Goal: Communication & Community: Answer question/provide support

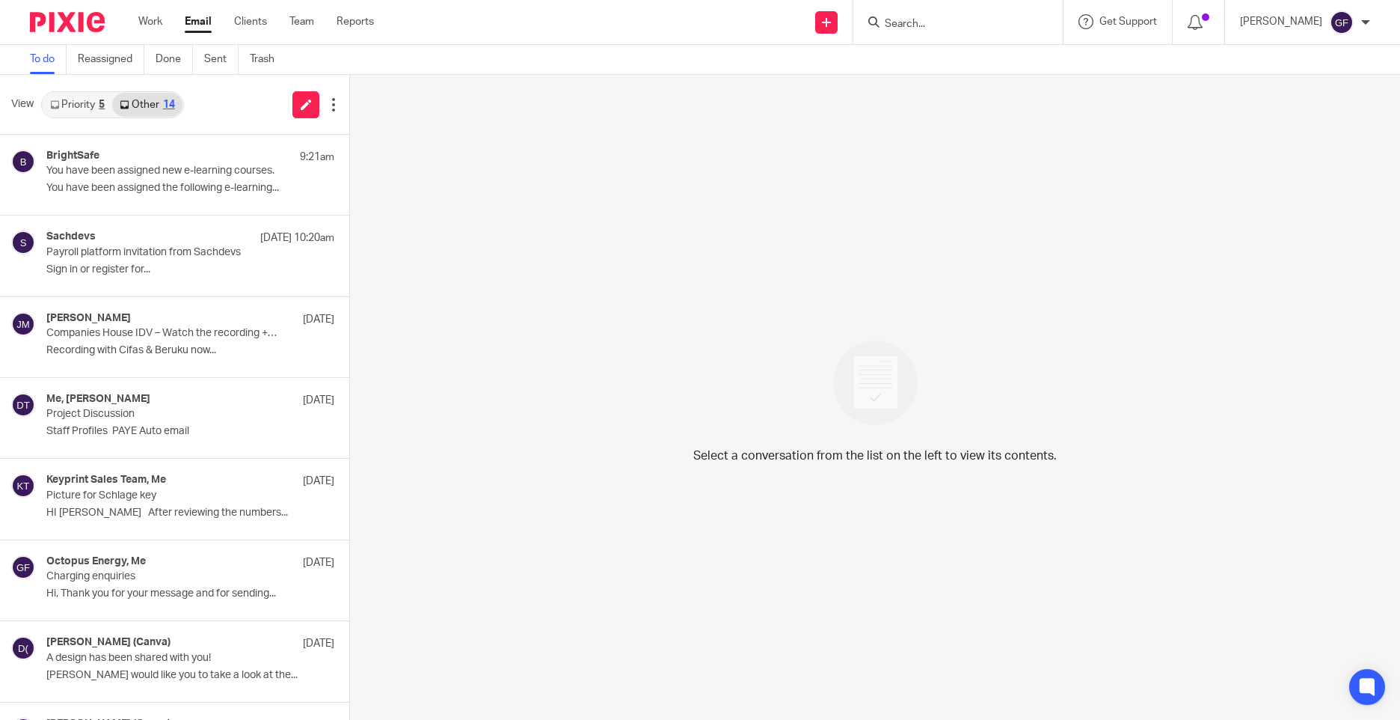
click at [207, 17] on link "Email" at bounding box center [198, 21] width 27 height 15
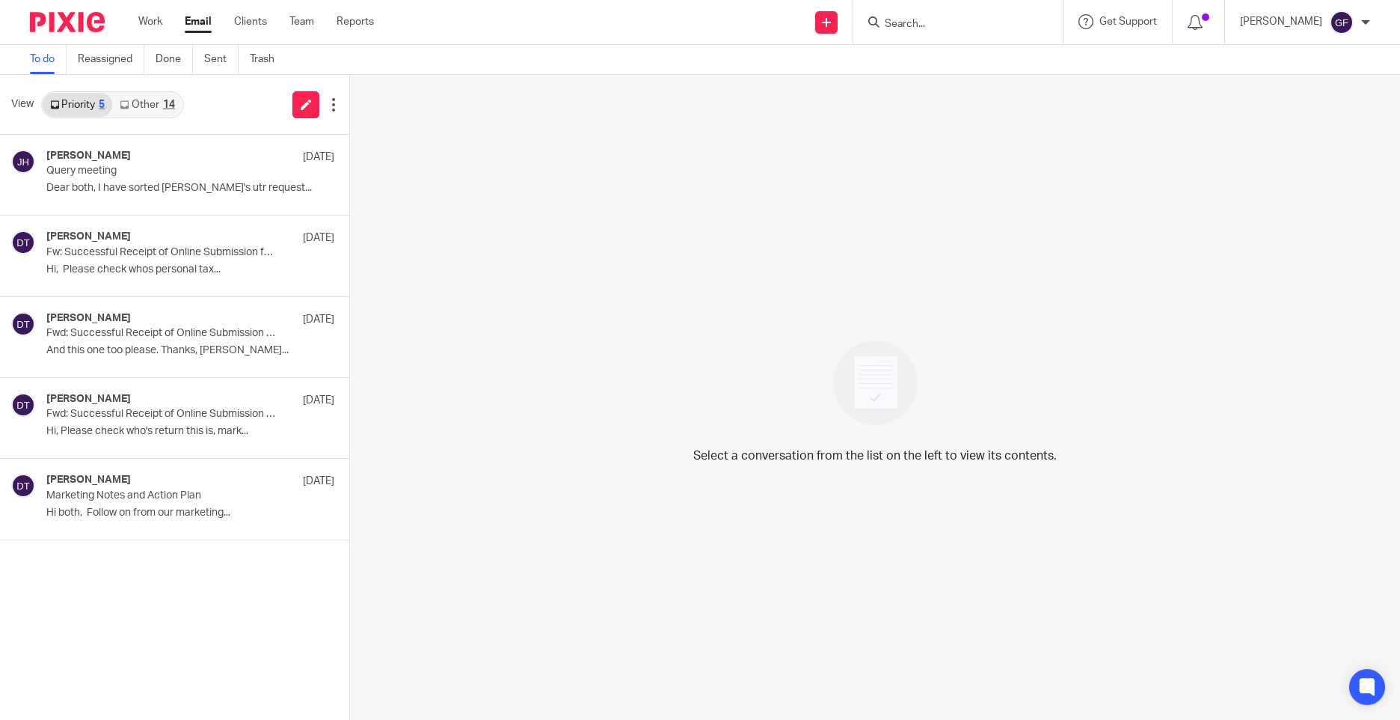
click at [614, 177] on div "Select a conversation from the list on the left to view its contents." at bounding box center [875, 397] width 1050 height 645
click at [1219, 31] on div at bounding box center [1199, 22] width 52 height 44
click at [1203, 26] on icon at bounding box center [1195, 22] width 15 height 15
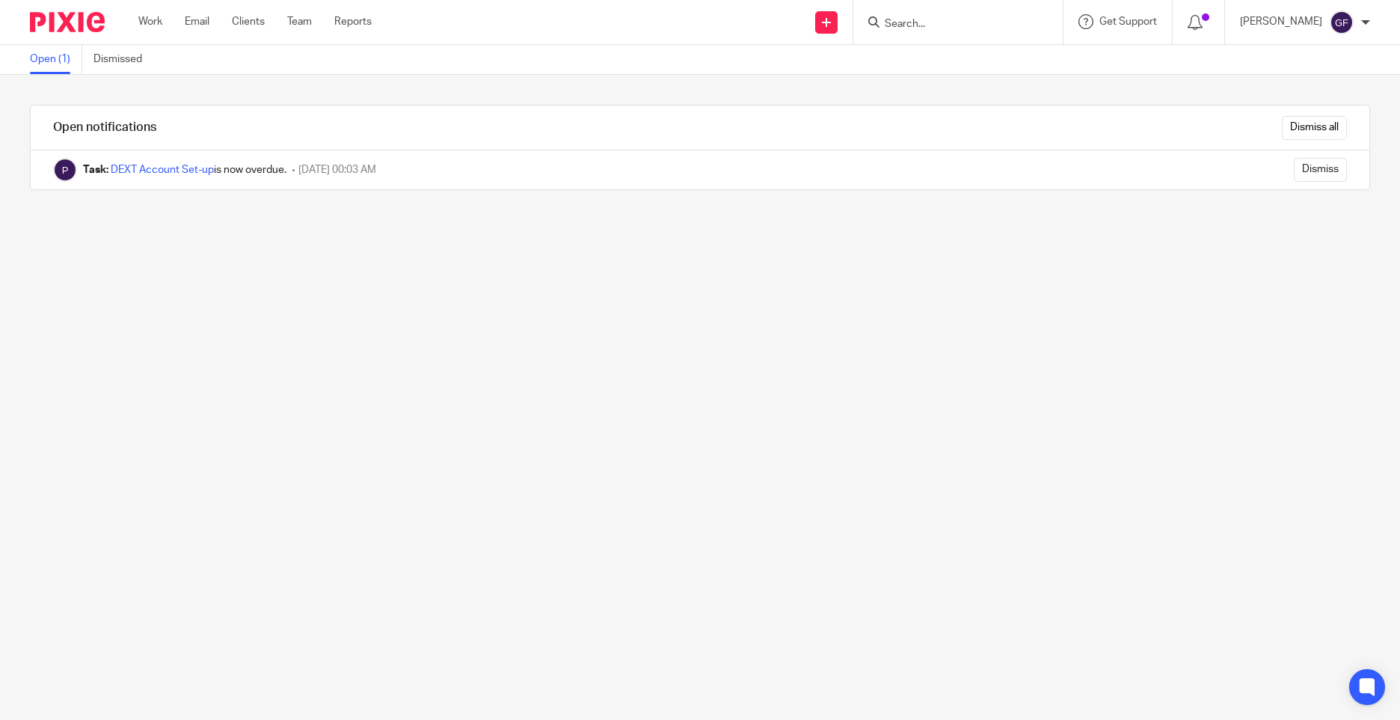
drag, startPoint x: 935, startPoint y: 427, endPoint x: 915, endPoint y: 402, distance: 31.9
click at [935, 427] on div "Open notifications Dismiss all Task: DEXT Account Set-up is now overdue. 05 Sep…" at bounding box center [700, 397] width 1400 height 645
click at [142, 14] on link "Work" at bounding box center [150, 21] width 24 height 15
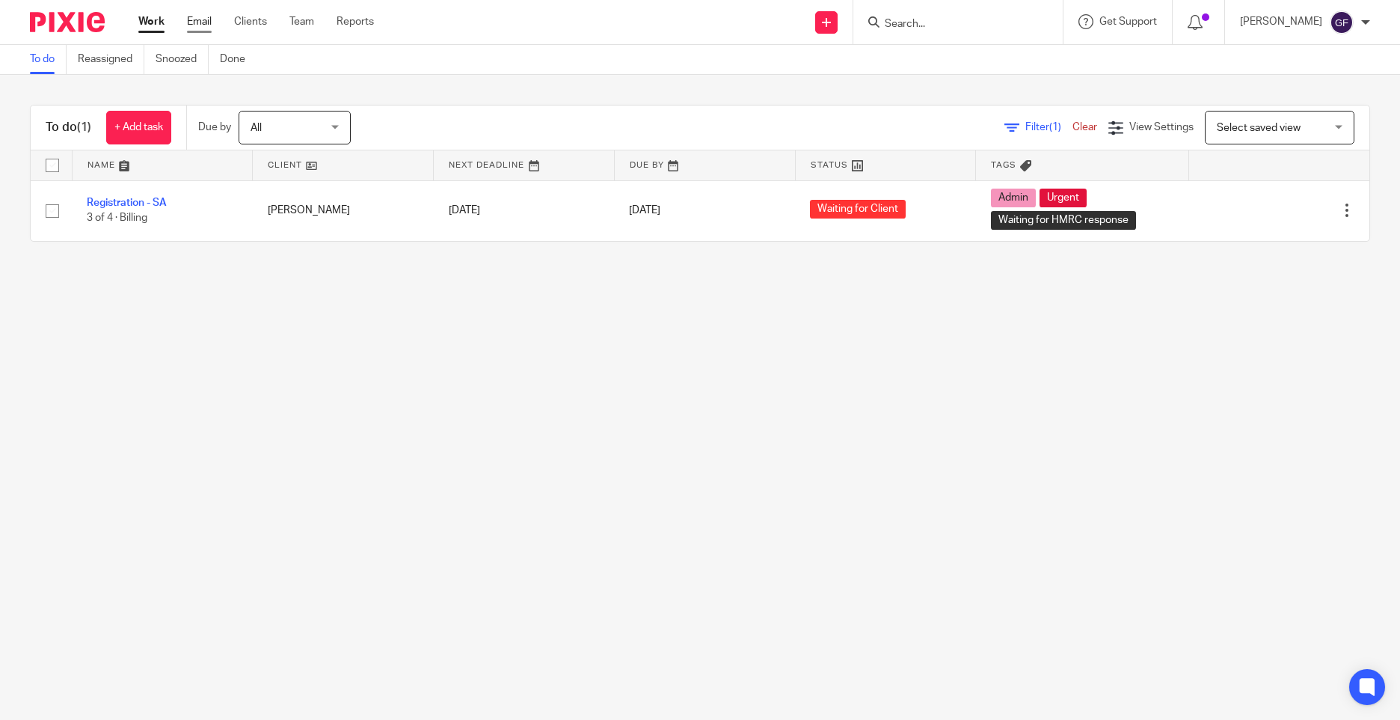
click at [194, 22] on link "Email" at bounding box center [199, 21] width 25 height 15
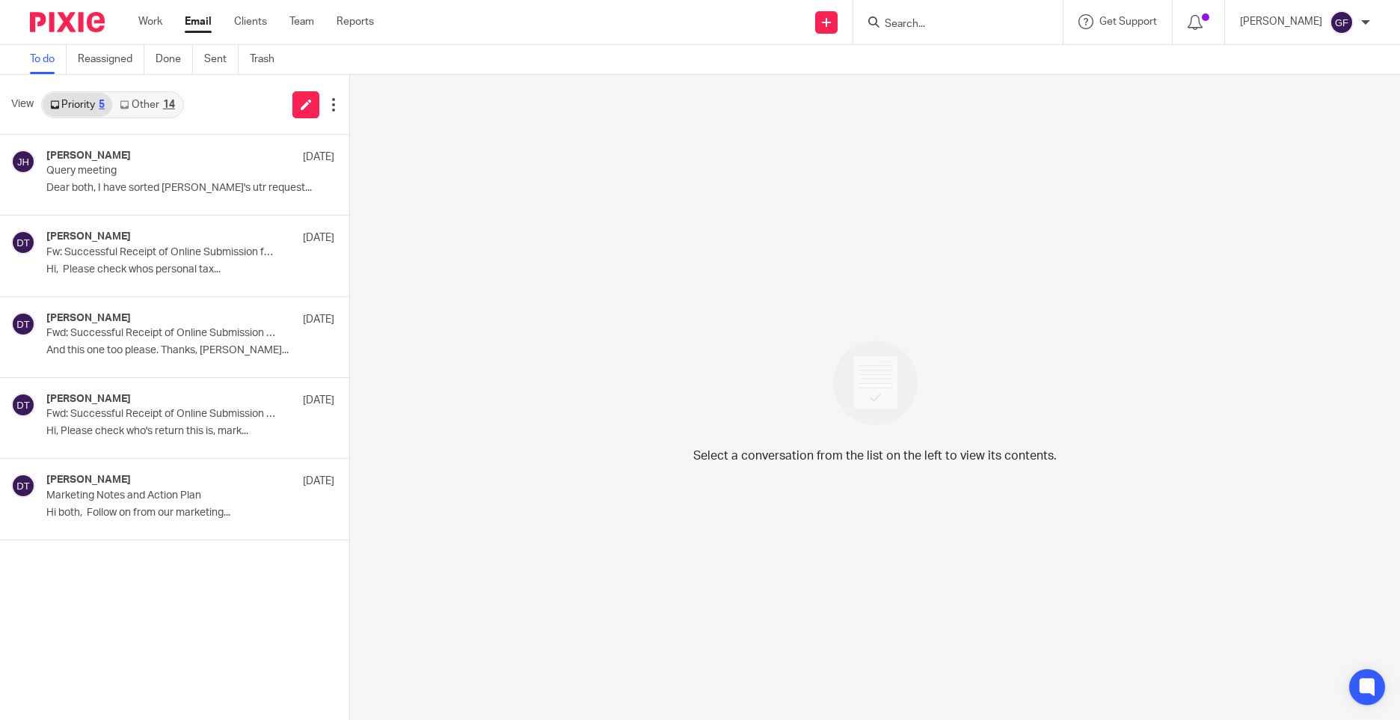
click at [155, 94] on link "Other 14" at bounding box center [147, 105] width 70 height 24
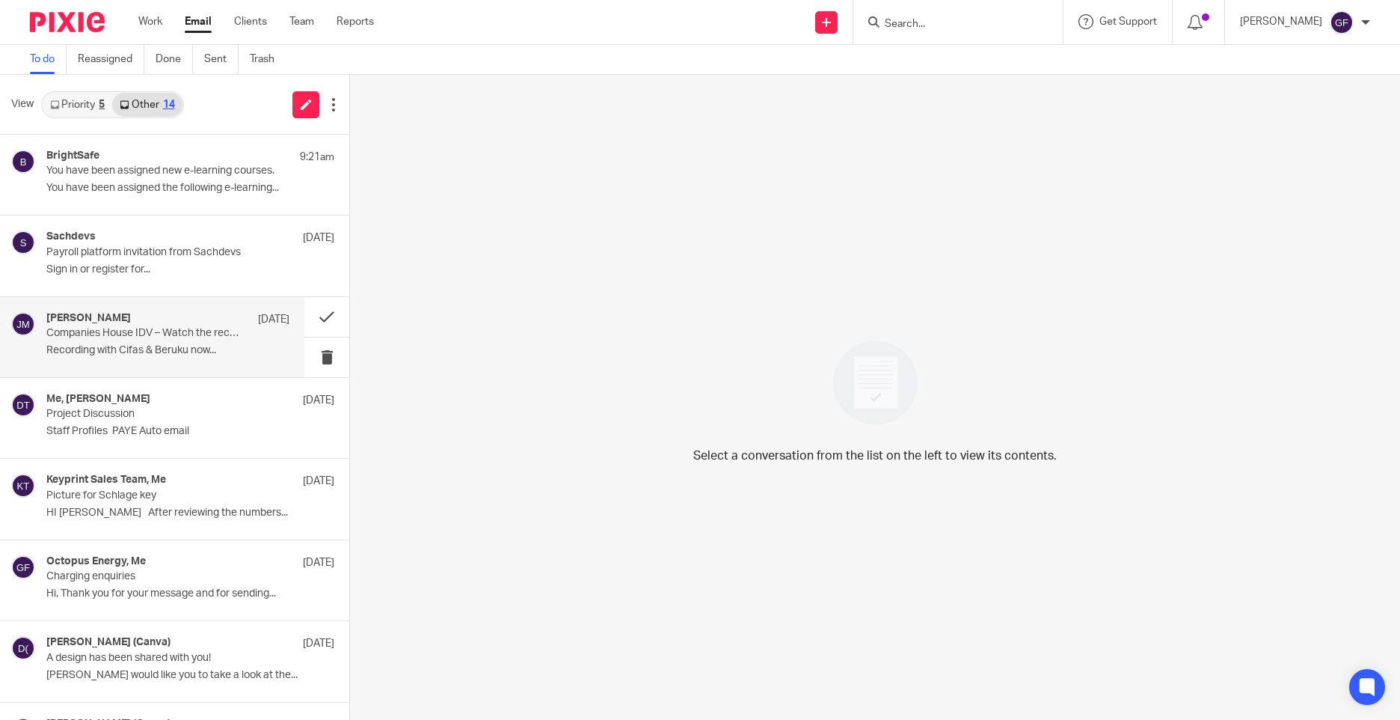
click at [141, 307] on div "Jacques Malan 11 Sep Companies House IDV – Watch the recording + access special…" at bounding box center [152, 337] width 304 height 80
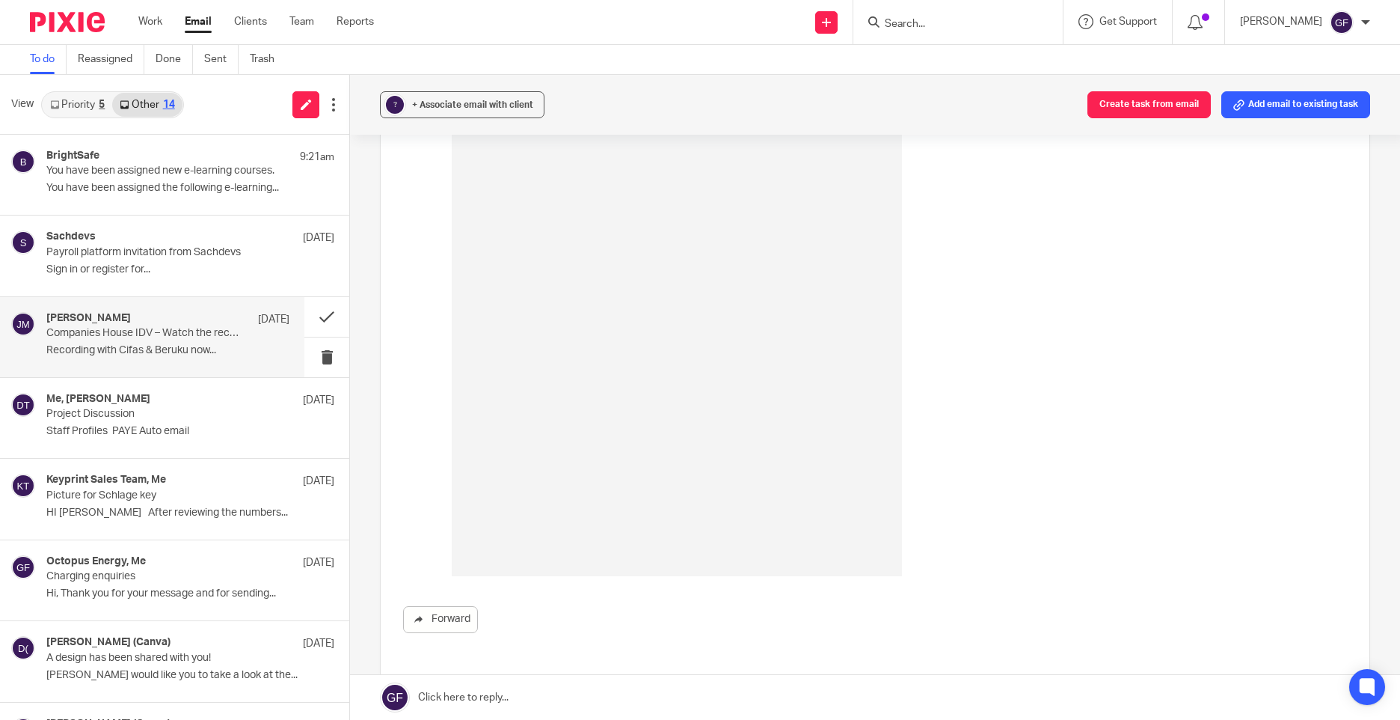
scroll to position [891, 0]
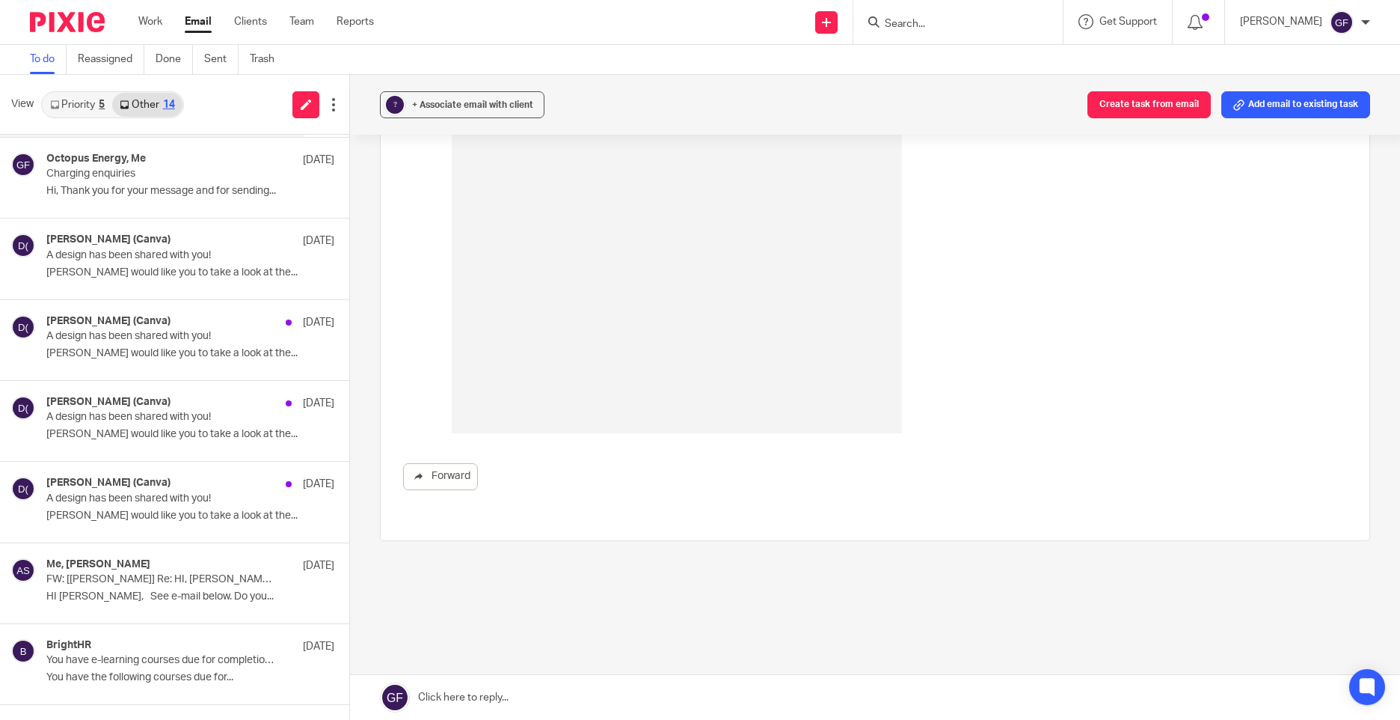
scroll to position [550, 0]
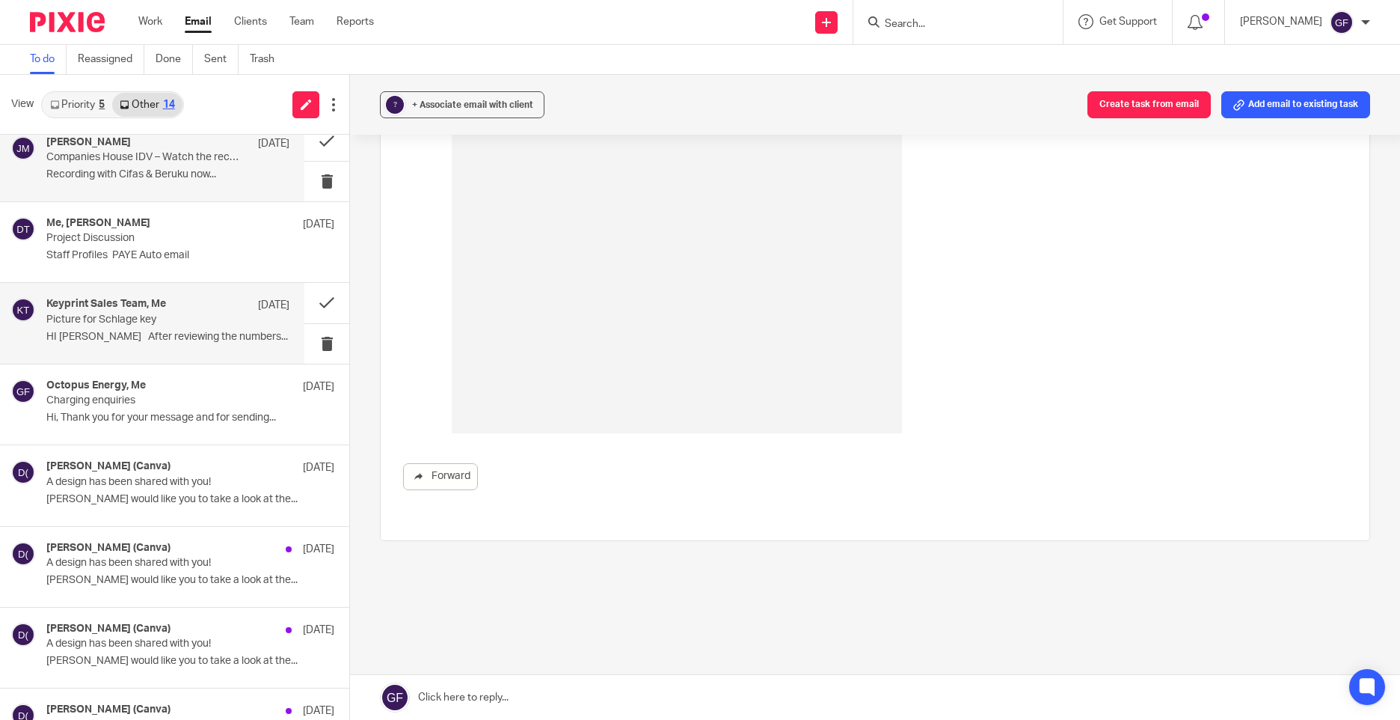
scroll to position [0, 0]
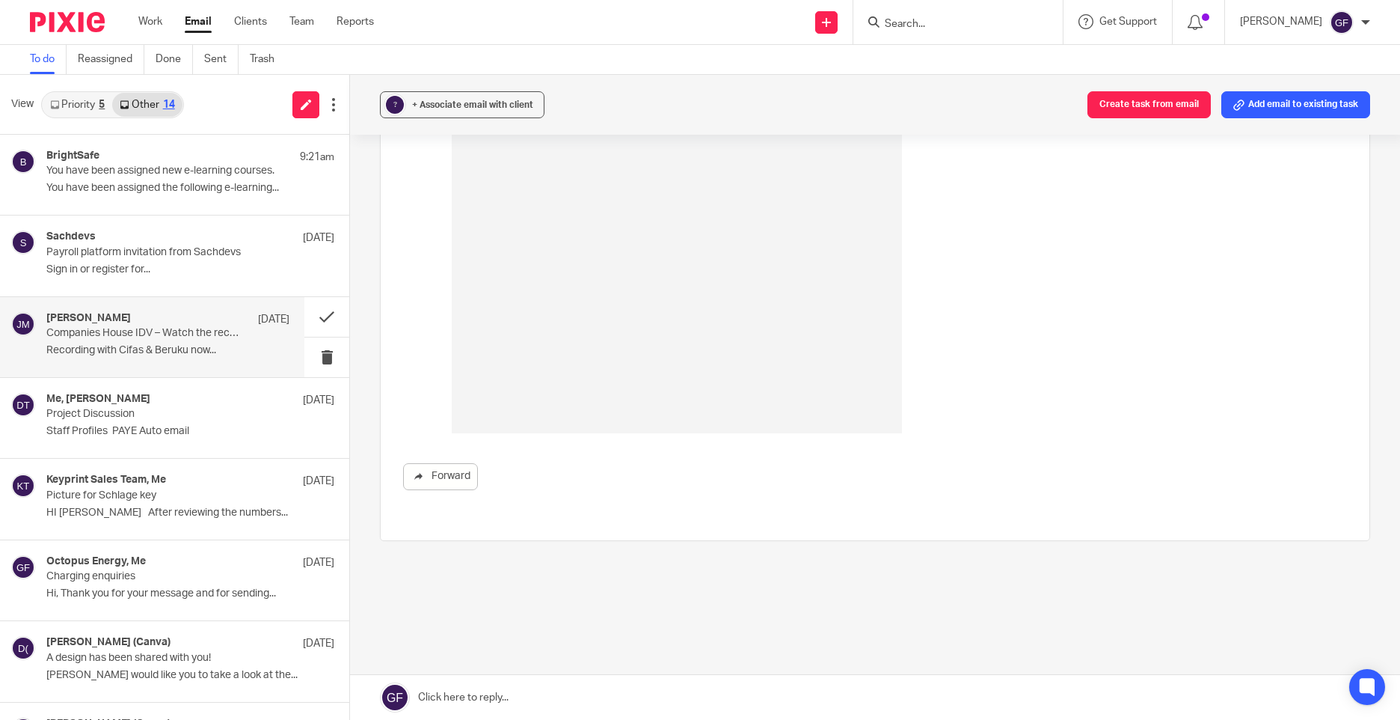
click at [66, 96] on link "Priority 5" at bounding box center [78, 105] width 70 height 24
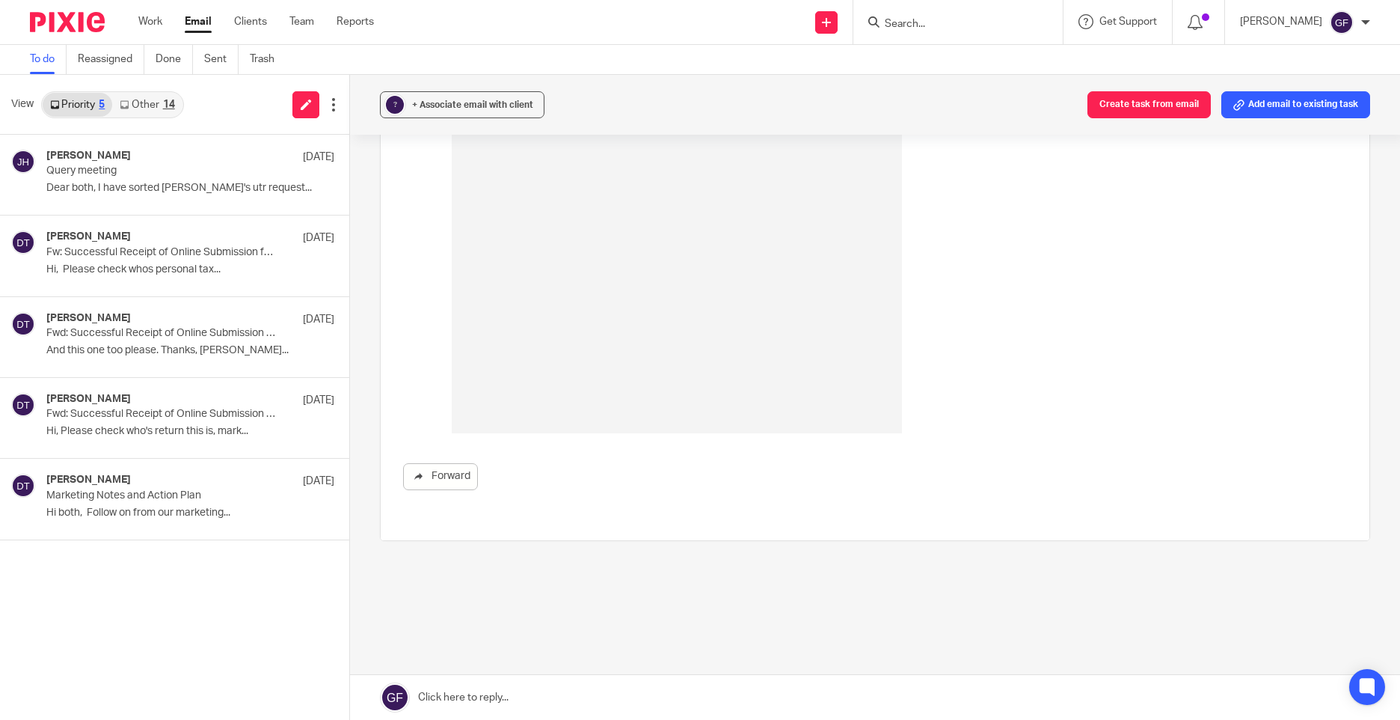
scroll to position [666, 0]
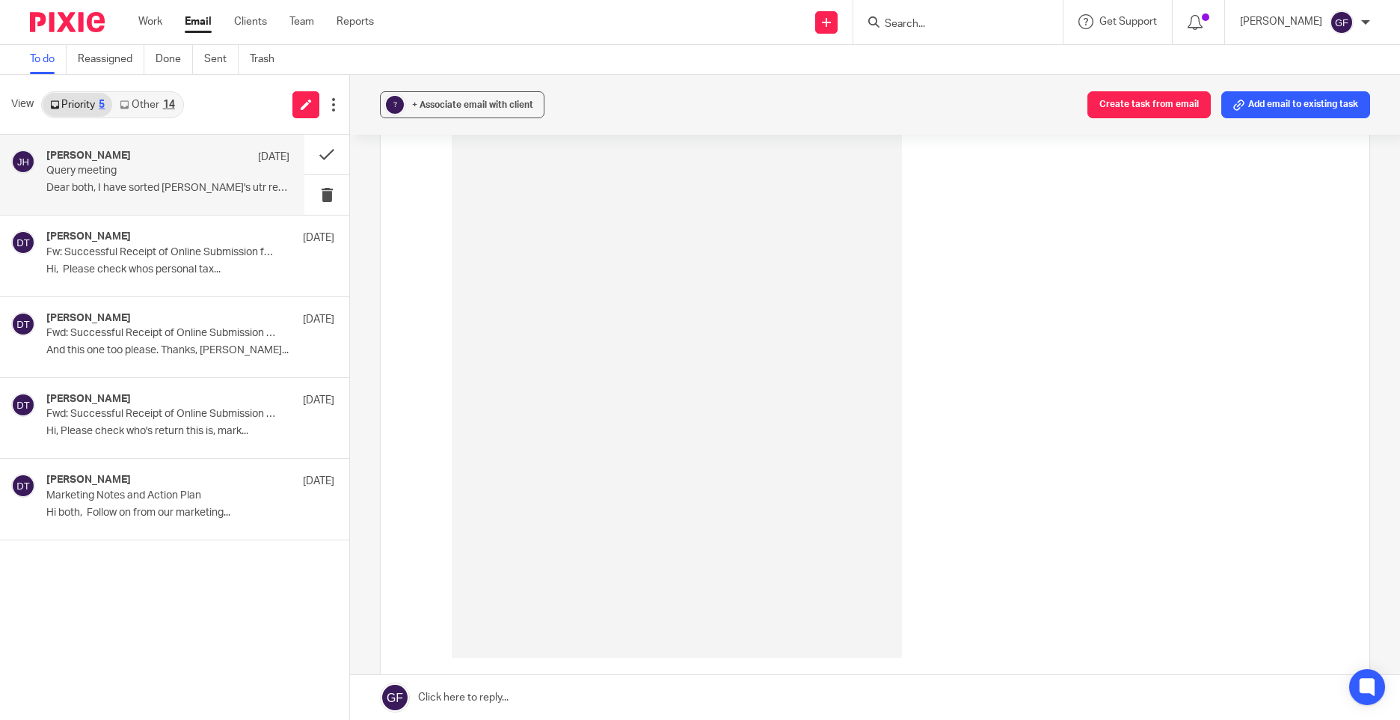
click at [150, 143] on div "Jodie Hall 11 Sep Query meeting Dear both, I have sorted Jon's utr request..." at bounding box center [152, 175] width 304 height 80
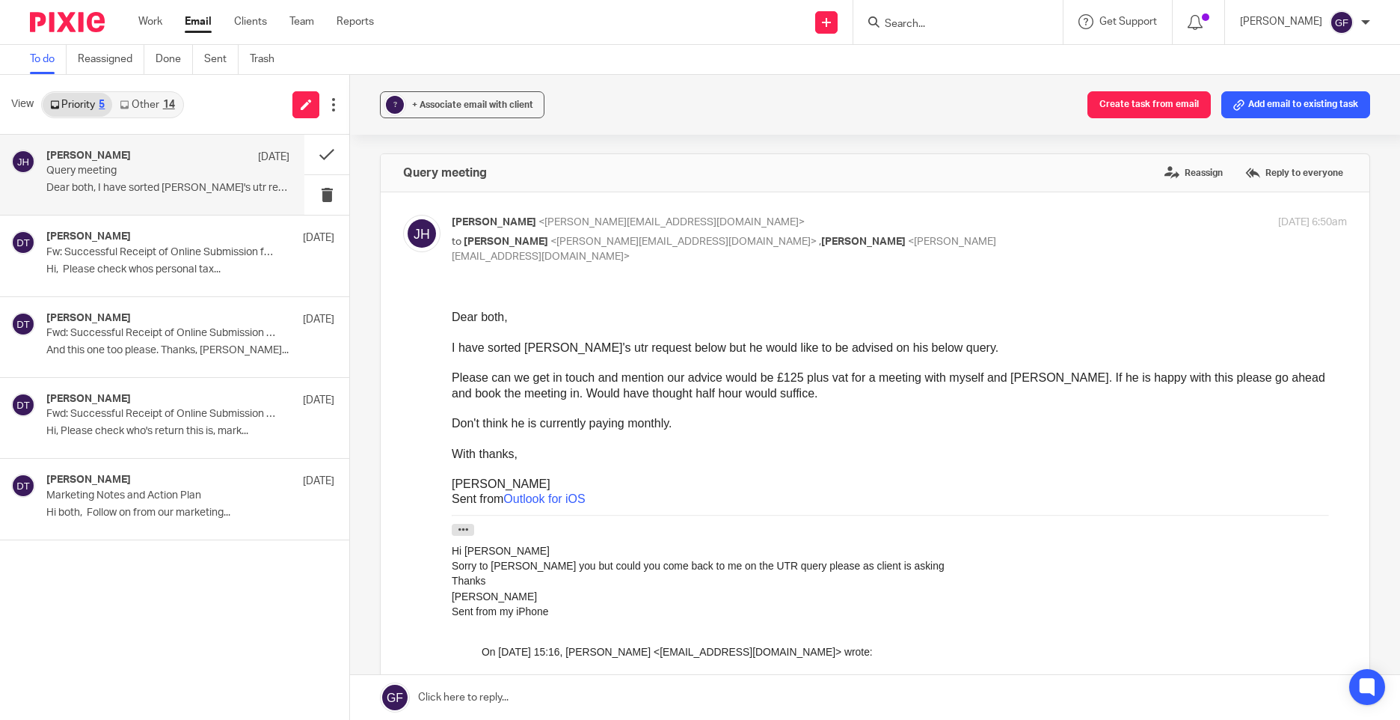
scroll to position [0, 0]
click at [263, 26] on link "Clients" at bounding box center [250, 21] width 33 height 15
click at [153, 18] on link "Work" at bounding box center [150, 21] width 24 height 15
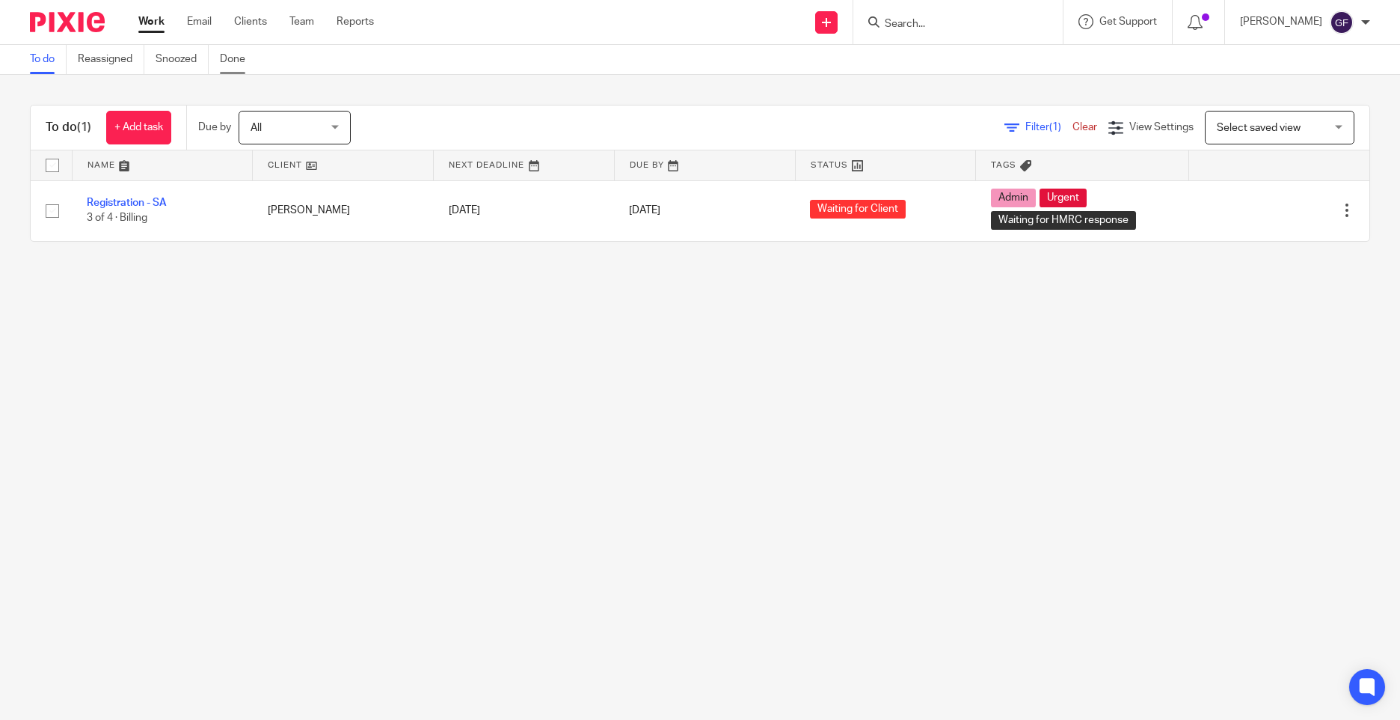
click at [227, 60] on link "Done" at bounding box center [238, 59] width 37 height 29
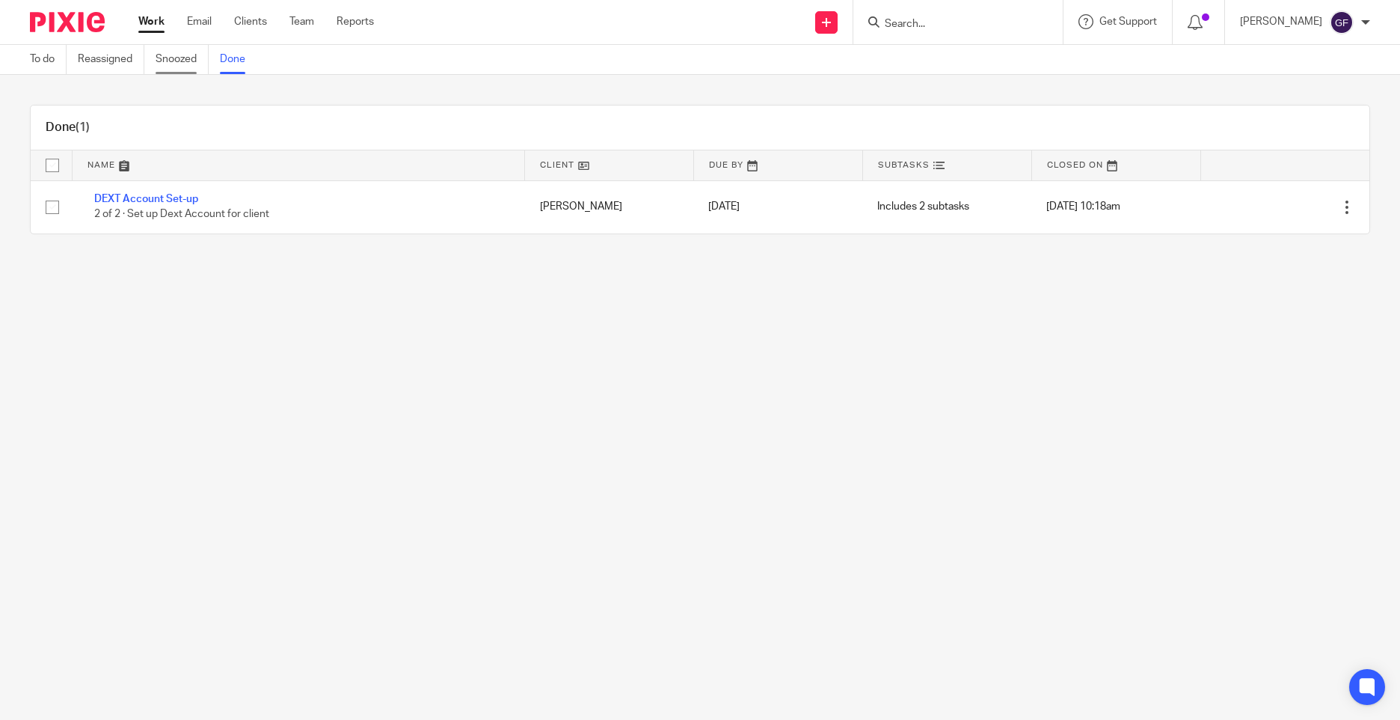
click at [164, 52] on link "Snoozed" at bounding box center [182, 59] width 53 height 29
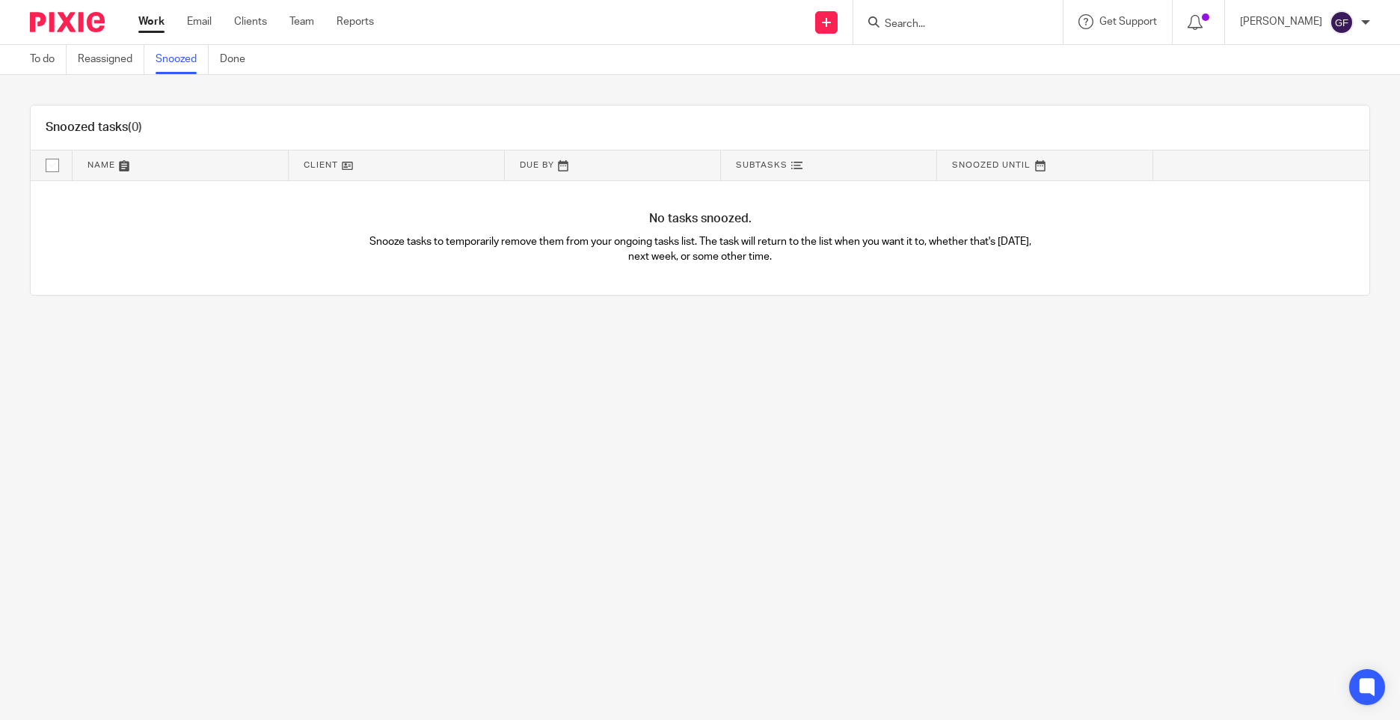
click at [105, 64] on link "Reassigned" at bounding box center [111, 59] width 67 height 29
click at [47, 55] on link "To do" at bounding box center [48, 59] width 37 height 29
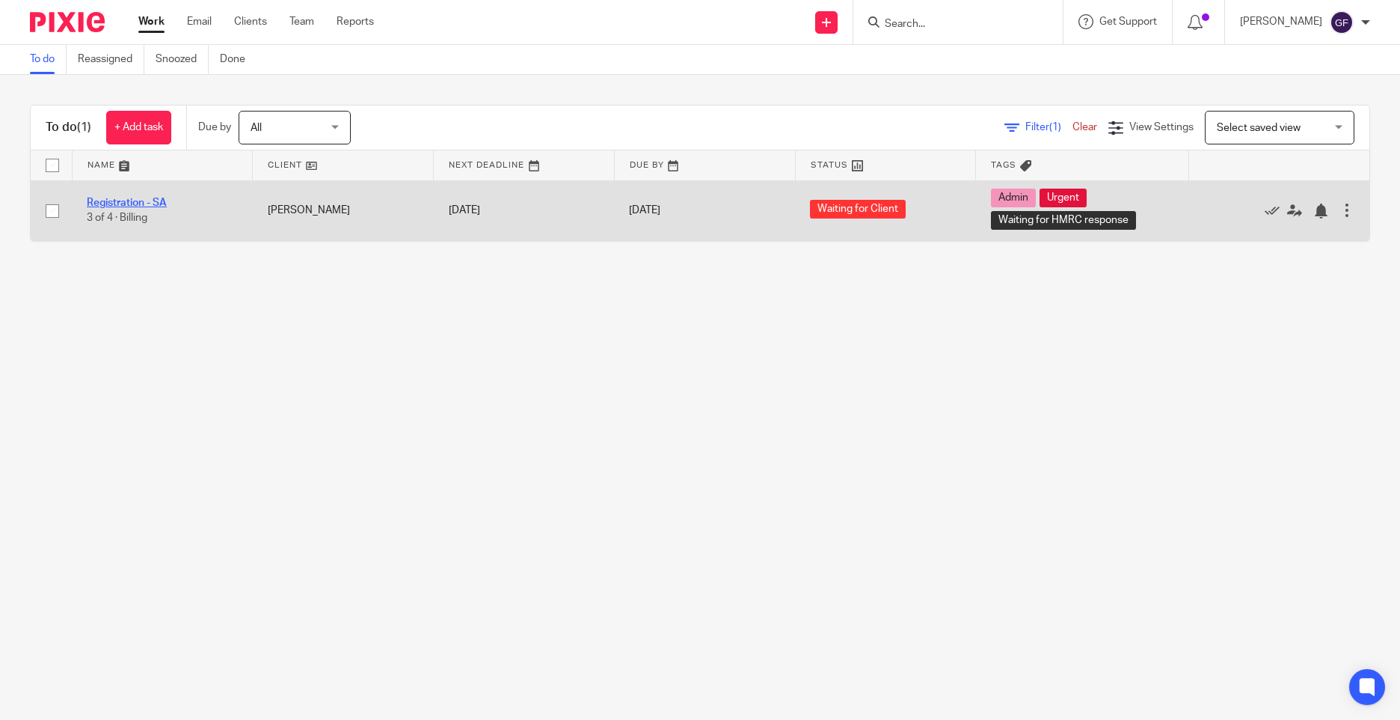
click at [149, 202] on link "Registration - SA" at bounding box center [127, 202] width 80 height 10
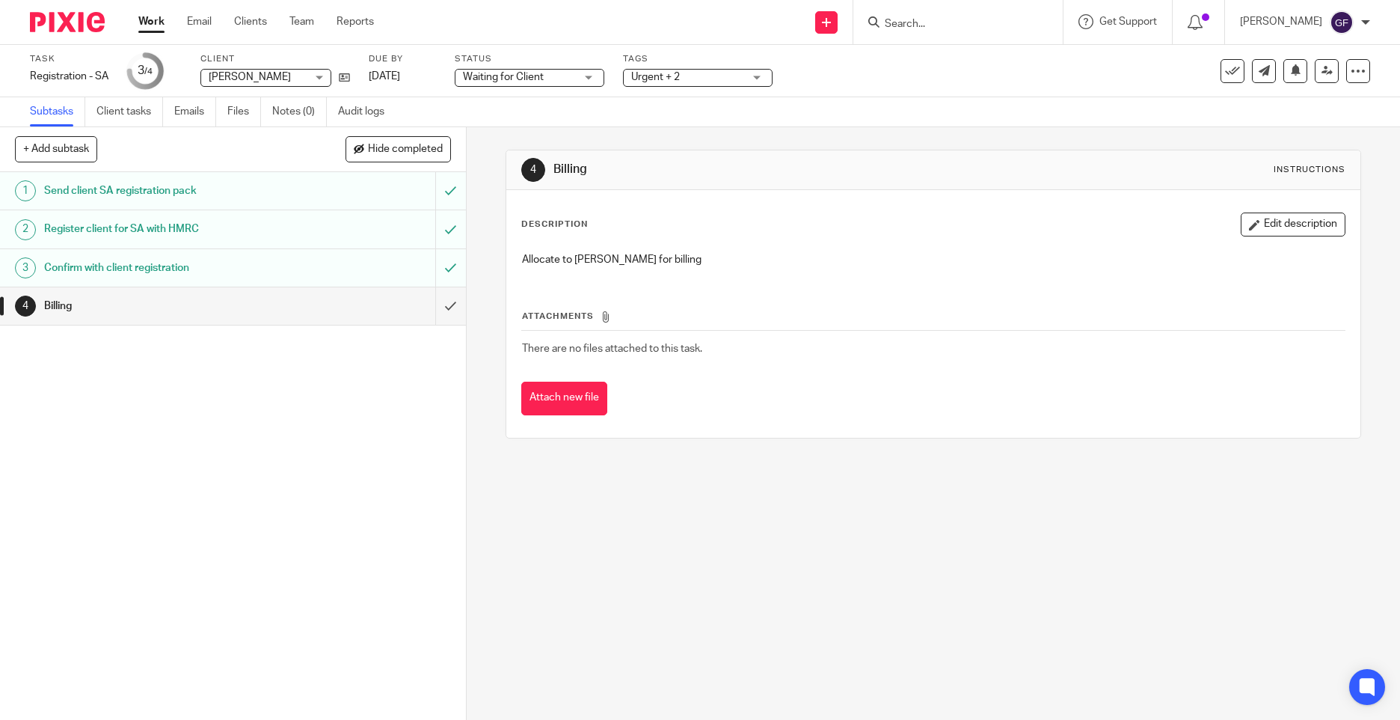
click at [178, 232] on h1 "Register client for SA with HMRC" at bounding box center [169, 229] width 251 height 22
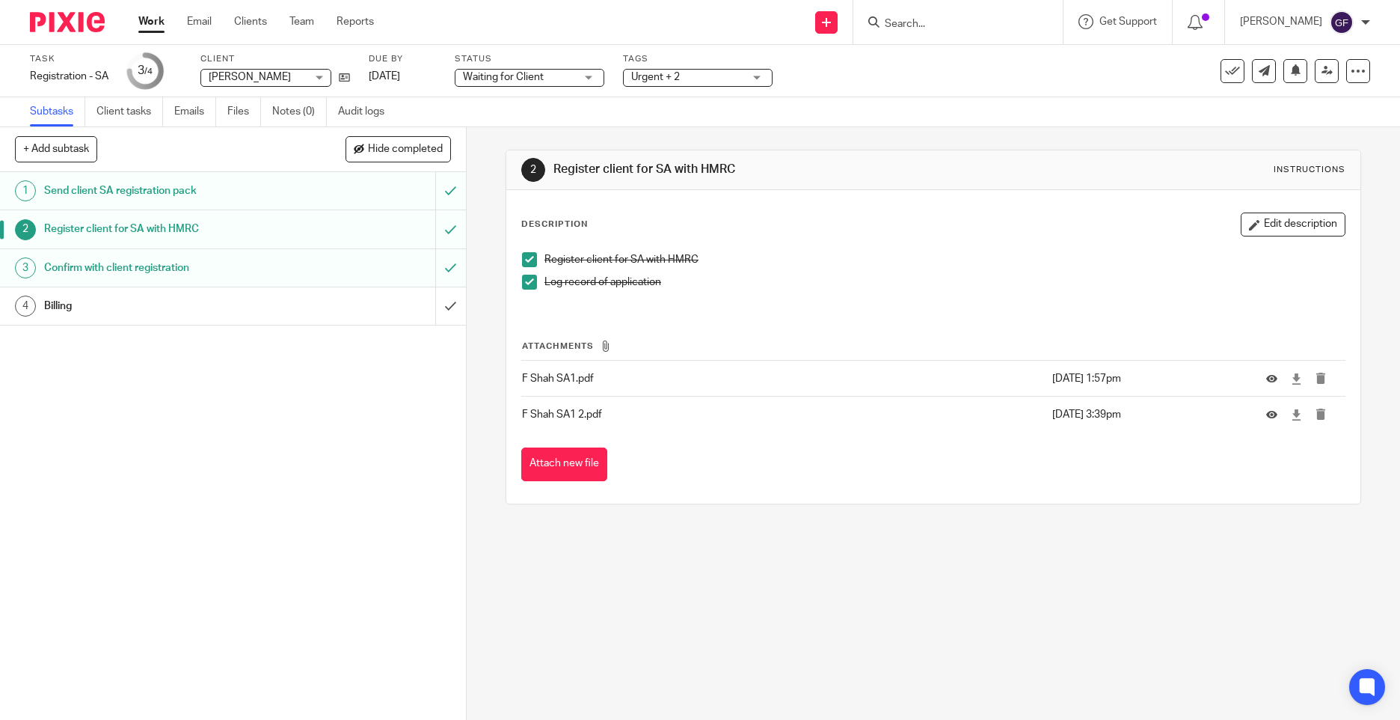
click at [145, 263] on h1 "Confirm with client registration" at bounding box center [169, 268] width 251 height 22
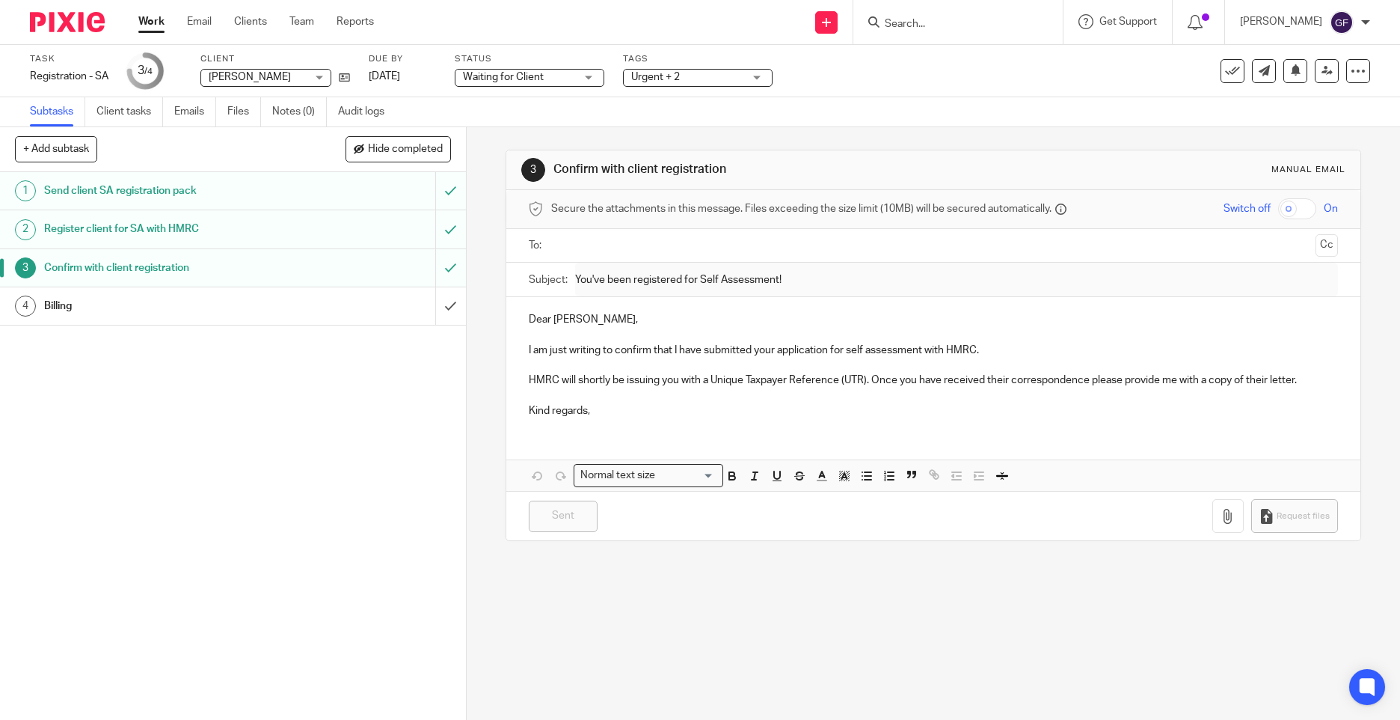
click at [148, 305] on h1 "Billing" at bounding box center [169, 306] width 251 height 22
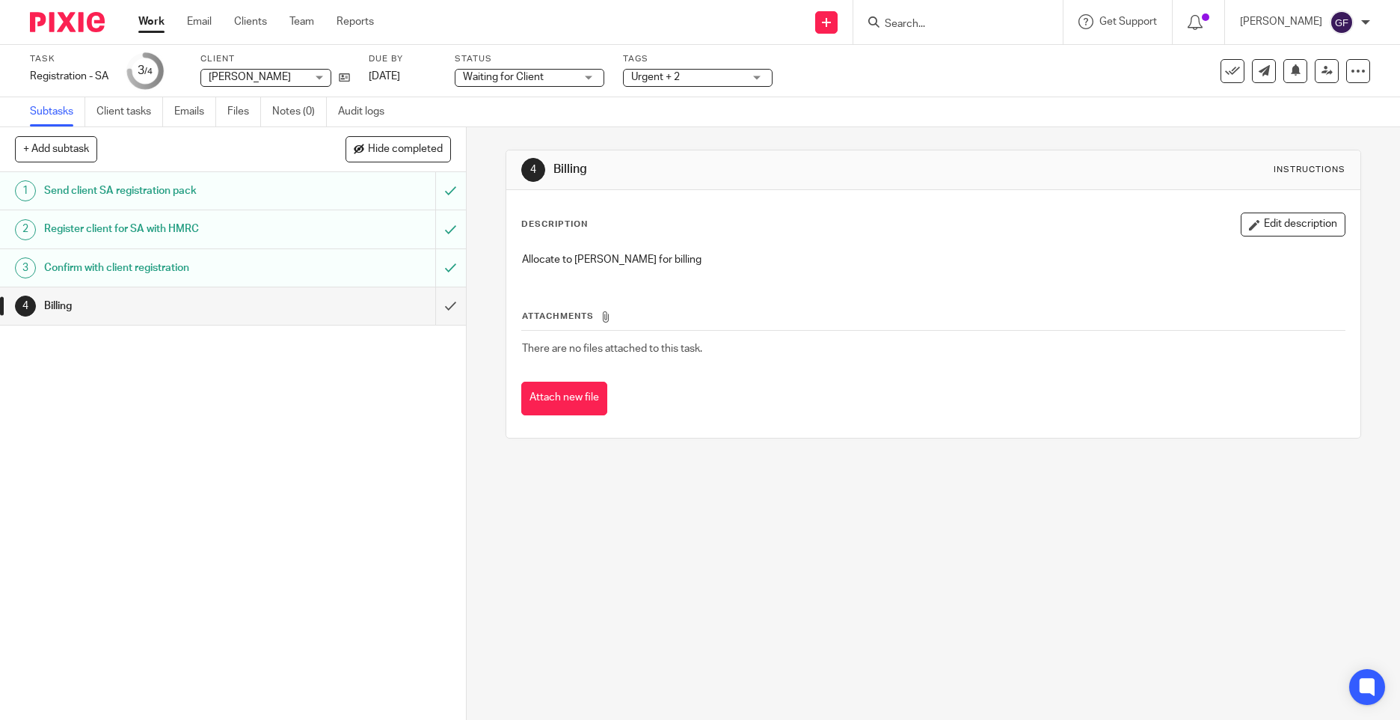
click at [43, 15] on img at bounding box center [67, 22] width 75 height 20
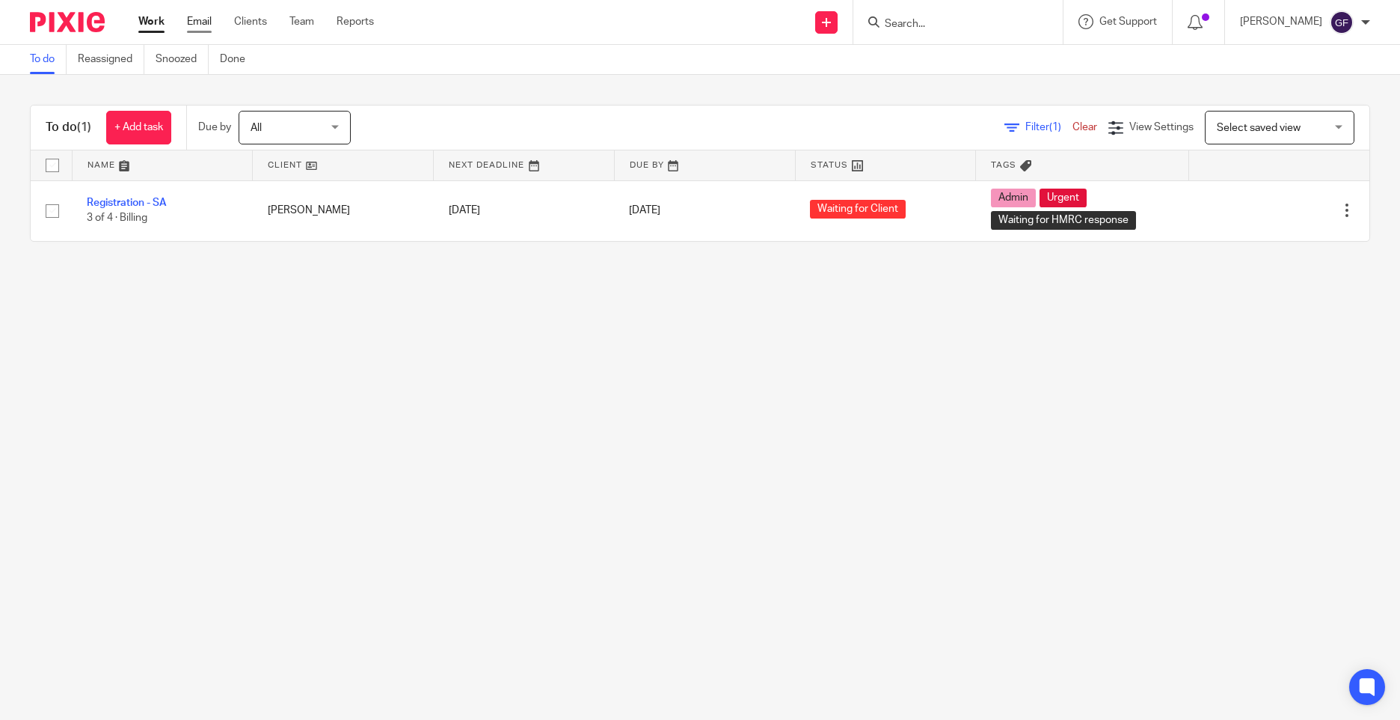
click at [197, 20] on link "Email" at bounding box center [199, 21] width 25 height 15
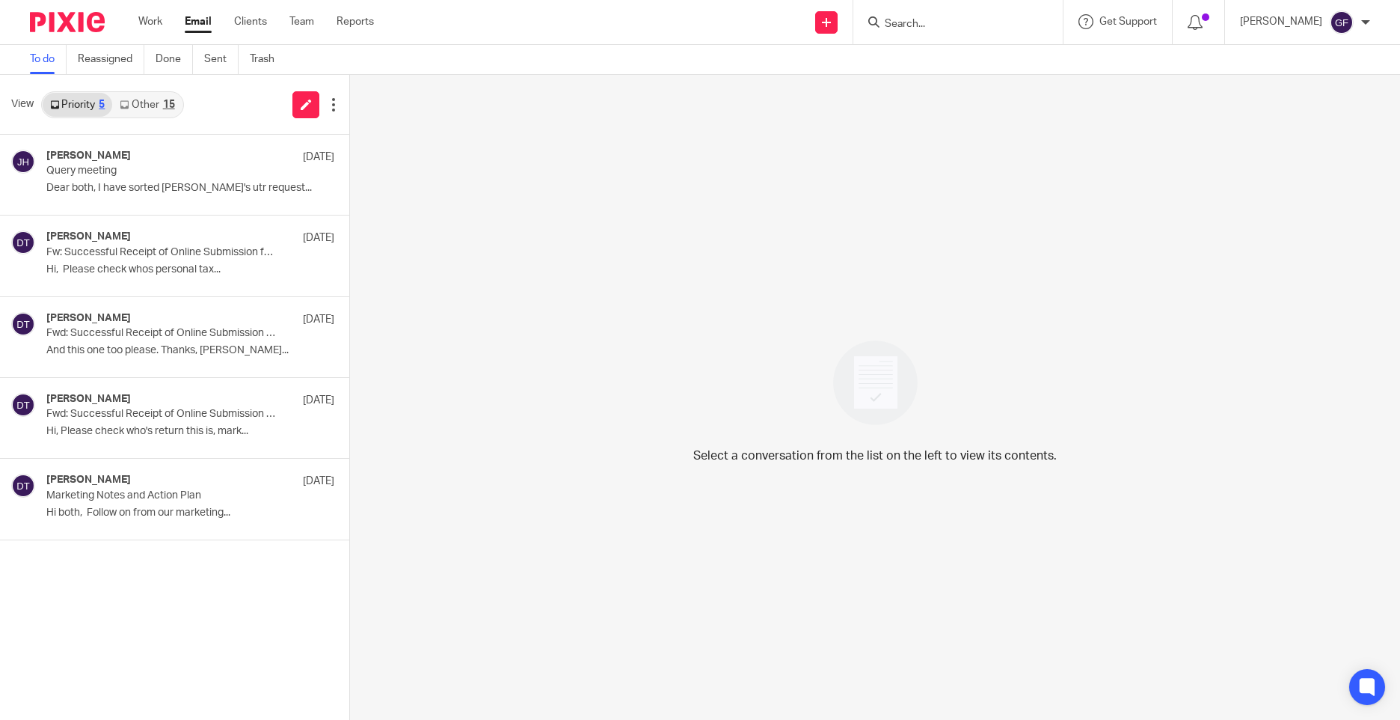
click at [171, 115] on link "Other 15" at bounding box center [147, 105] width 70 height 24
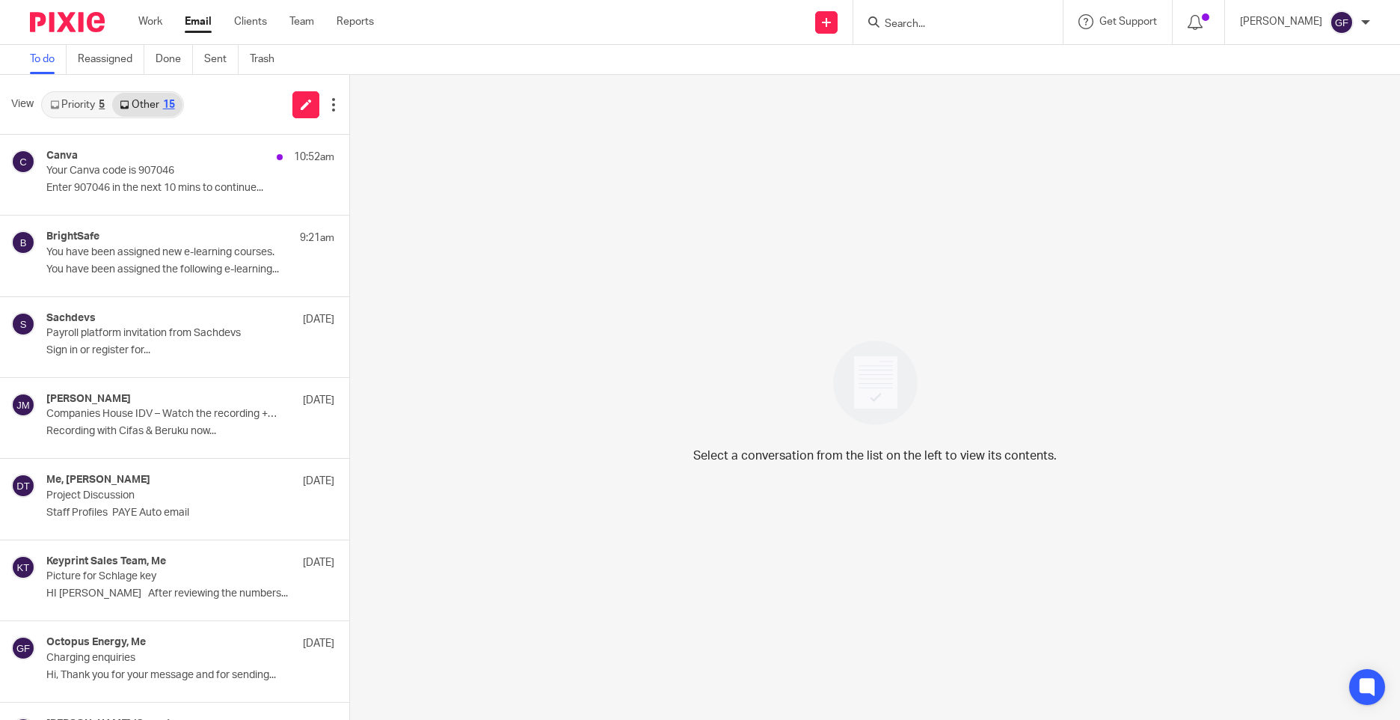
click at [162, 108] on link "Other 15" at bounding box center [147, 105] width 70 height 24
click at [200, 153] on div "Canva 10:52am" at bounding box center [167, 157] width 243 height 15
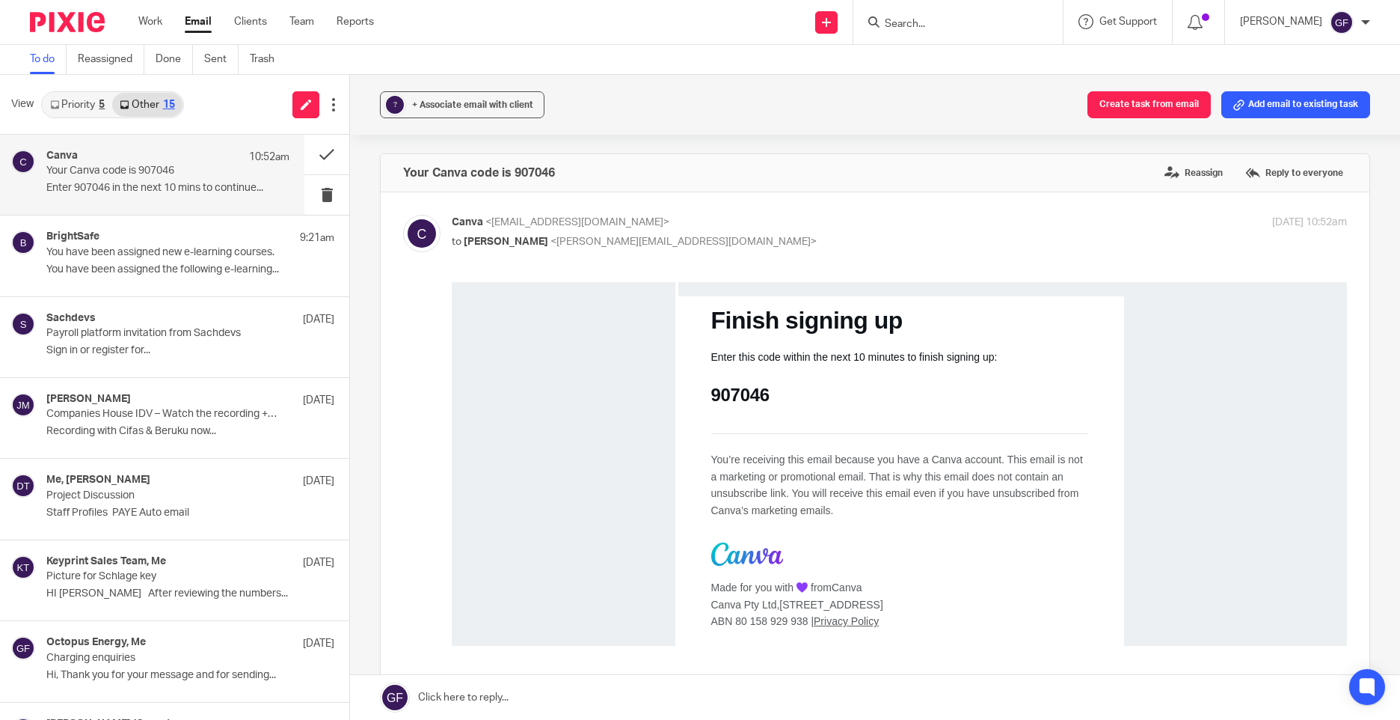
click at [740, 387] on p "907046" at bounding box center [740, 394] width 58 height 23
copy p "907046"
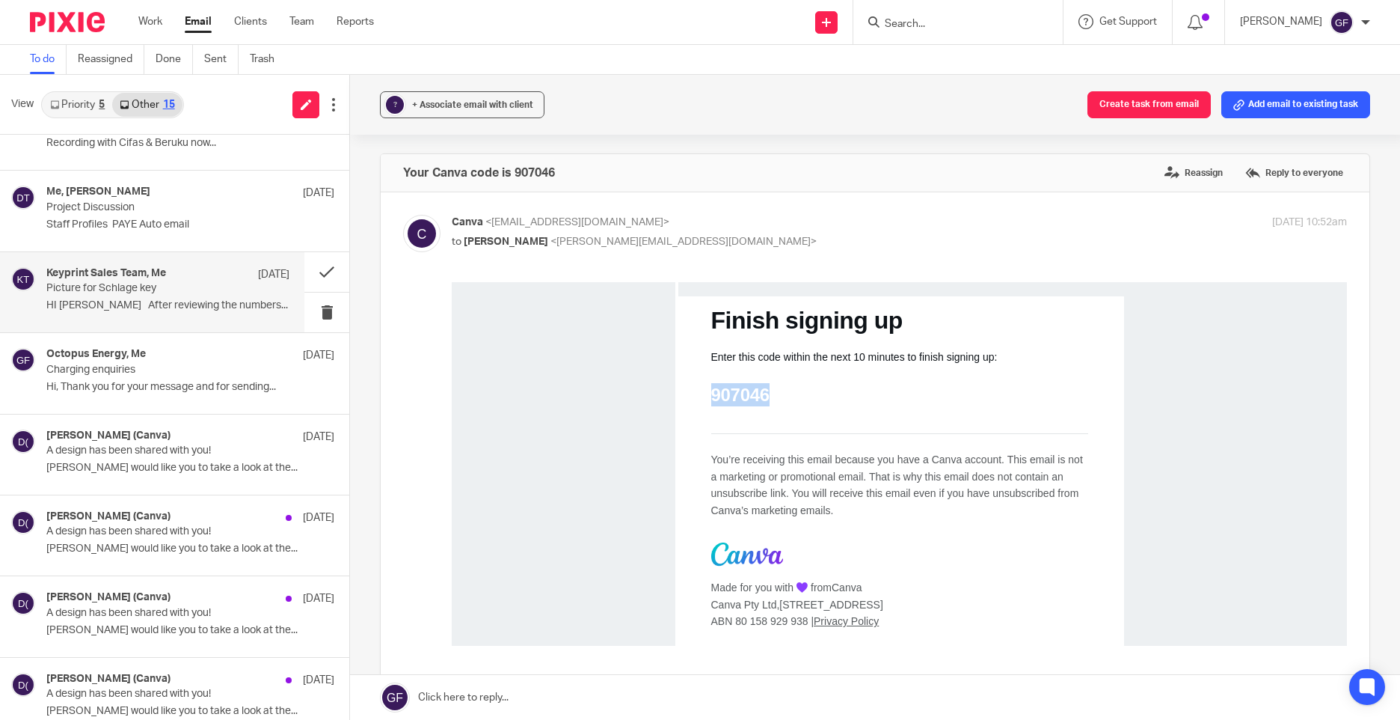
scroll to position [374, 0]
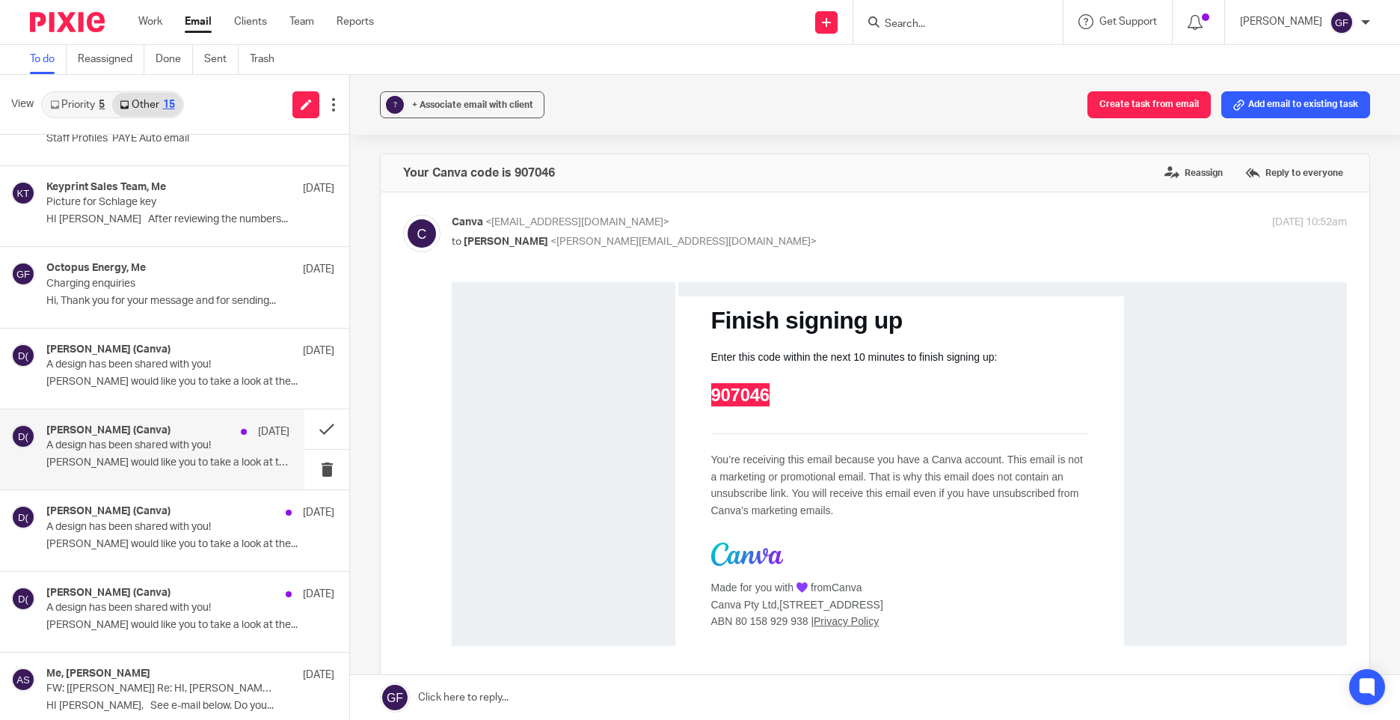
click at [127, 450] on p "A design has been shared with you!" at bounding box center [143, 445] width 194 height 13
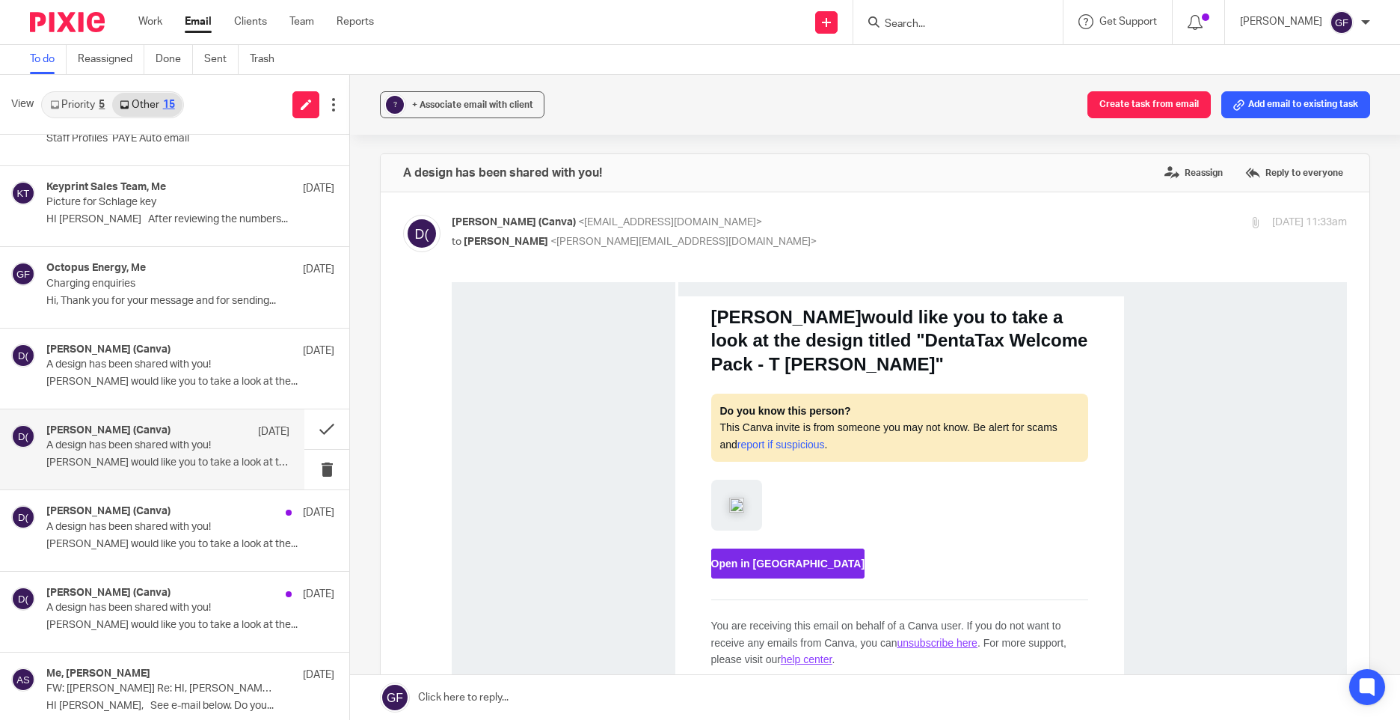
scroll to position [0, 0]
click at [711, 571] on link "Open in Canva" at bounding box center [788, 563] width 154 height 30
click at [96, 530] on p "A design has been shared with you!" at bounding box center [143, 527] width 194 height 13
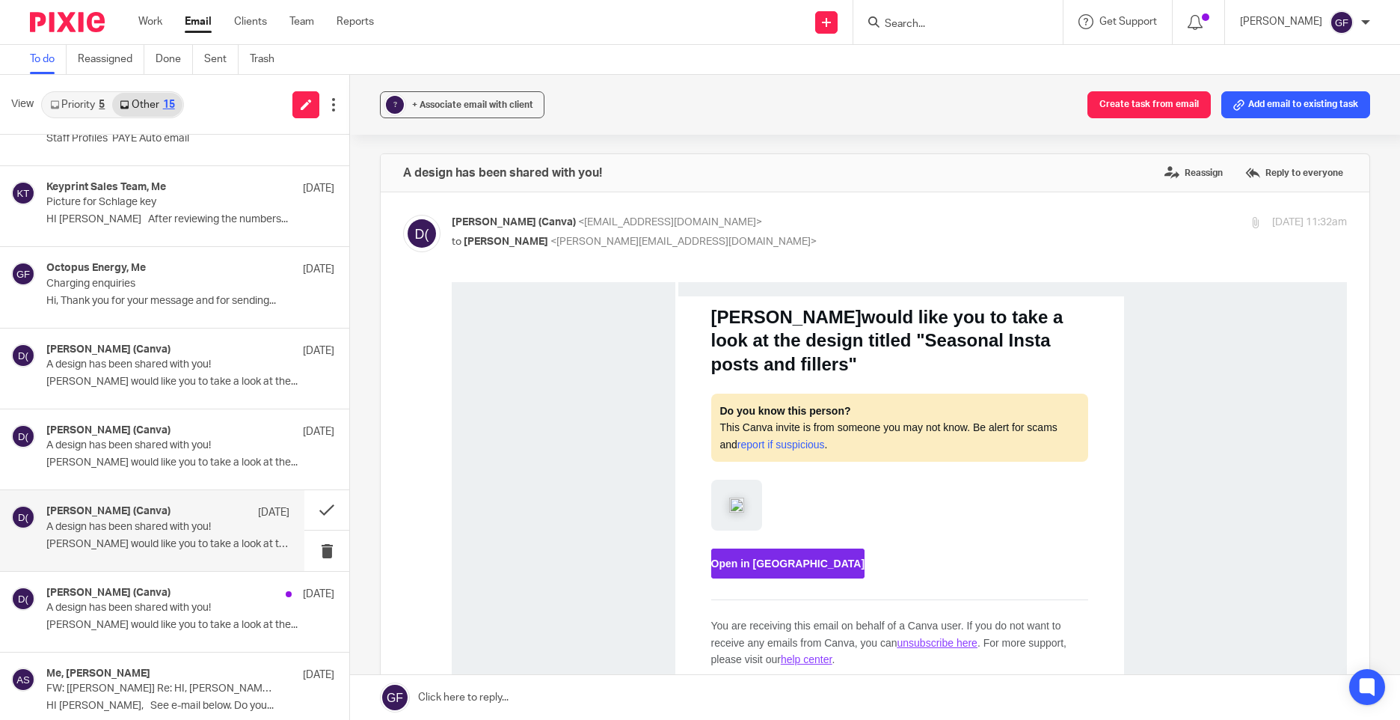
click at [727, 580] on td "Open in Canva" at bounding box center [899, 560] width 449 height 42
click at [731, 564] on span "Open in Canva" at bounding box center [788, 563] width 154 height 12
click at [153, 592] on div "Deanna (Canva) 10 Sep" at bounding box center [167, 593] width 243 height 15
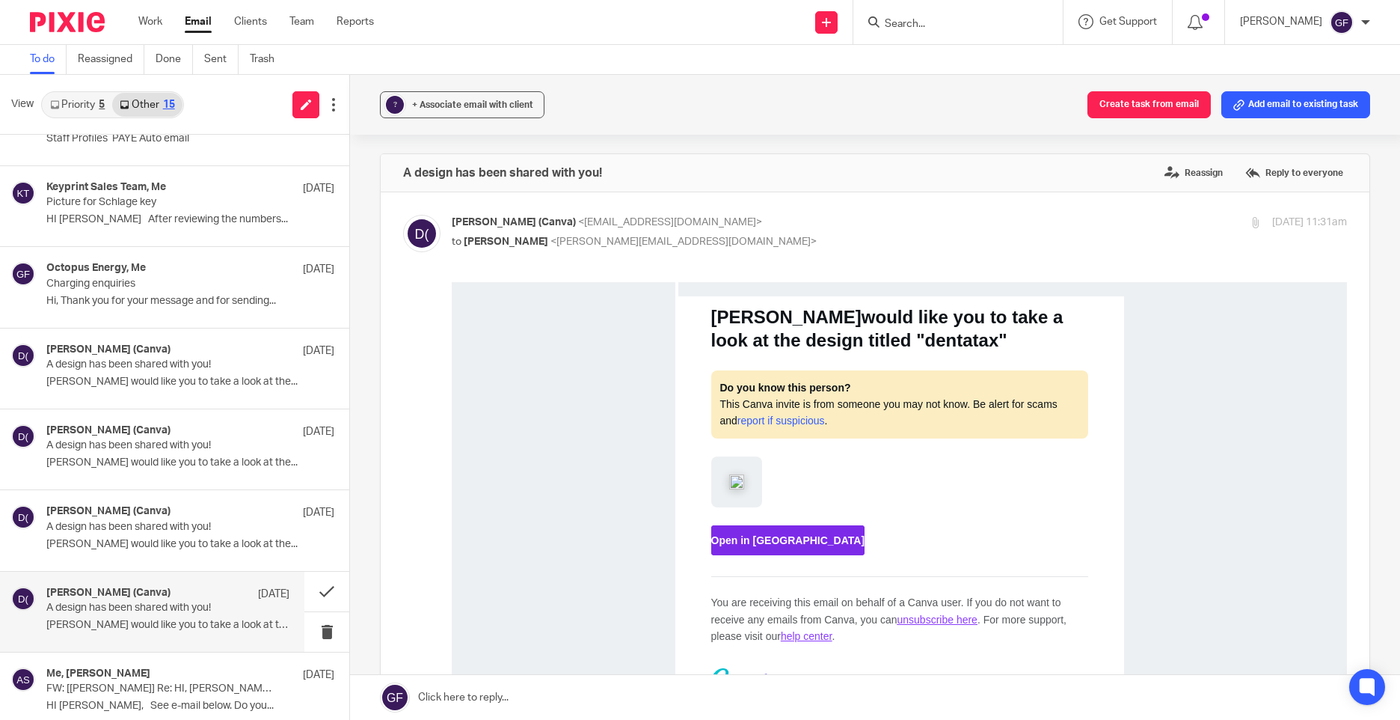
click at [746, 545] on span "Open in Canva" at bounding box center [788, 540] width 154 height 12
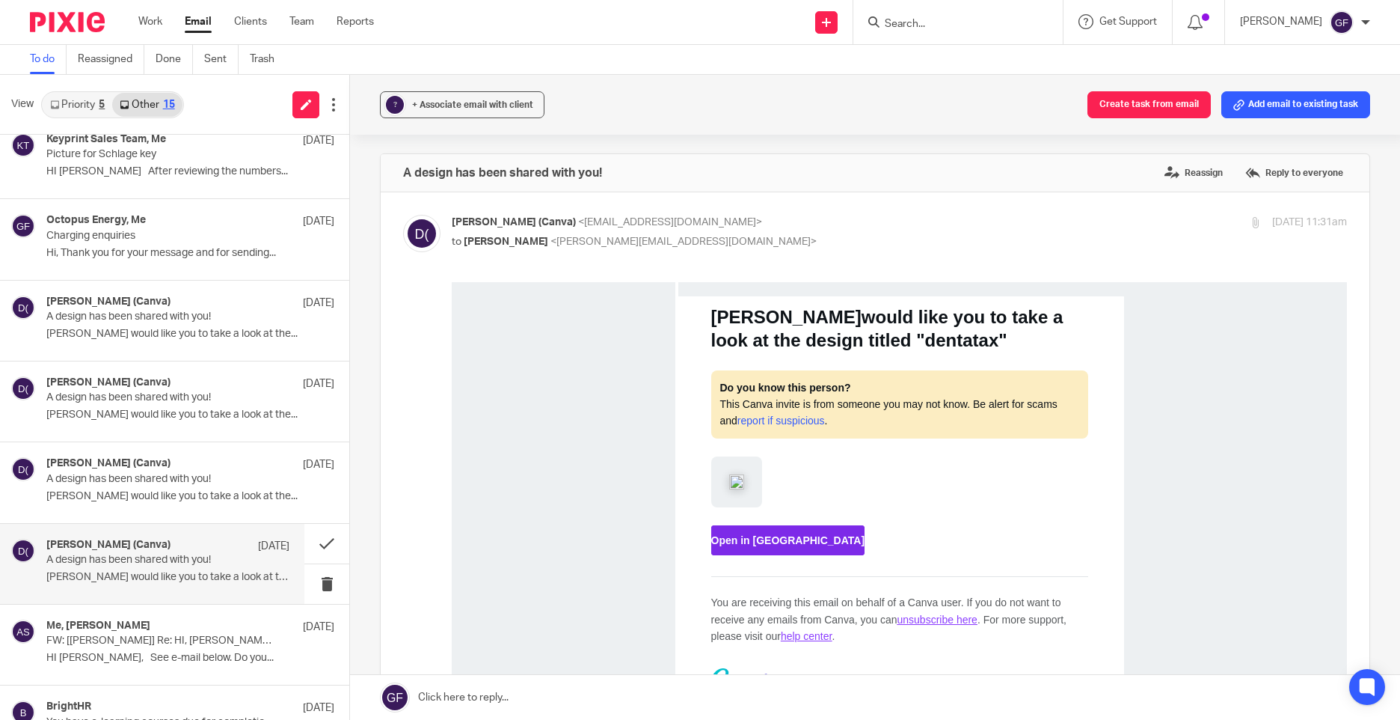
scroll to position [449, 0]
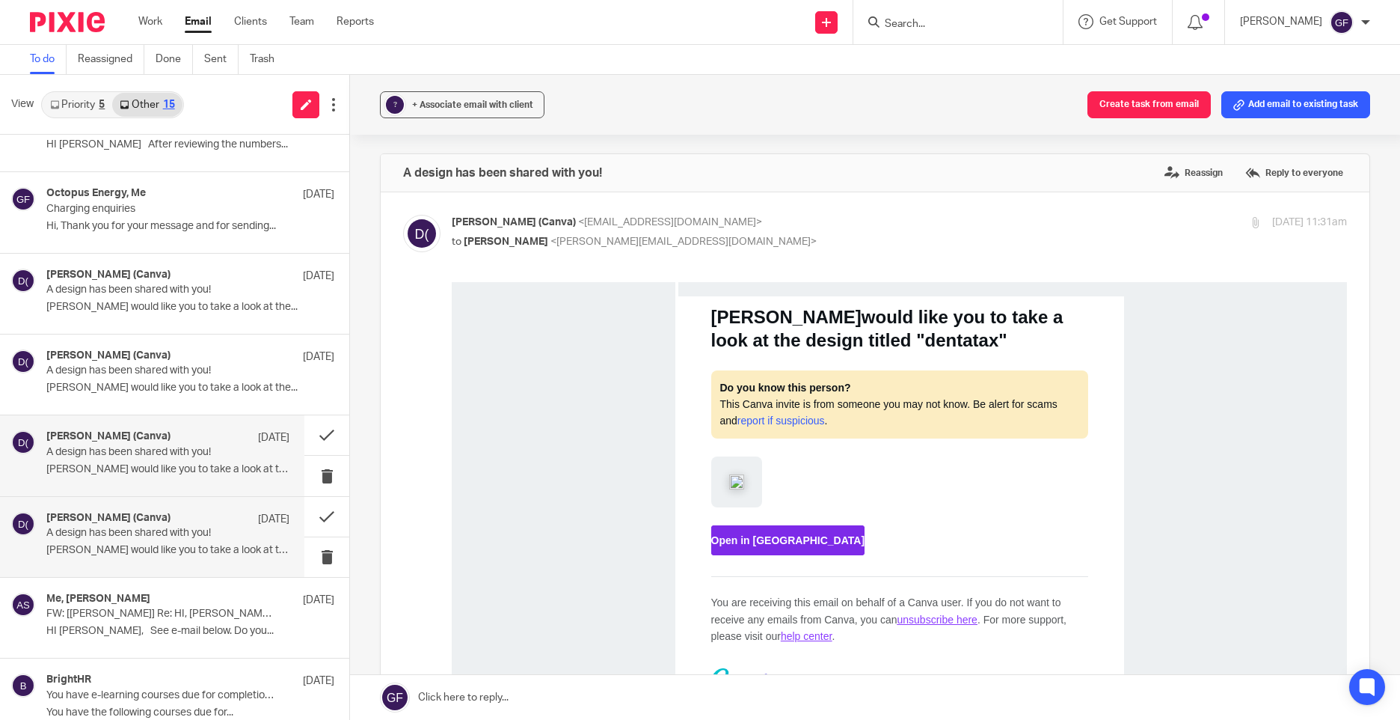
click at [147, 456] on p "A design has been shared with you!" at bounding box center [143, 452] width 194 height 13
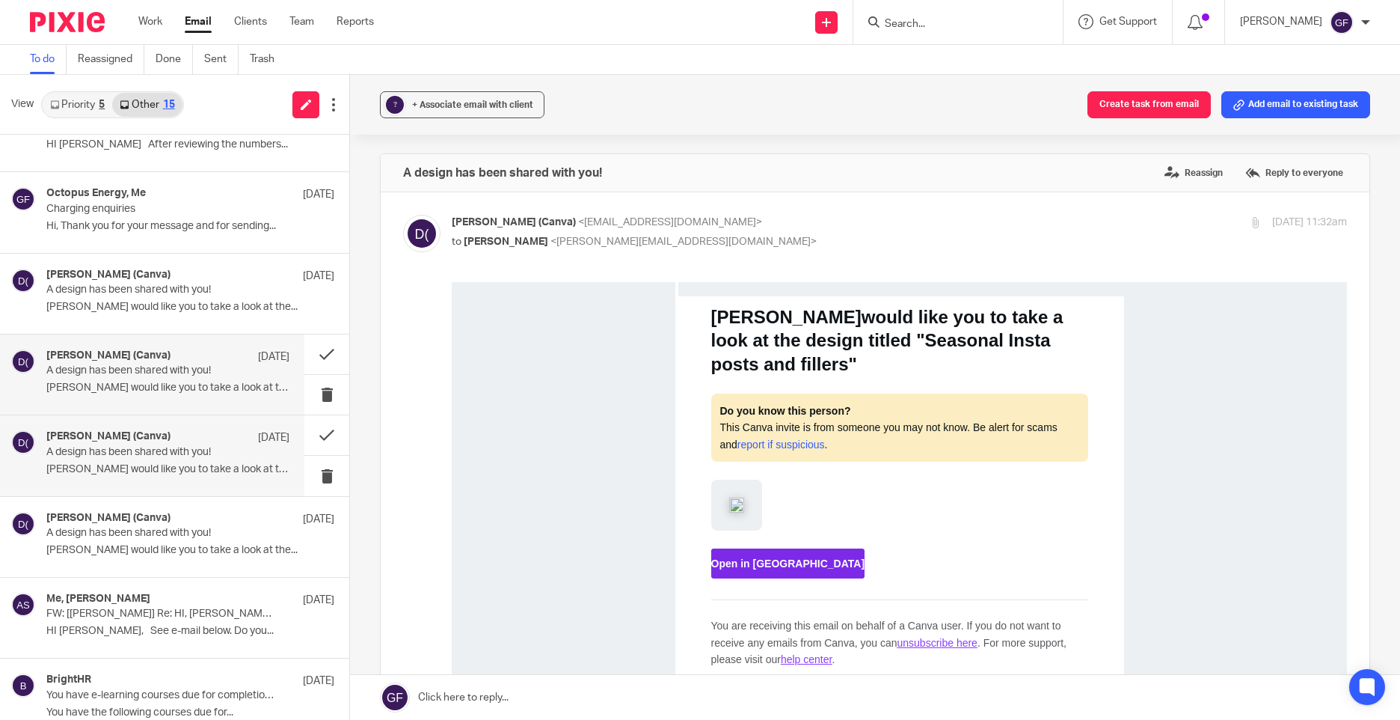
scroll to position [0, 0]
click at [126, 386] on p "Deanna would like you to take a look at the..." at bounding box center [167, 387] width 243 height 13
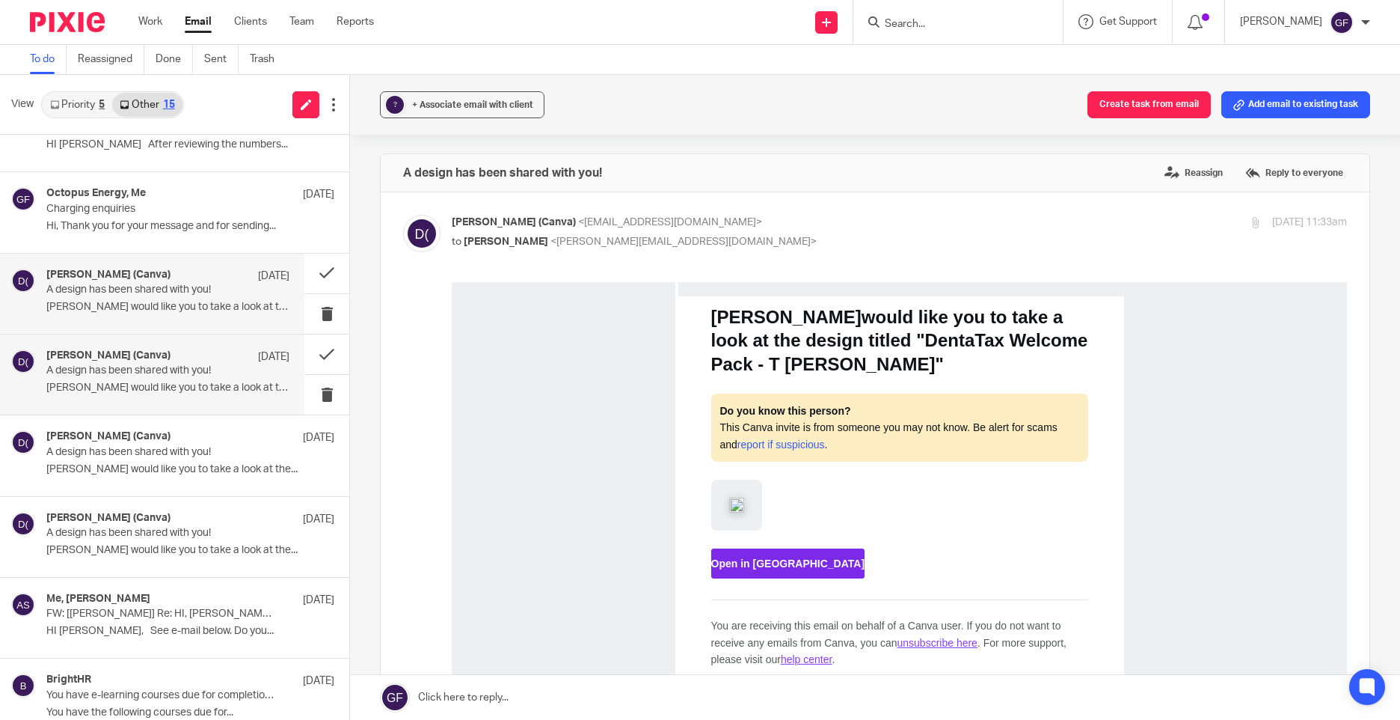
click at [137, 309] on p "Deanna would like you to take a look at the..." at bounding box center [167, 307] width 243 height 13
click at [923, 22] on input "Search" at bounding box center [950, 24] width 135 height 13
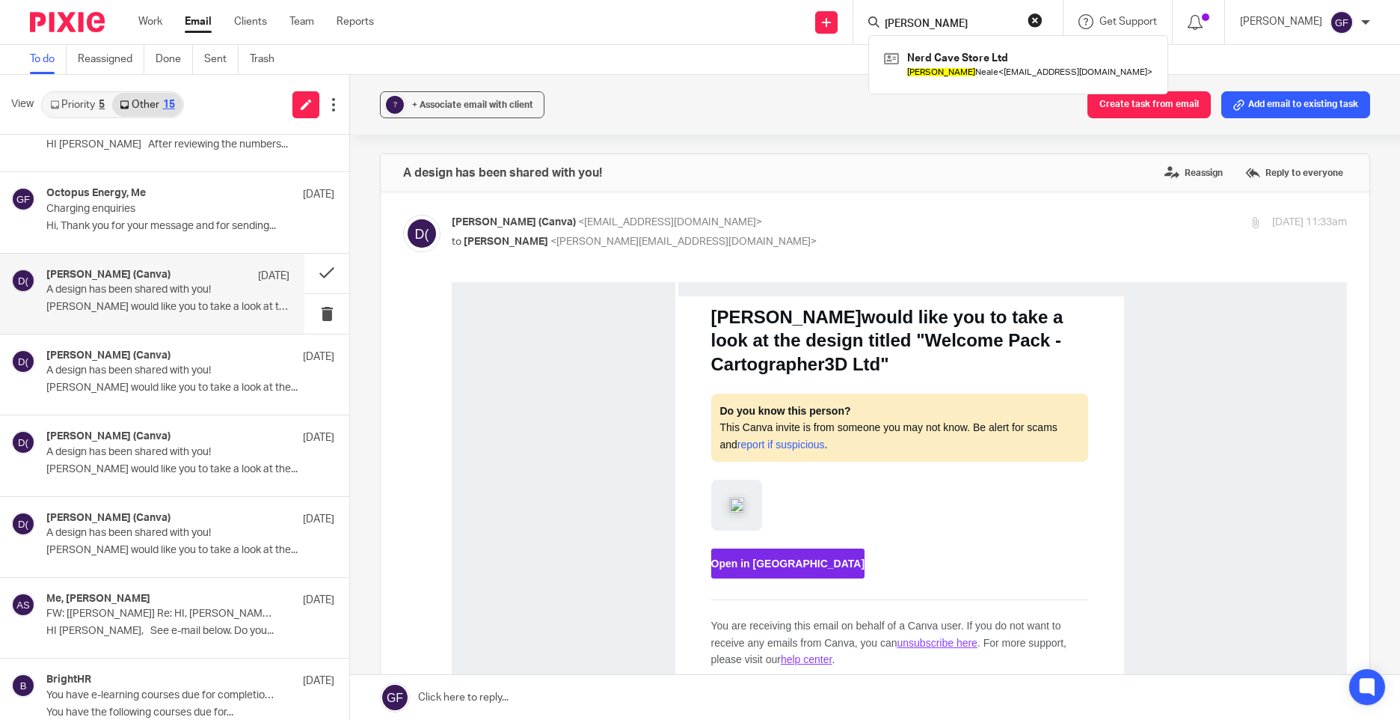
type input "rory"
click at [969, 85] on div "Nerd Cave Store Ltd Rory Neale < rnroryneale@gmail.com >" at bounding box center [1018, 64] width 300 height 58
click at [962, 69] on link at bounding box center [1018, 64] width 276 height 34
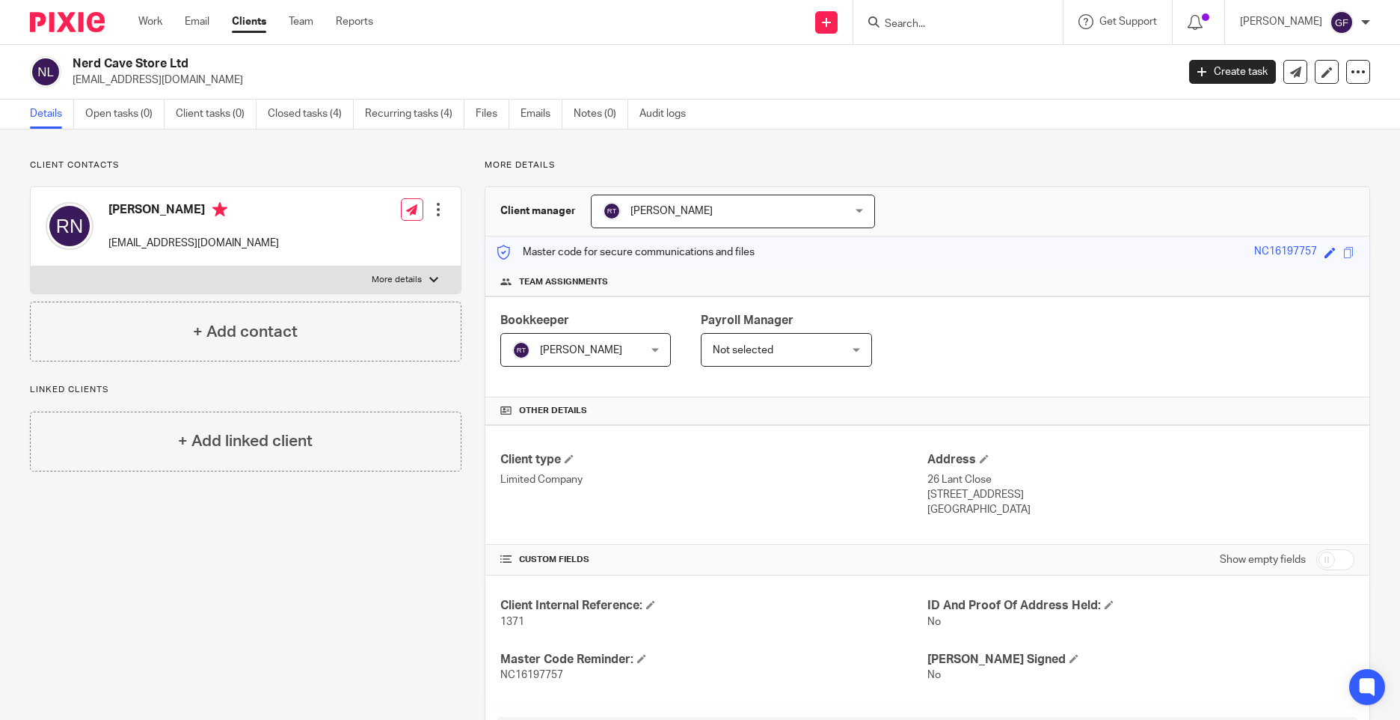
click at [316, 236] on div "[PERSON_NAME] [EMAIL_ADDRESS][DOMAIN_NAME] Edit contact Create client from cont…" at bounding box center [246, 226] width 430 height 79
click at [929, 31] on input "Search" at bounding box center [950, 24] width 135 height 13
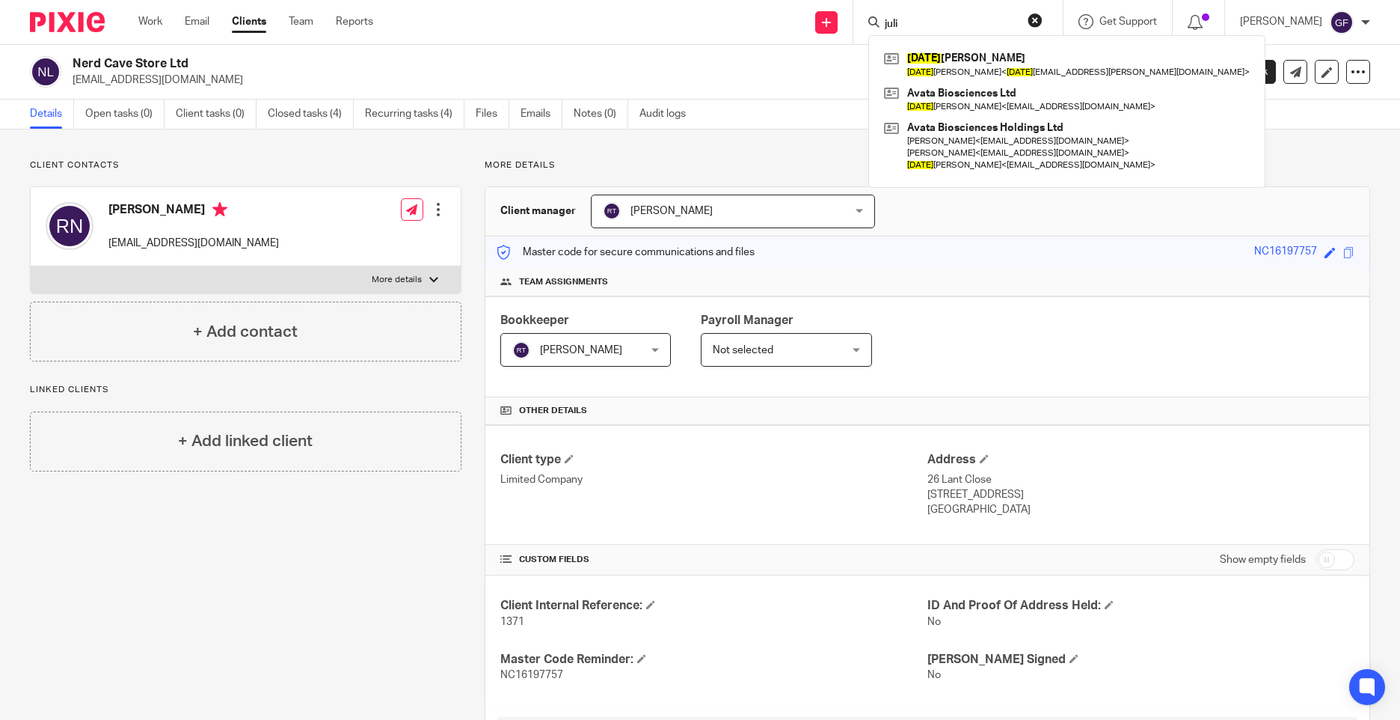
type input "[PERSON_NAME]"
drag, startPoint x: 932, startPoint y: 25, endPoint x: 847, endPoint y: 32, distance: 84.9
click at [847, 32] on div "Send new email Create task Add client Request signature [PERSON_NAME] [PERSON_N…" at bounding box center [898, 22] width 1005 height 44
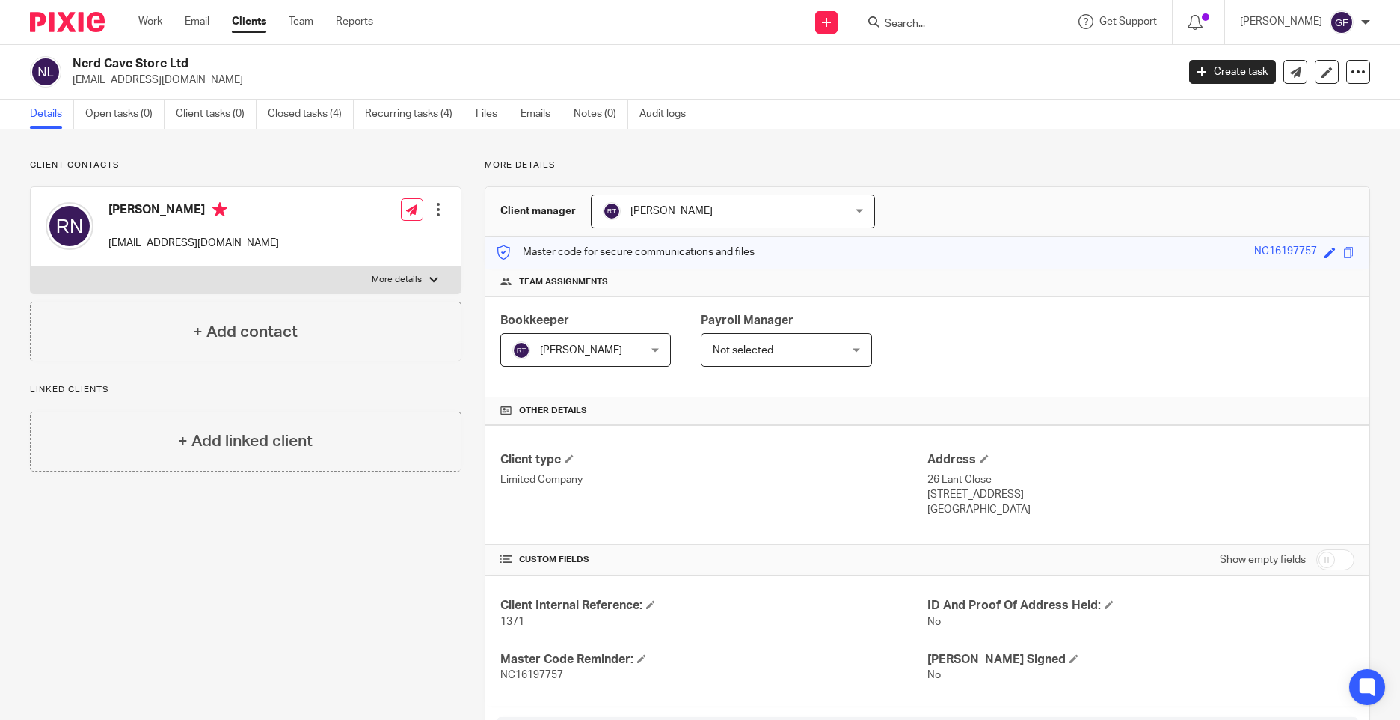
click at [928, 141] on div "Client contacts [PERSON_NAME] [EMAIL_ADDRESS][DOMAIN_NAME] Edit contact Create …" at bounding box center [700, 676] width 1400 height 1094
click at [951, 27] on input "Search" at bounding box center [950, 24] width 135 height 13
drag, startPoint x: 179, startPoint y: 672, endPoint x: 117, endPoint y: 642, distance: 68.2
click at [162, 668] on div "Client contacts Rory Neale rnroryneale@gmail.com Edit contact Create client fro…" at bounding box center [234, 676] width 455 height 1034
click at [242, 21] on link "Clients" at bounding box center [249, 21] width 34 height 15
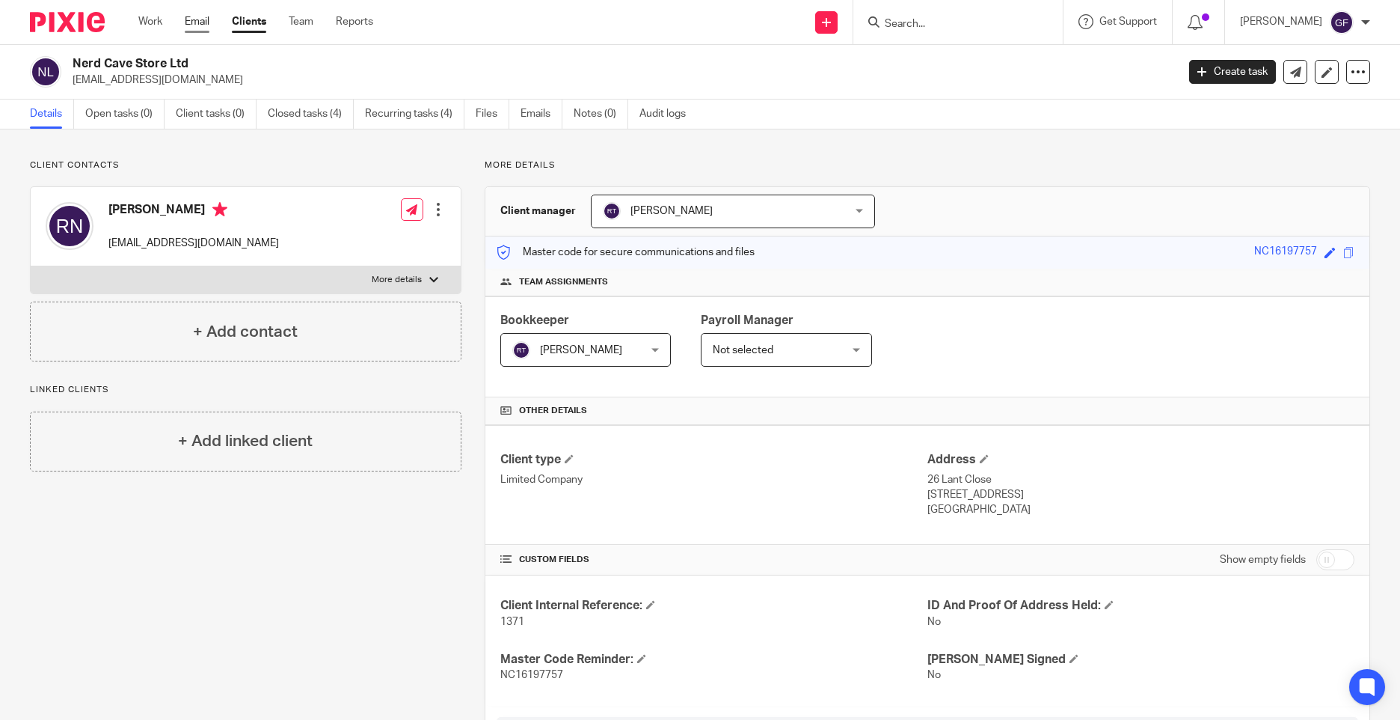
click at [209, 22] on link "Email" at bounding box center [197, 21] width 25 height 15
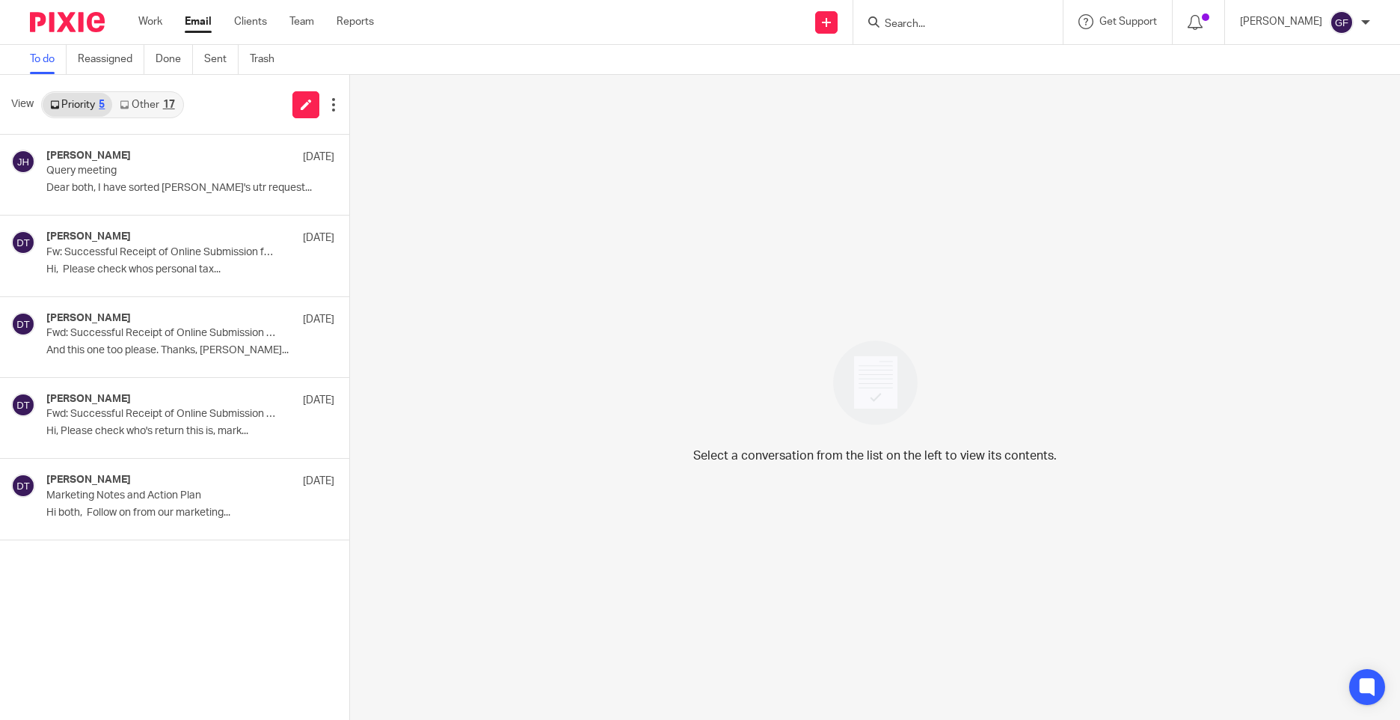
click at [167, 91] on div "Priority 5 Other 17" at bounding box center [112, 104] width 143 height 27
click at [152, 104] on link "Other 17" at bounding box center [147, 105] width 70 height 24
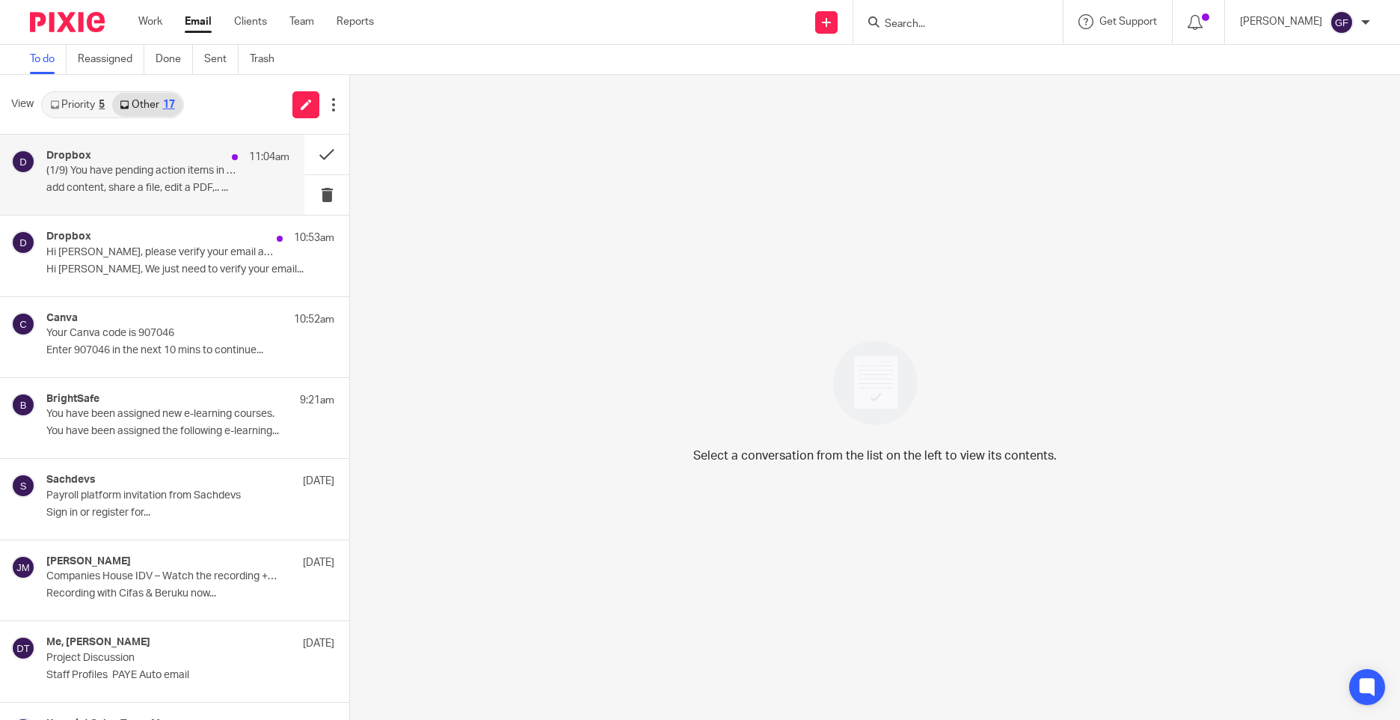
click at [171, 165] on p "(1/9) You have pending action items in Dropbox" at bounding box center [143, 171] width 194 height 13
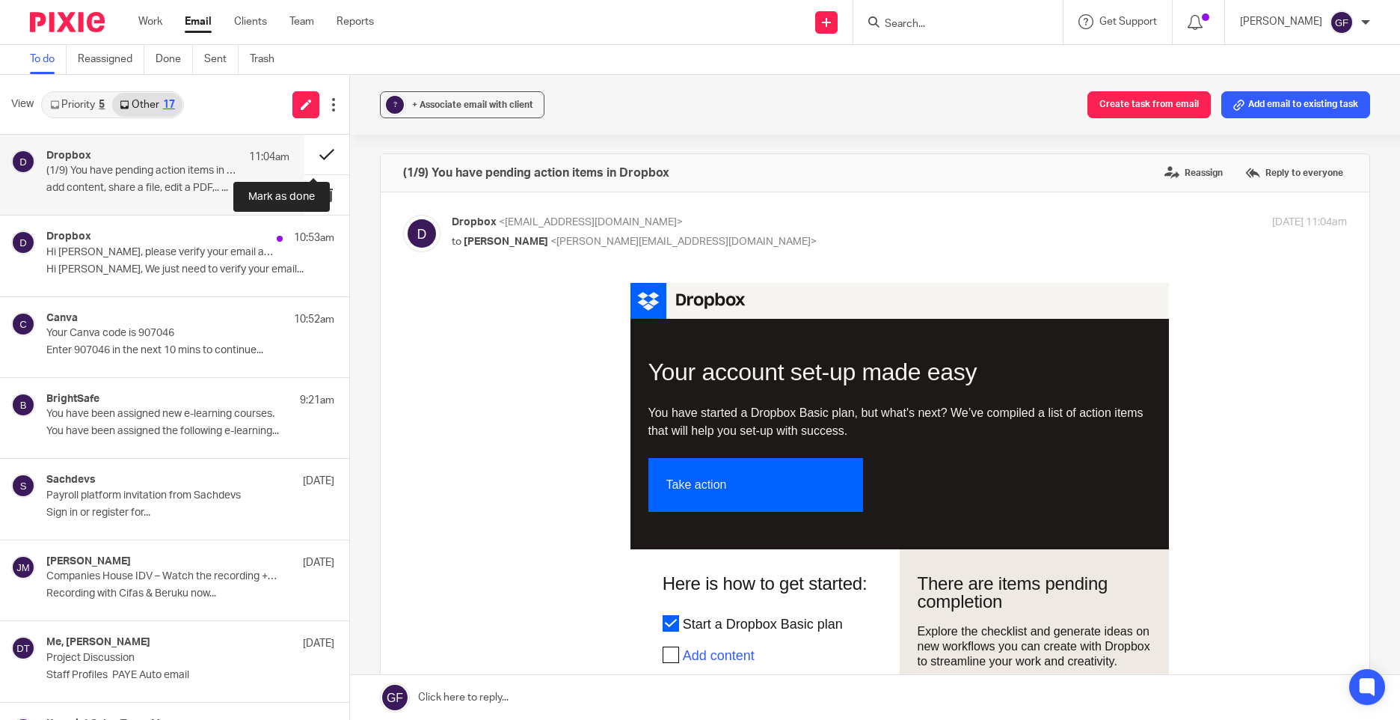
click at [308, 147] on button at bounding box center [326, 155] width 45 height 40
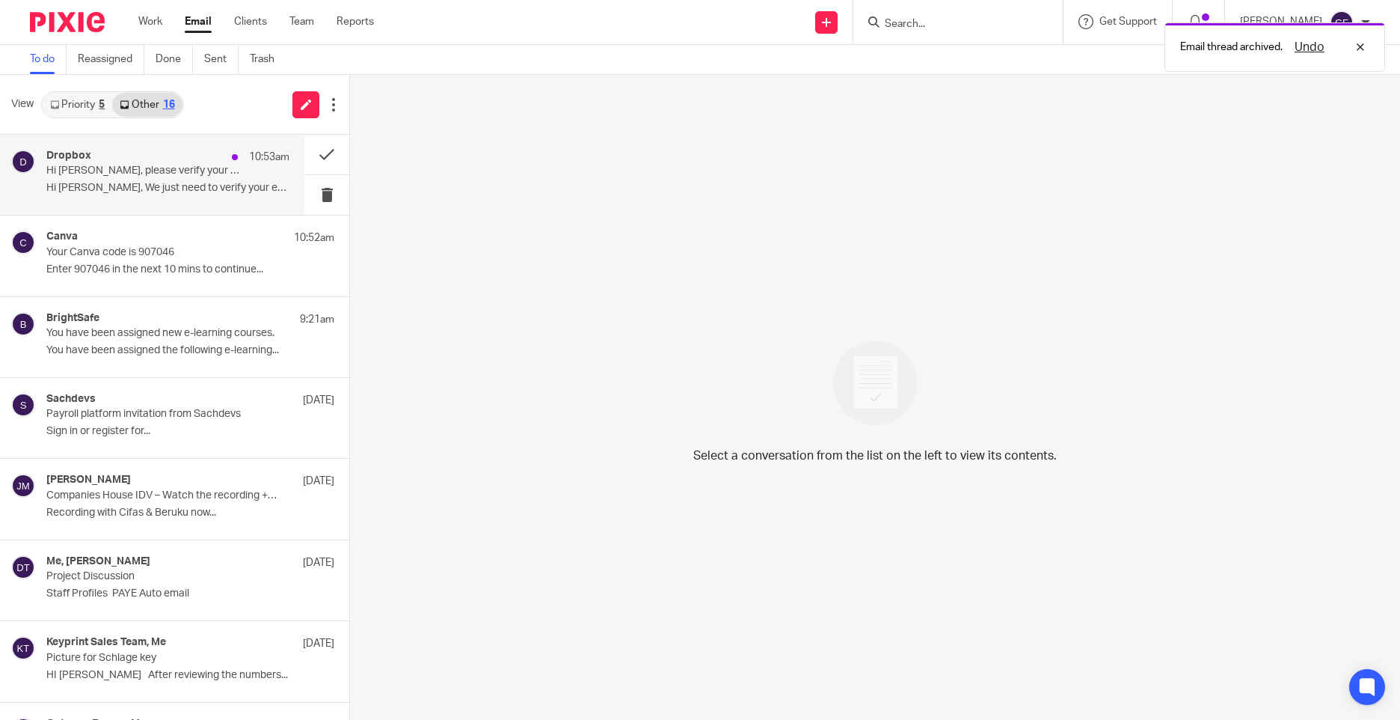
click at [197, 188] on p "Hi George, We just need to verify your email..." at bounding box center [167, 188] width 243 height 13
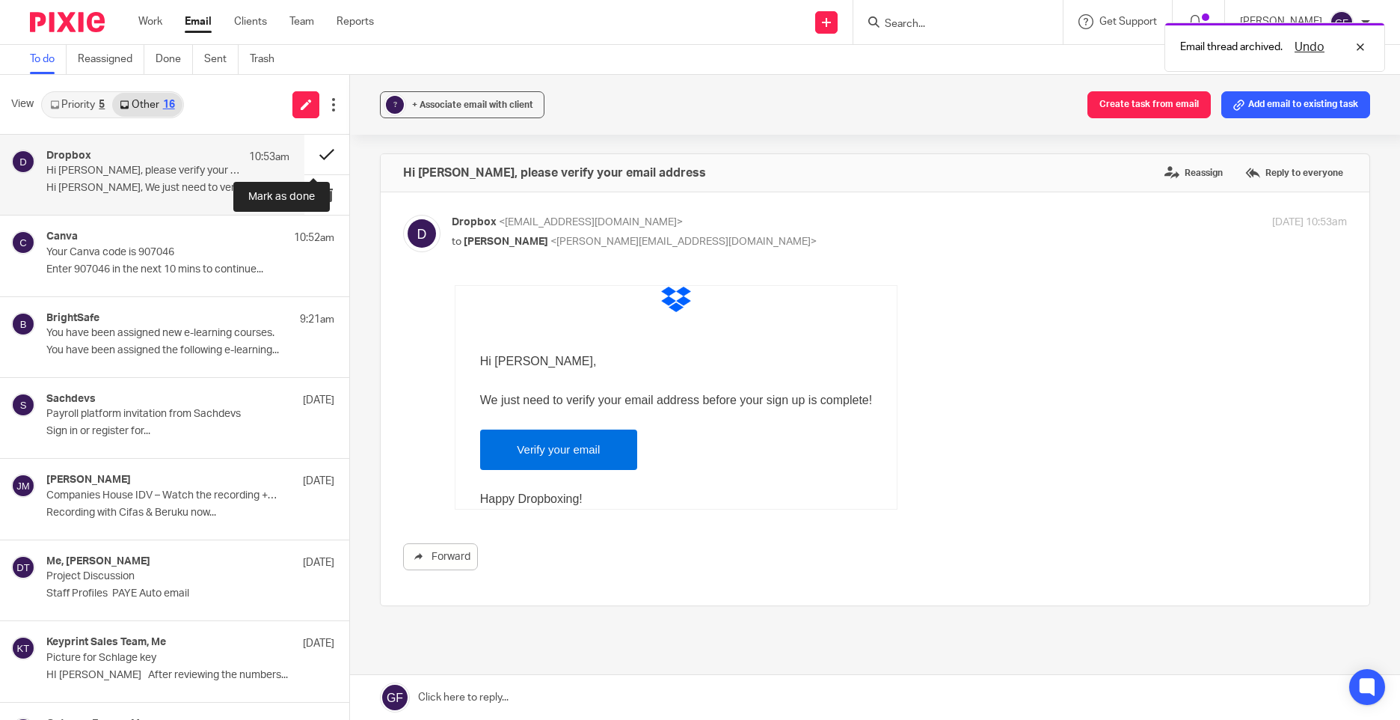
click at [304, 151] on button at bounding box center [326, 155] width 45 height 40
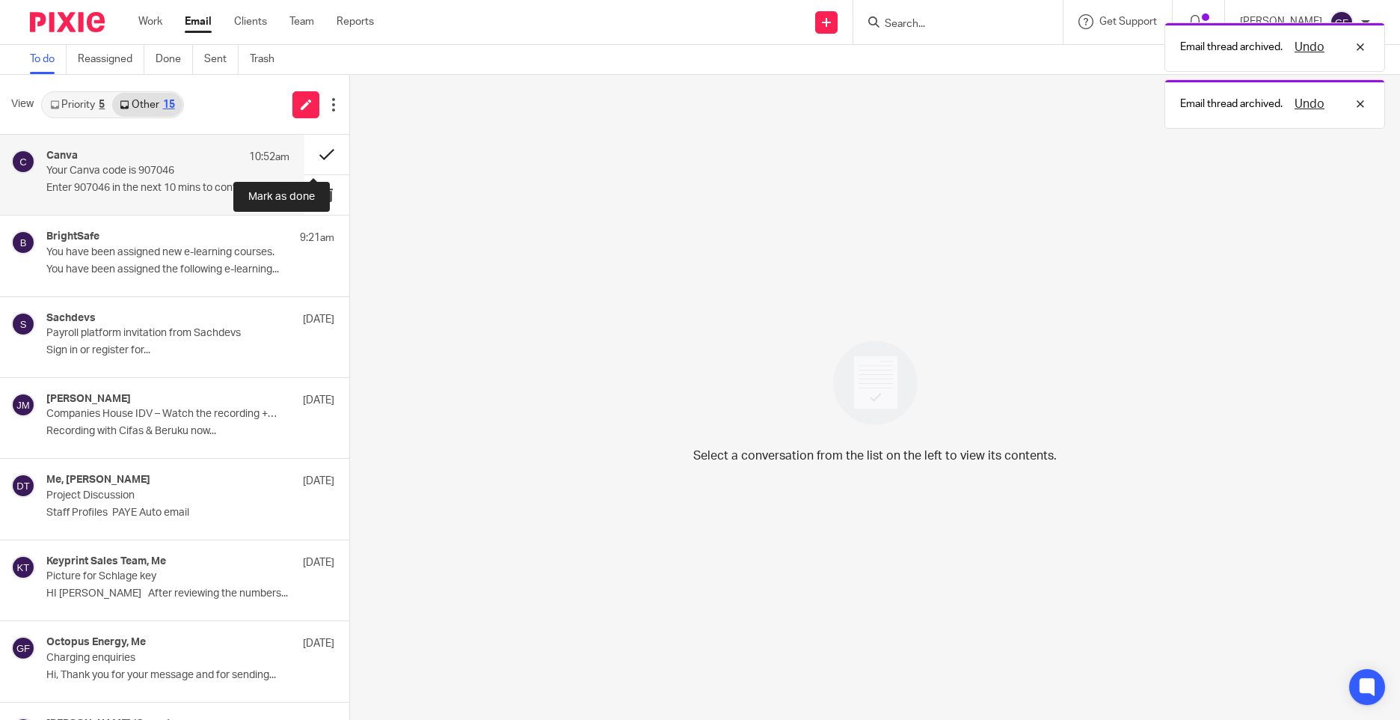
click at [310, 152] on button at bounding box center [326, 155] width 45 height 40
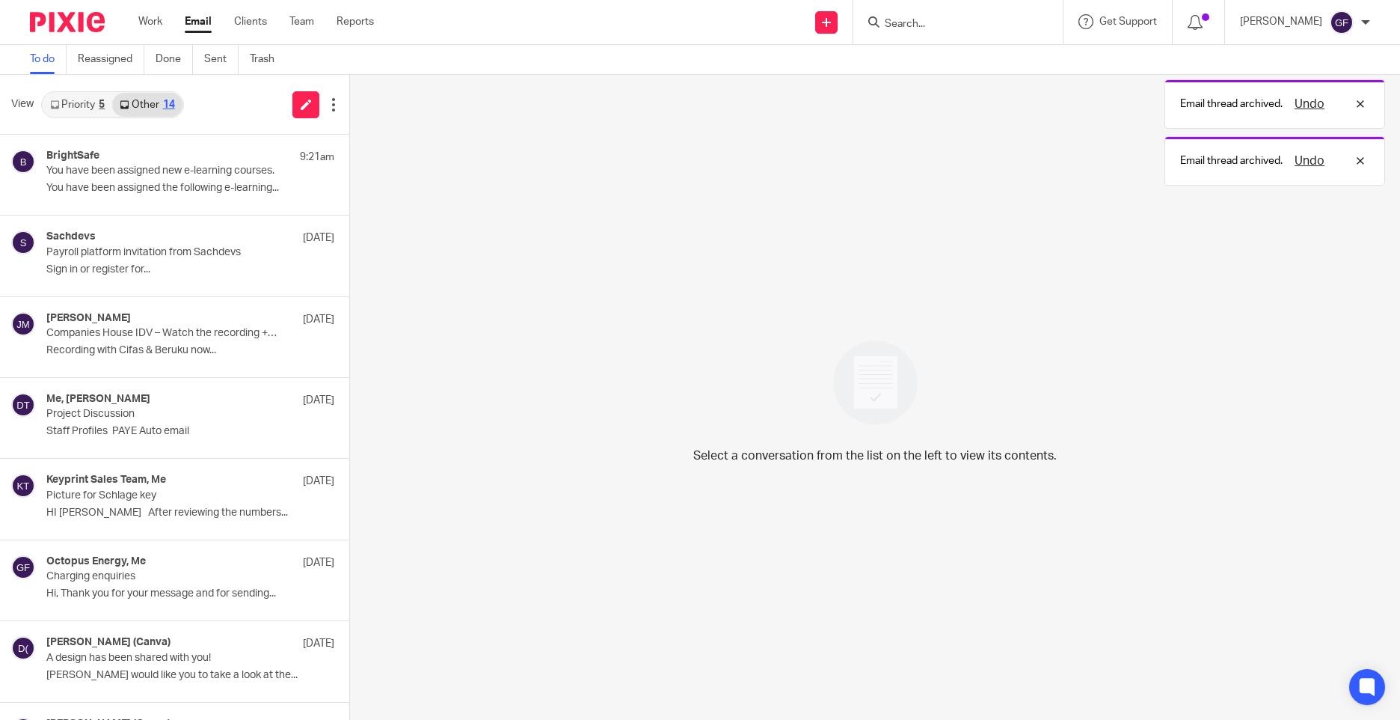
click at [119, 96] on link "Other 14" at bounding box center [147, 105] width 70 height 24
click at [85, 100] on link "Priority 5" at bounding box center [78, 105] width 70 height 24
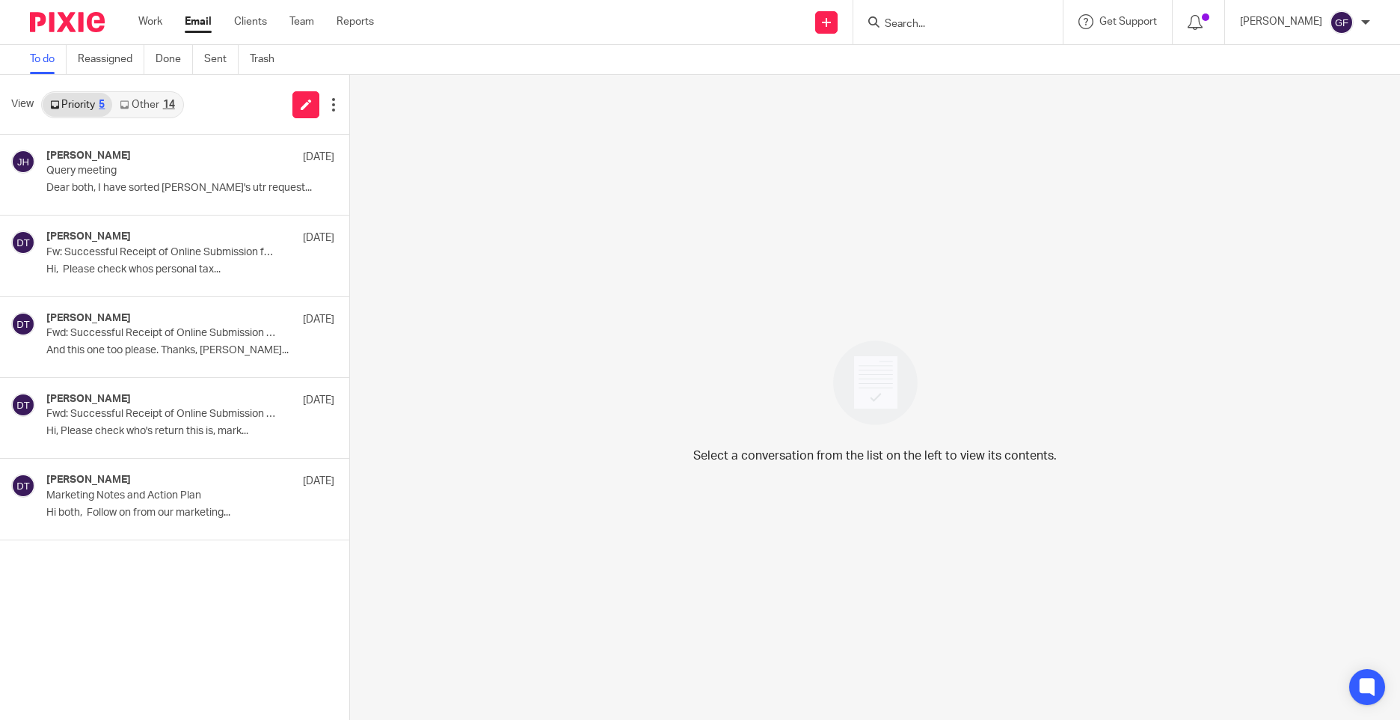
click at [931, 19] on input "Search" at bounding box center [950, 24] width 135 height 13
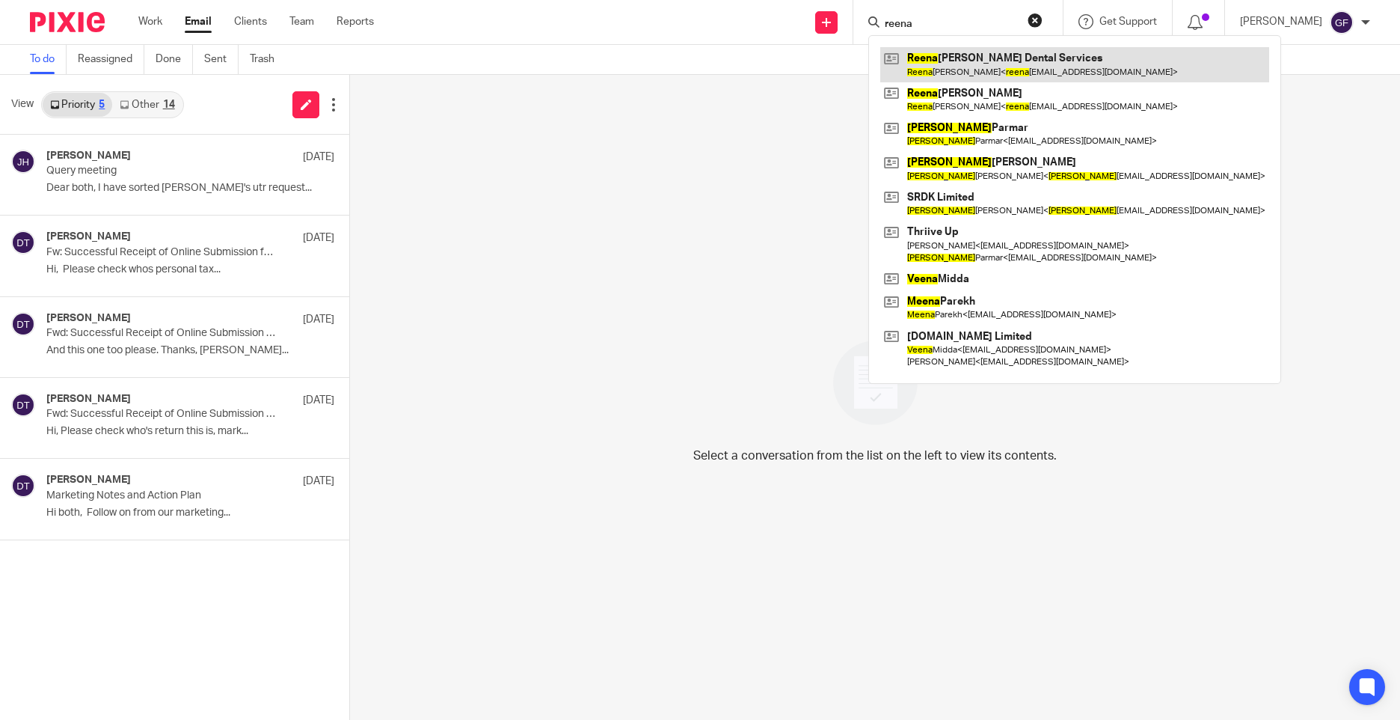
type input "reena"
click at [1012, 64] on link at bounding box center [1074, 64] width 389 height 34
click at [982, 59] on link at bounding box center [1074, 64] width 389 height 34
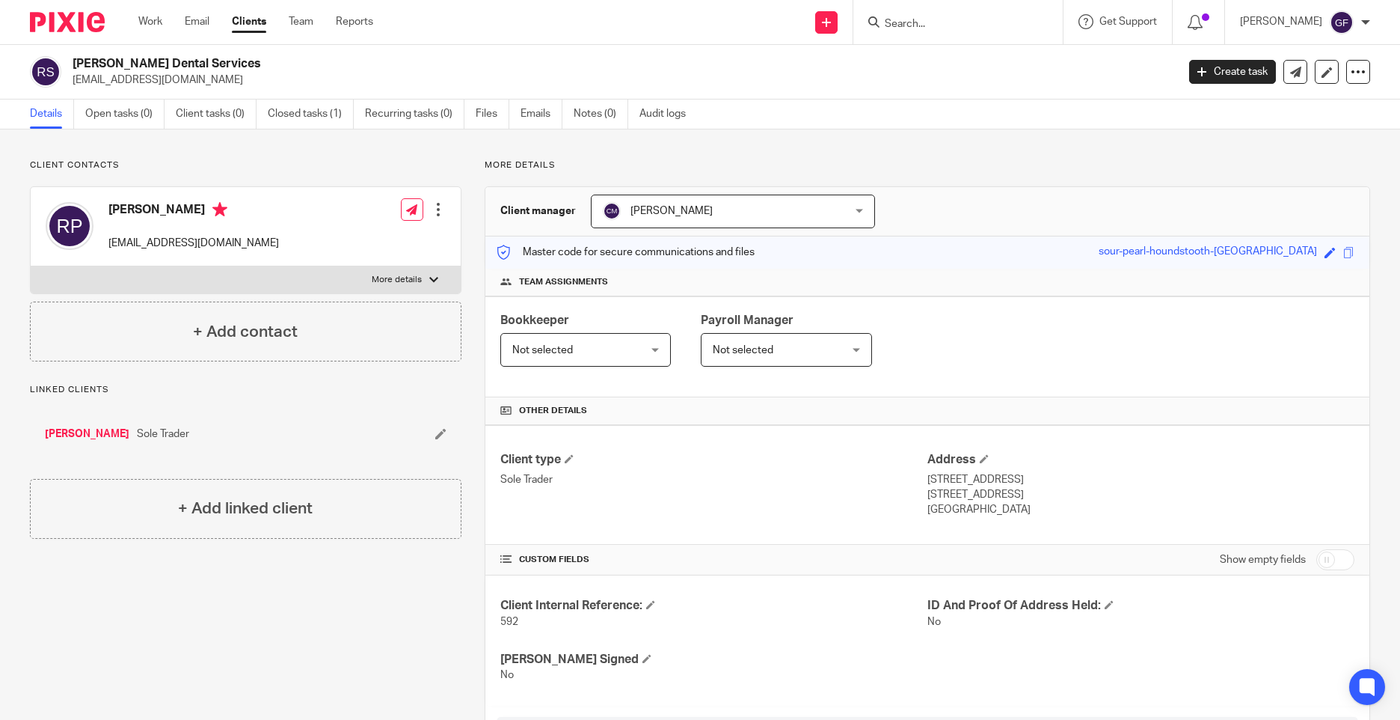
click at [987, 20] on input "Search" at bounding box center [950, 24] width 135 height 13
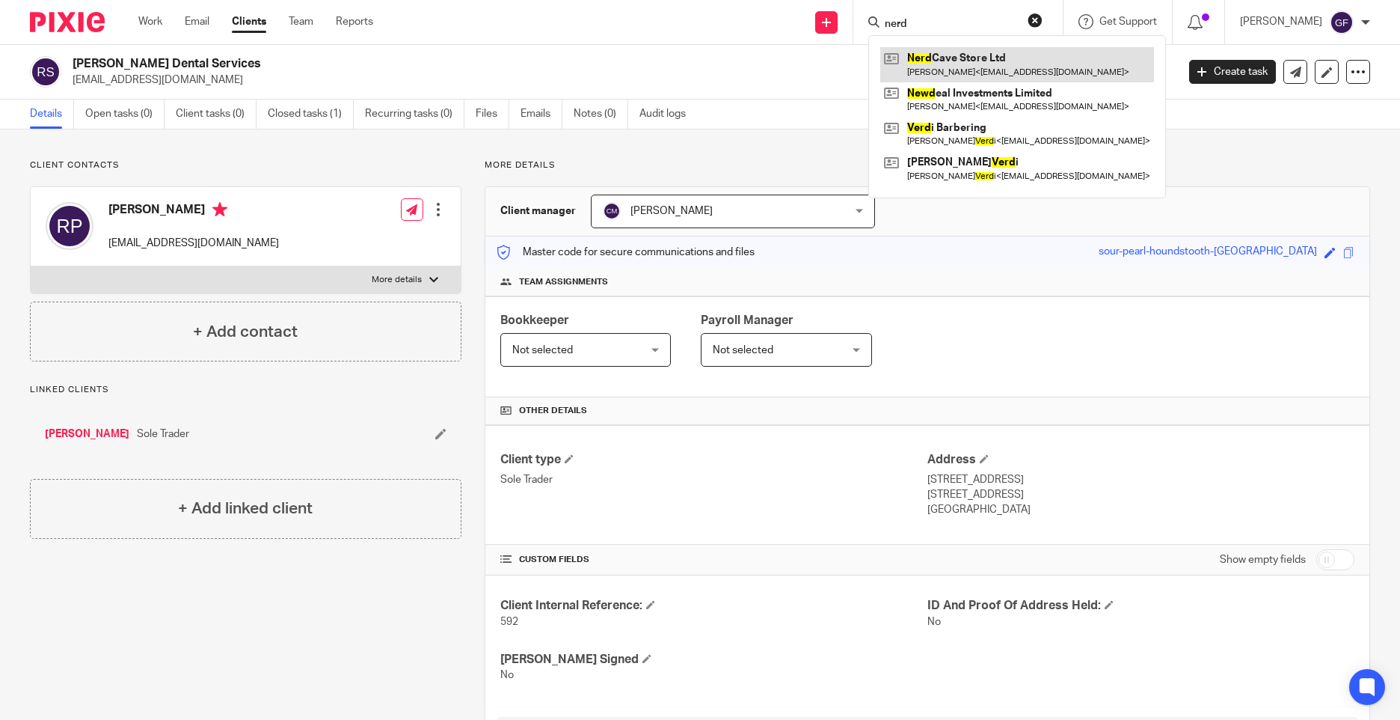
type input "nerd"
click at [1002, 58] on link at bounding box center [1017, 64] width 274 height 34
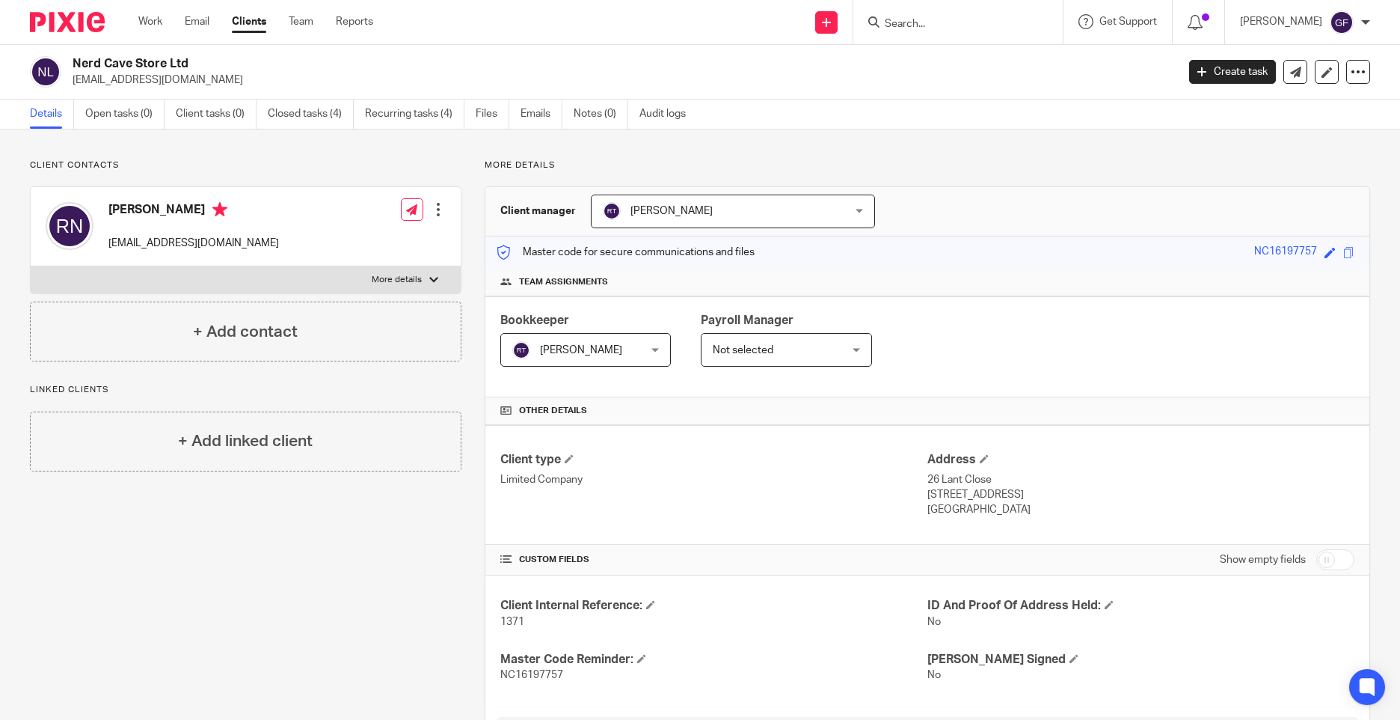
click at [262, 639] on div "Client contacts Rory Neale rnroryneale@gmail.com Edit contact Create client fro…" at bounding box center [234, 676] width 455 height 1034
click at [156, 28] on link "Work" at bounding box center [150, 21] width 24 height 15
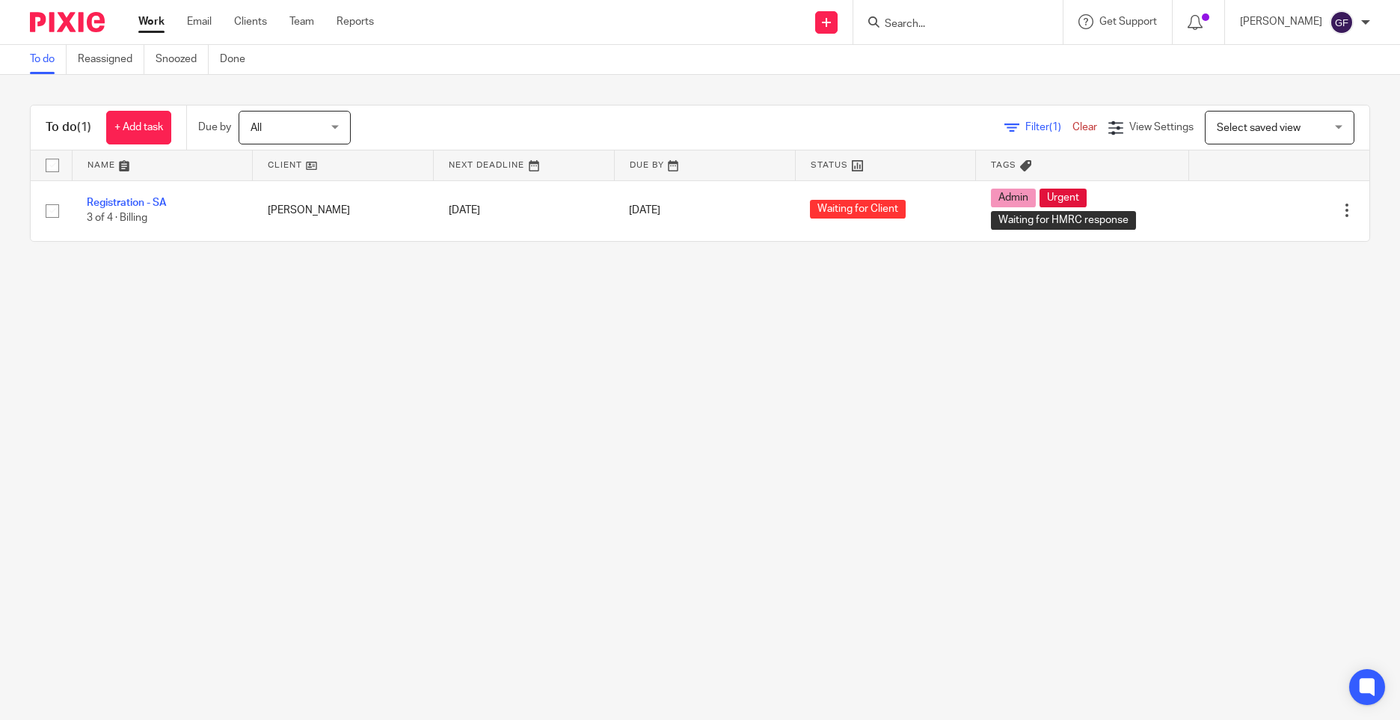
click at [738, 349] on main "To do Reassigned Snoozed Done To do (1) + Add task Due by All All Today Tomorro…" at bounding box center [700, 360] width 1400 height 720
click at [192, 29] on link "Email" at bounding box center [199, 21] width 25 height 15
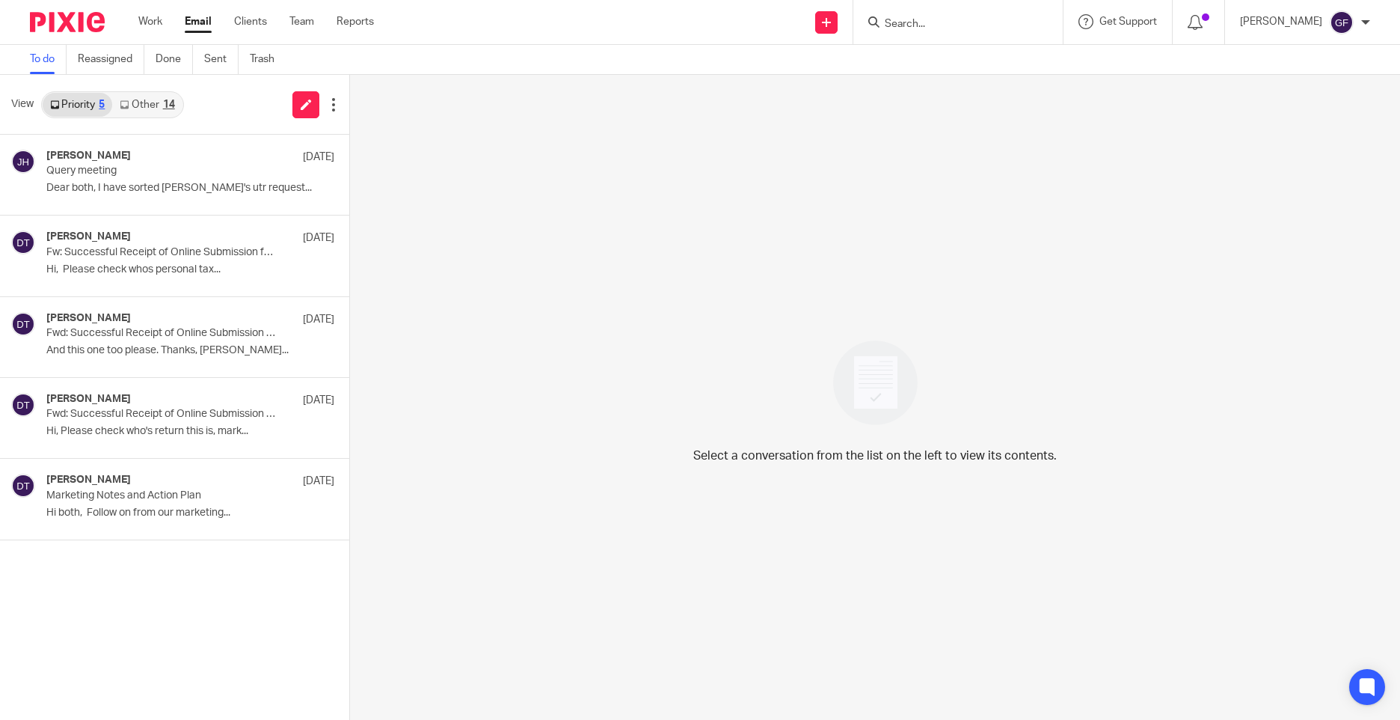
click at [162, 105] on link "Other 14" at bounding box center [147, 105] width 70 height 24
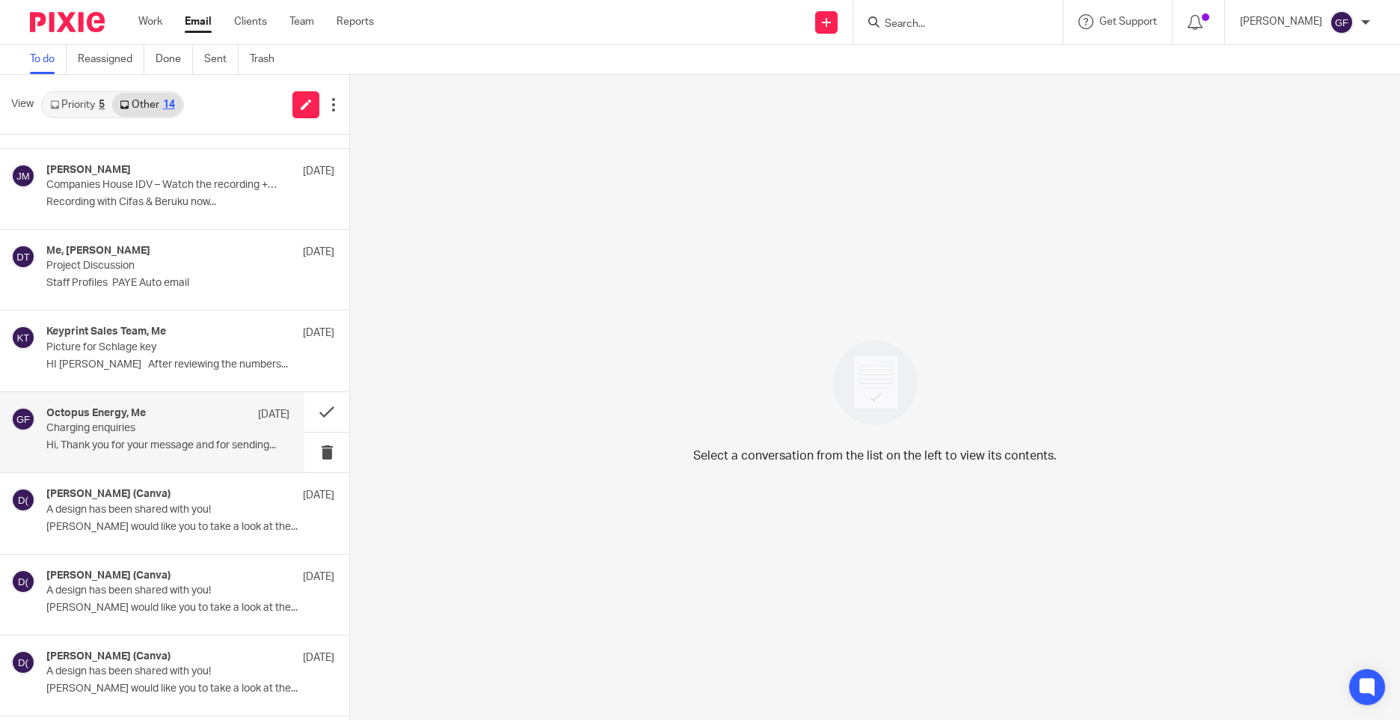
scroll to position [150, 0]
click at [150, 444] on p "Hi, Thank you for your message and for sending..." at bounding box center [167, 444] width 243 height 13
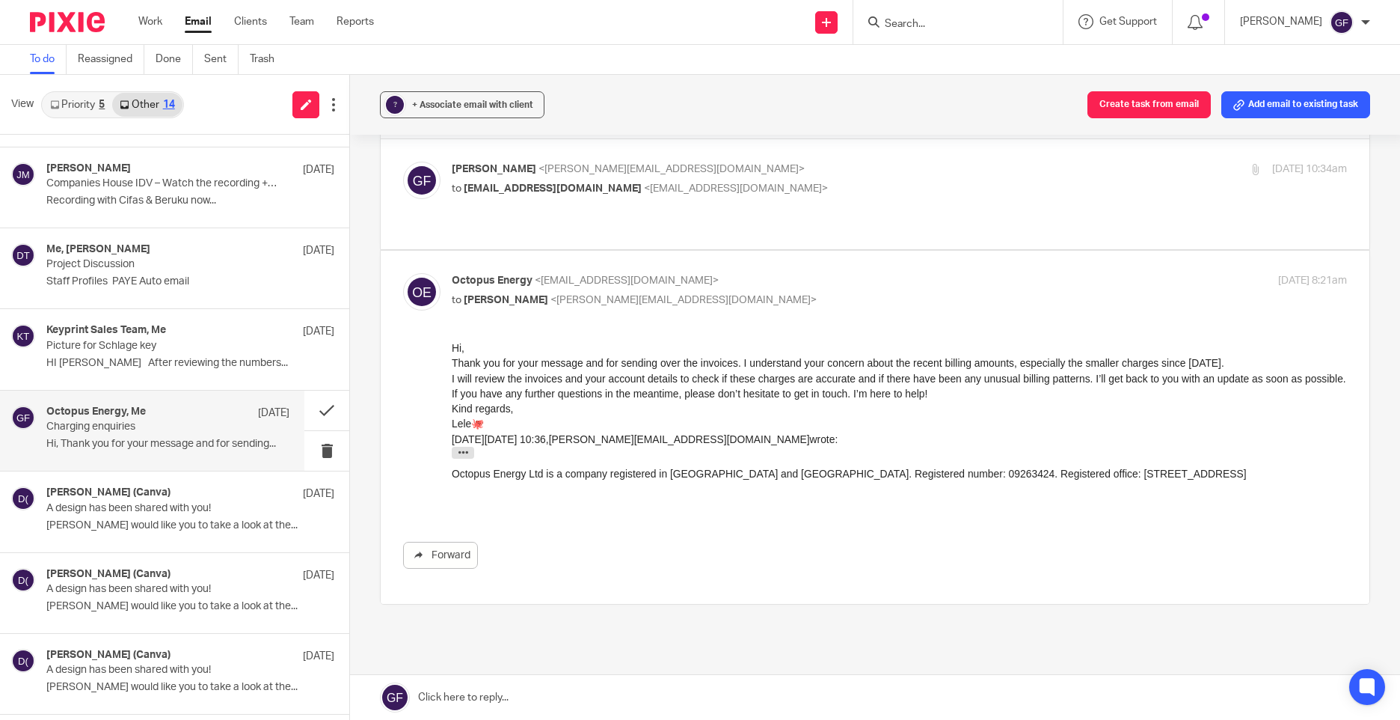
scroll to position [117, 0]
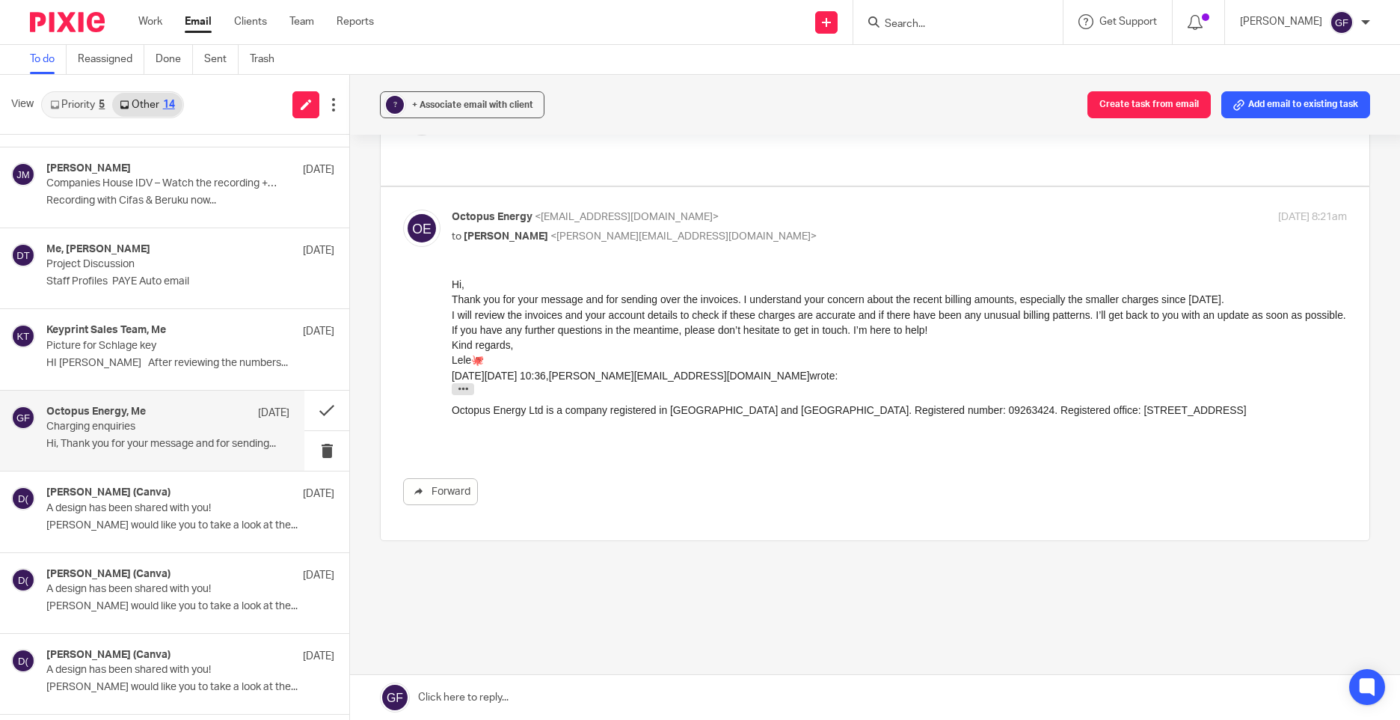
click at [498, 692] on link at bounding box center [875, 697] width 1050 height 45
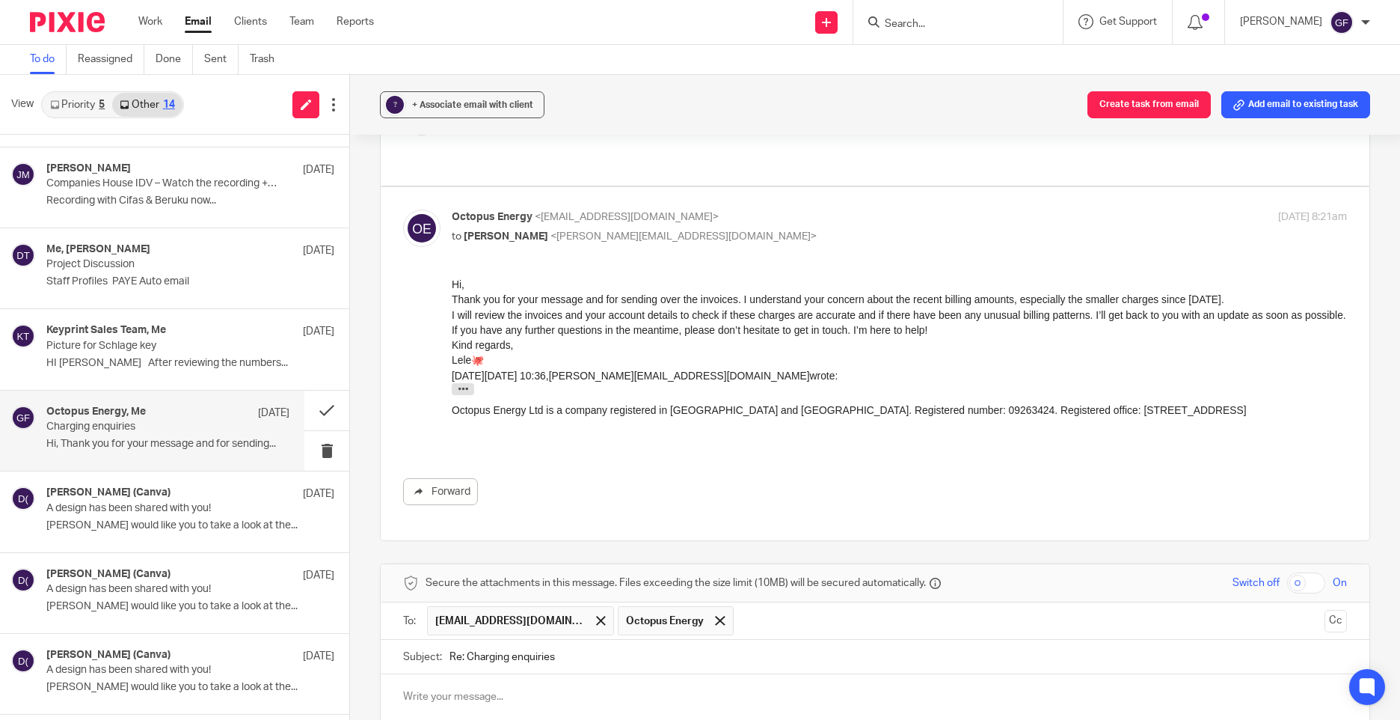
scroll to position [378, 0]
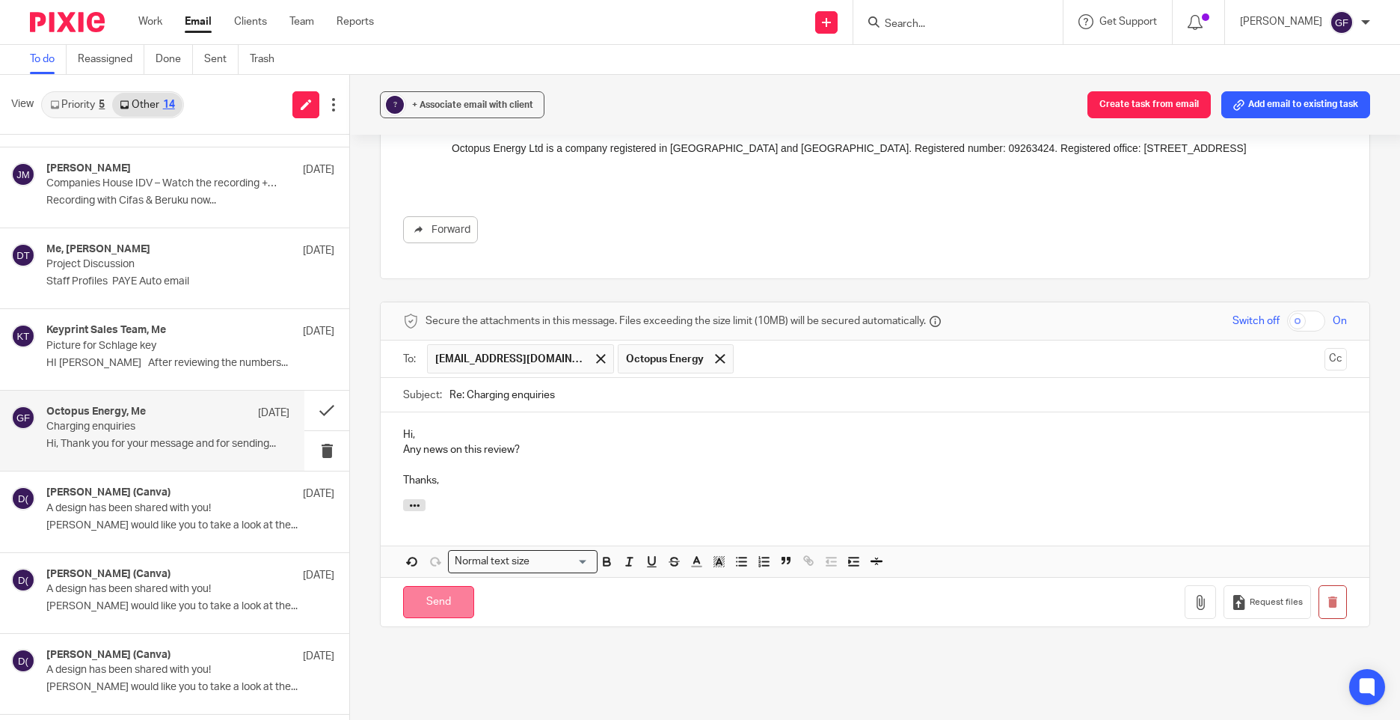
click at [453, 588] on input "Send" at bounding box center [438, 602] width 71 height 32
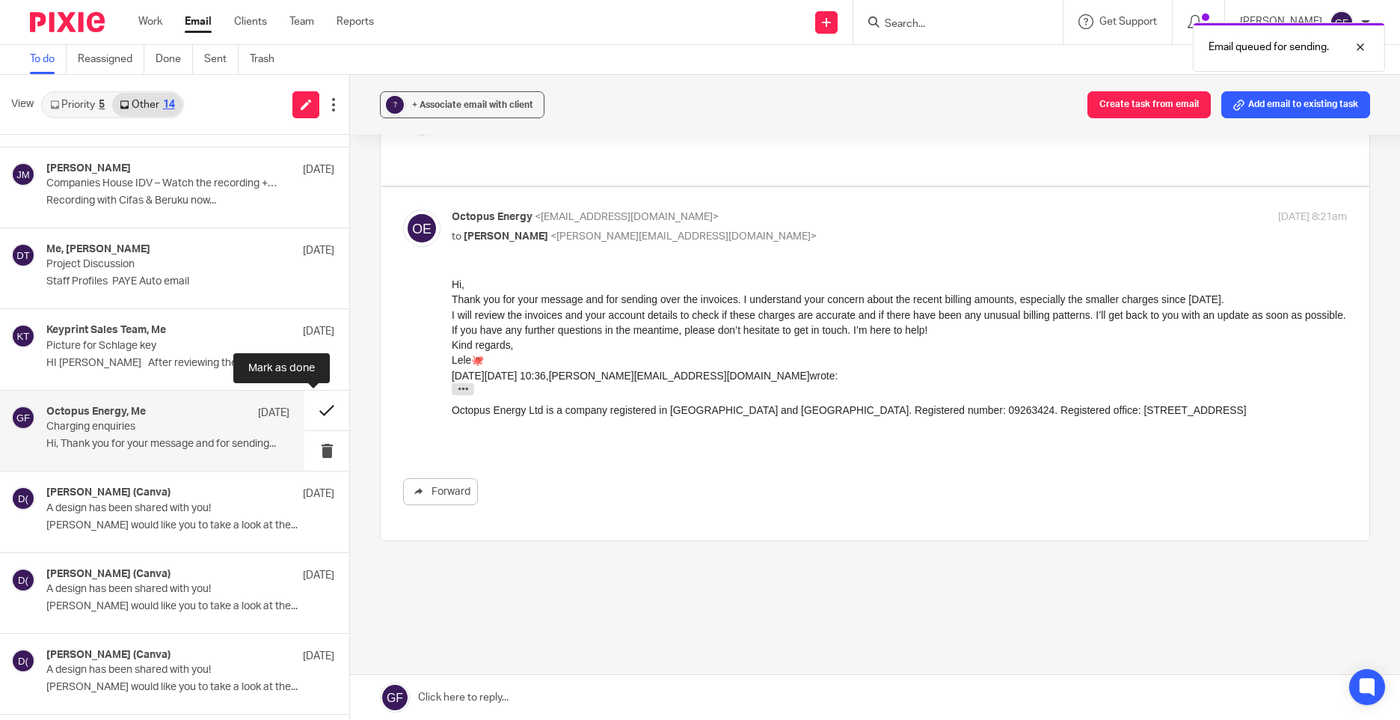
click at [321, 414] on button at bounding box center [326, 410] width 45 height 40
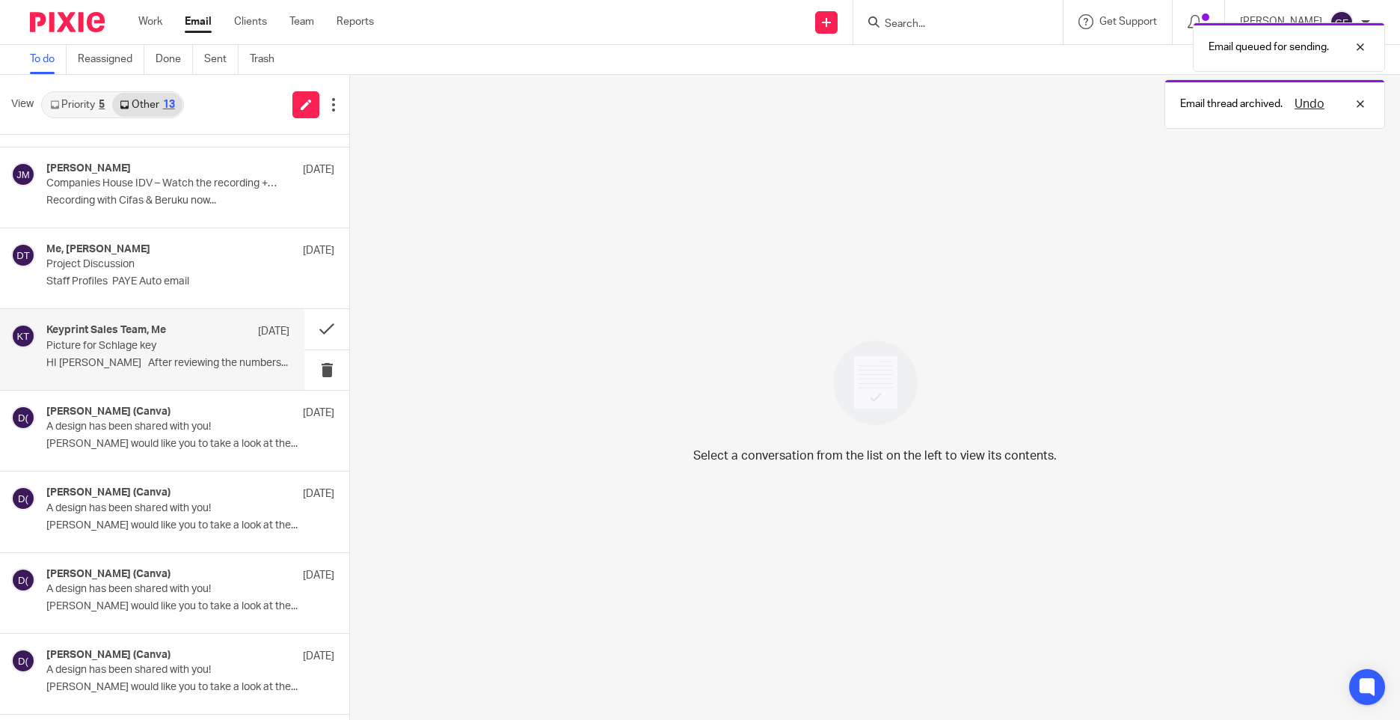
click at [192, 336] on div "Keyprint Sales Team, Me 11 Sep" at bounding box center [167, 331] width 243 height 15
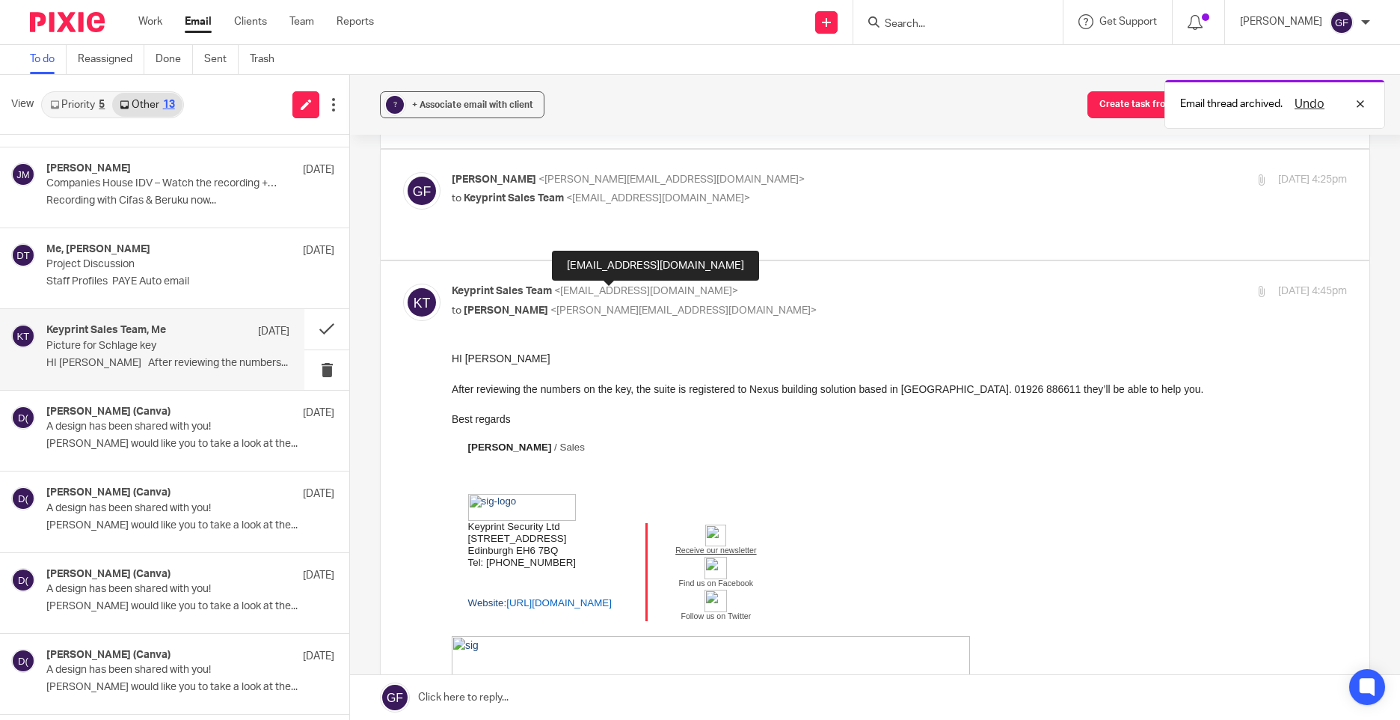
scroll to position [150, 0]
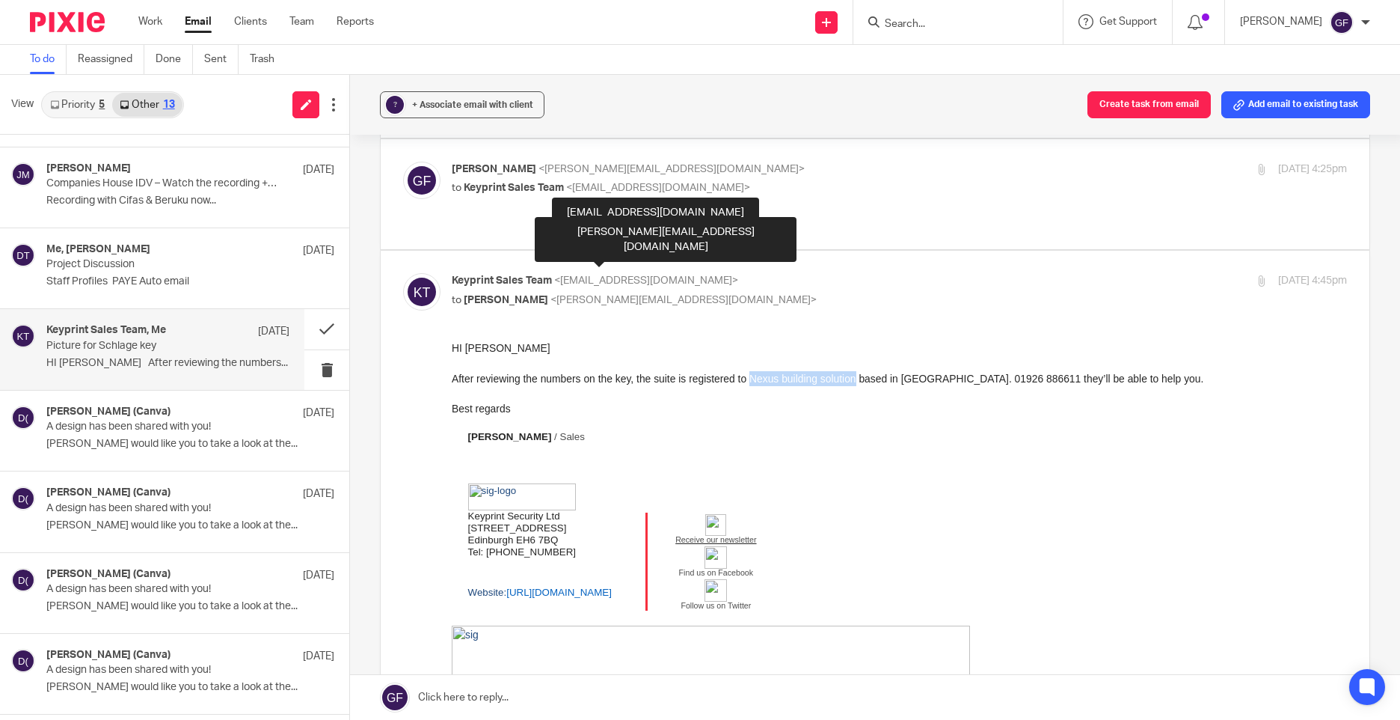
drag, startPoint x: 751, startPoint y: 379, endPoint x: 858, endPoint y: 380, distance: 107.0
click at [858, 380] on span "After reviewing the numbers on the key, the suite is registered to Nexus buildi…" at bounding box center [828, 378] width 752 height 12
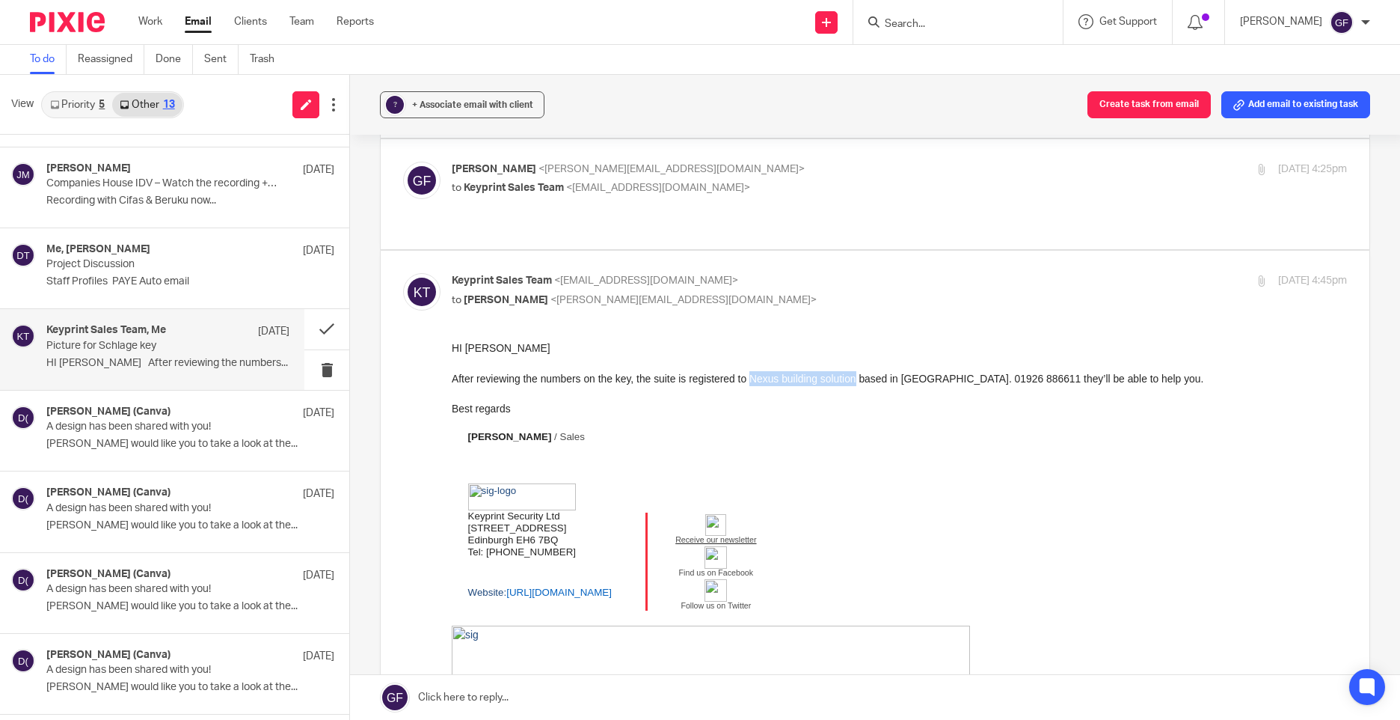
copy span "Nexus building solution"
click at [134, 414] on div "Deanna (Canva) 10 Sep" at bounding box center [167, 412] width 243 height 15
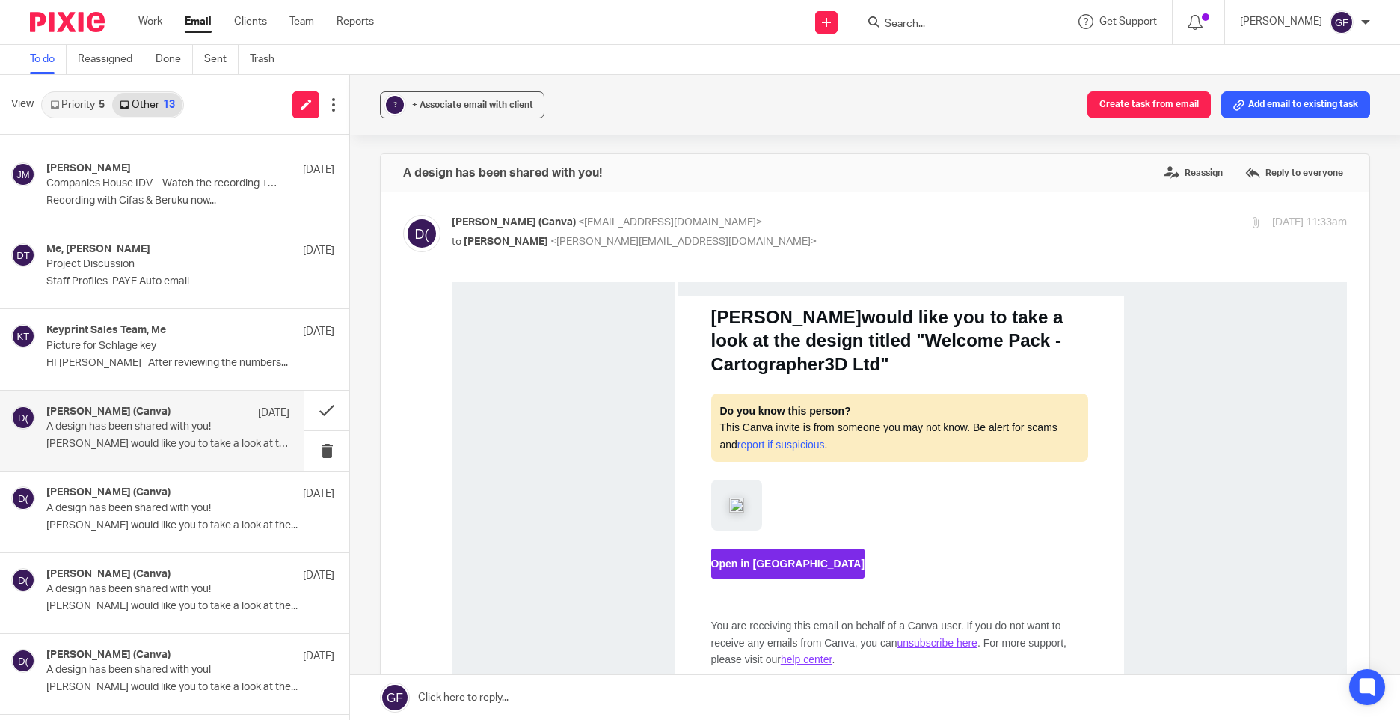
scroll to position [0, 0]
click at [306, 403] on button at bounding box center [326, 410] width 45 height 40
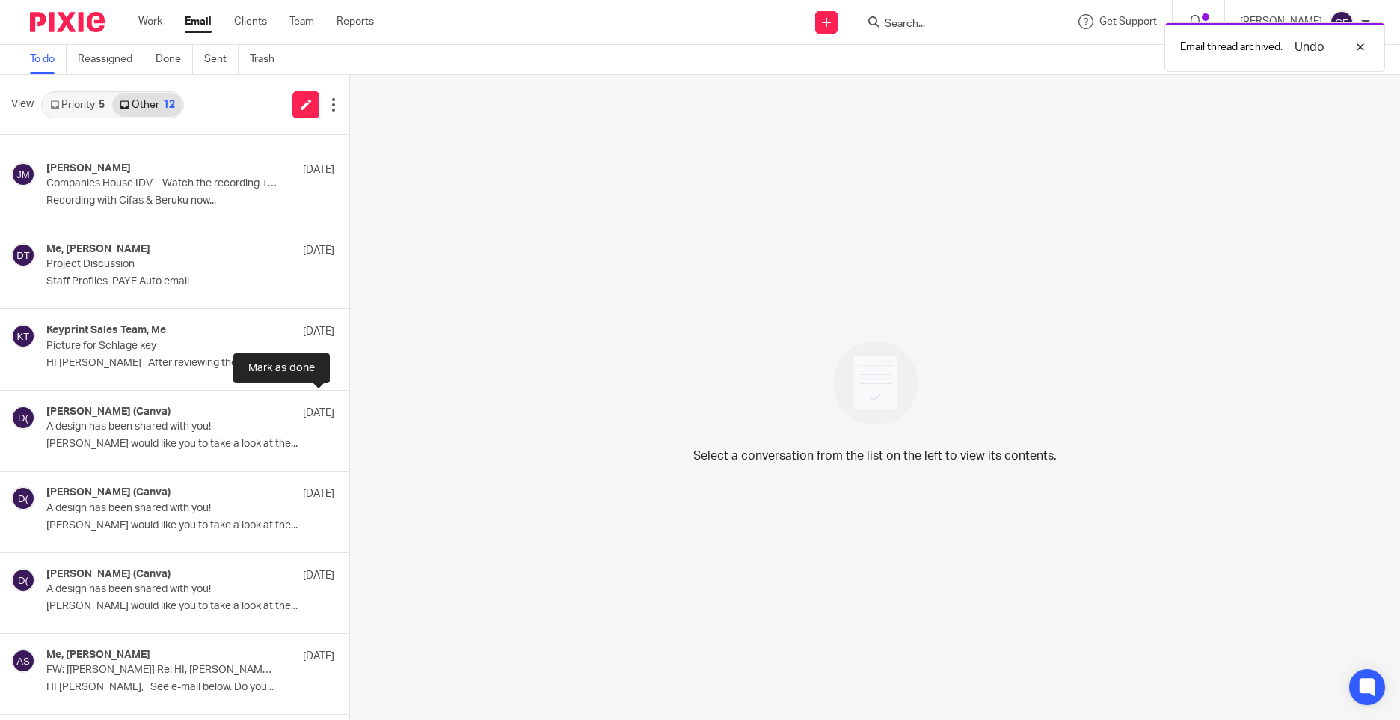
click at [349, 403] on button at bounding box center [355, 410] width 12 height 40
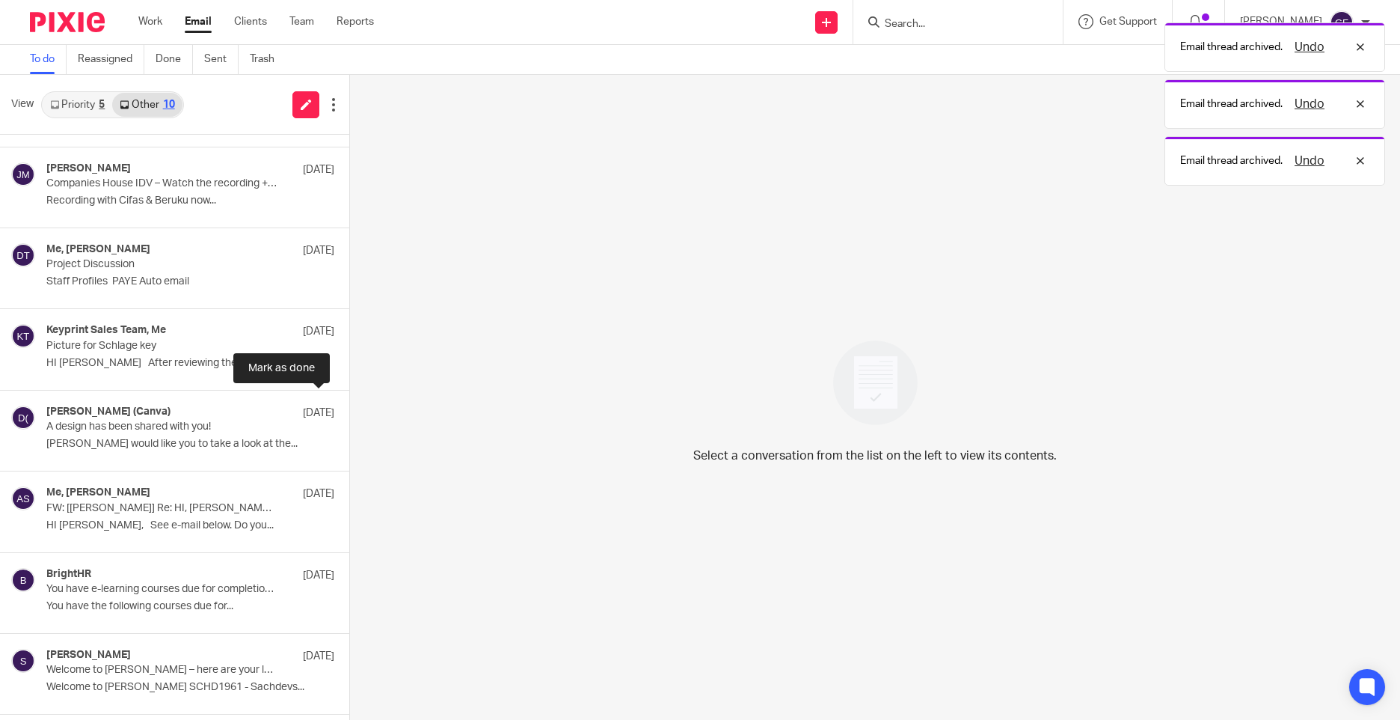
click at [349, 403] on button at bounding box center [355, 410] width 12 height 40
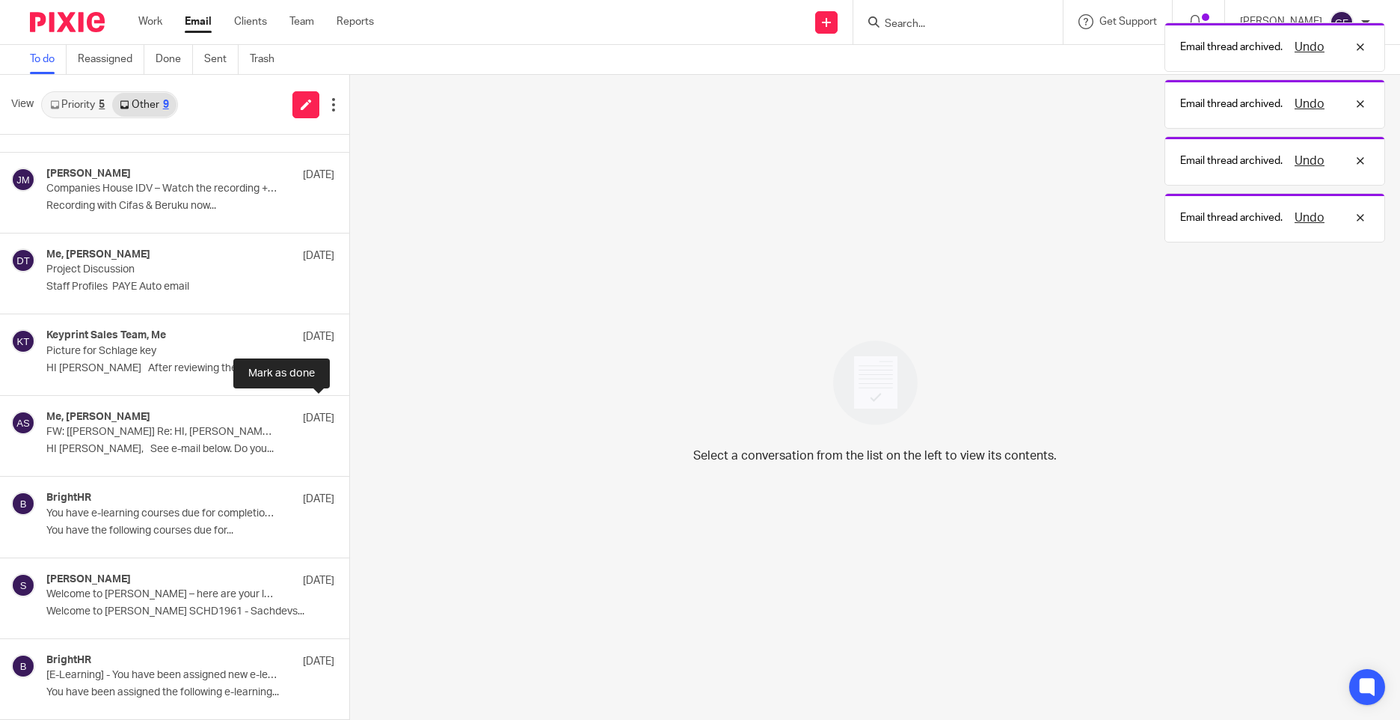
scroll to position [144, 0]
click at [218, 429] on p "FW: [Soldo] Re: HI, Soldo website is working very slow this morning. is this..." at bounding box center [143, 432] width 194 height 13
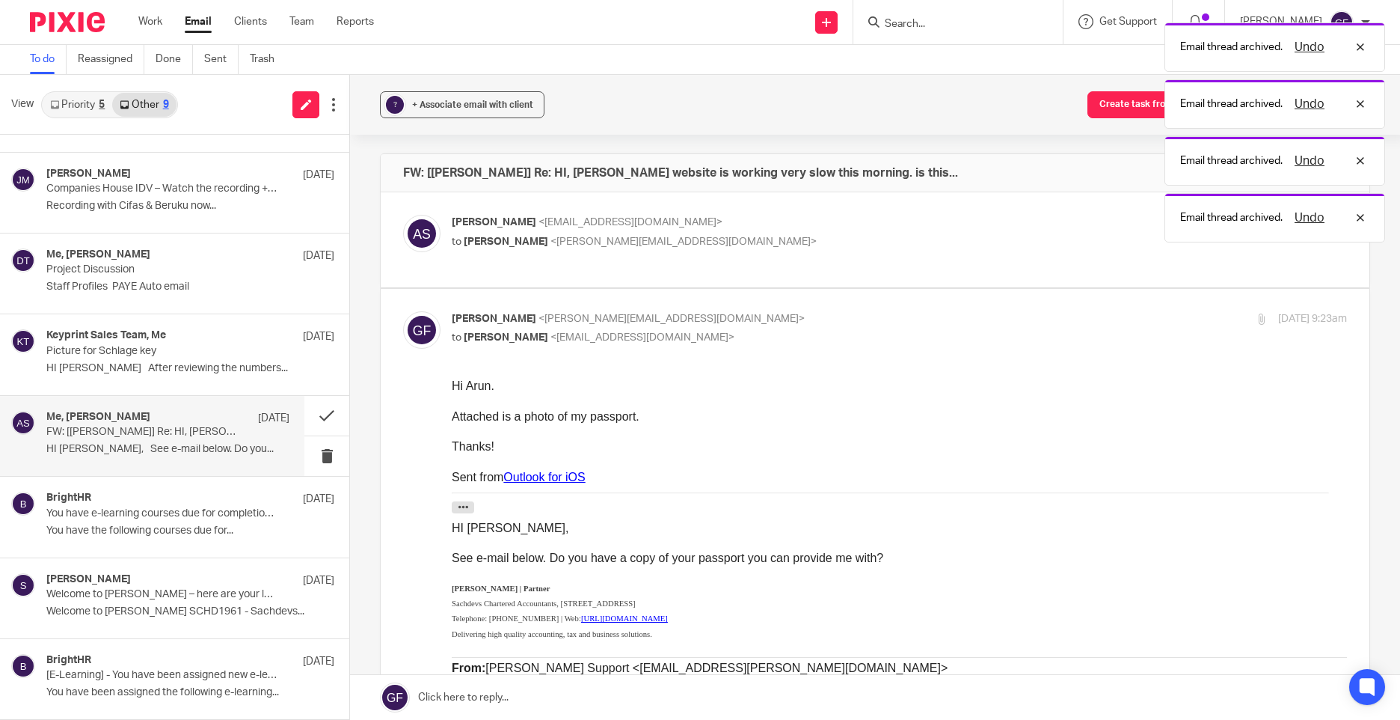
scroll to position [0, 0]
click at [304, 402] on button at bounding box center [326, 416] width 45 height 40
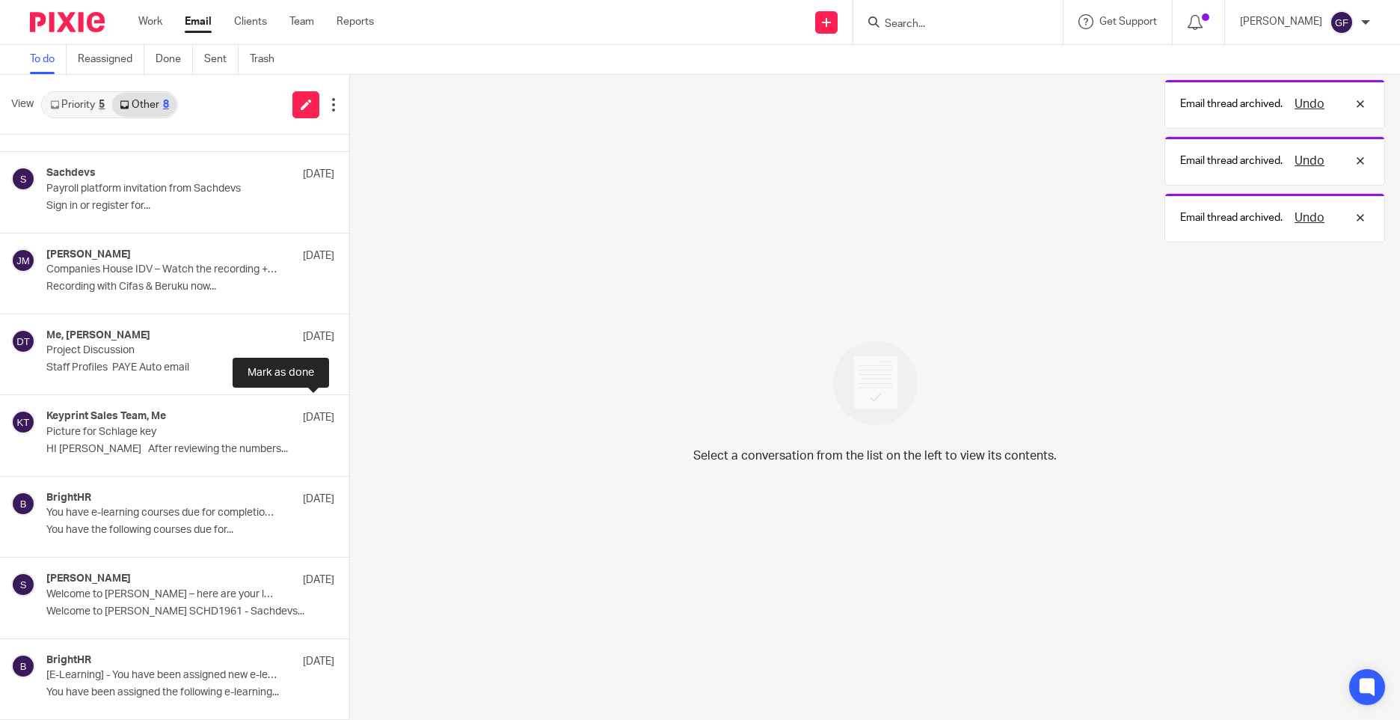
scroll to position [64, 0]
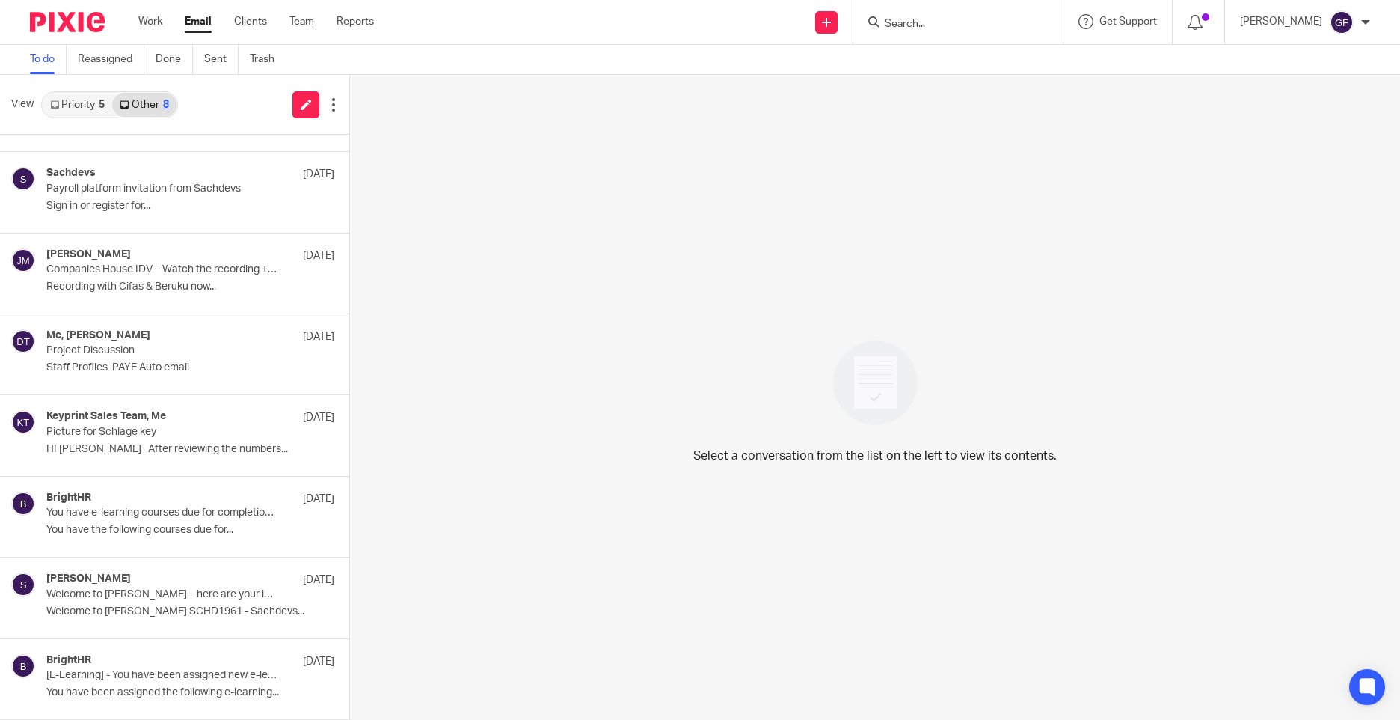
click at [562, 268] on div "Select a conversation from the list on the left to view its contents." at bounding box center [875, 397] width 1050 height 645
click at [313, 171] on button at bounding box center [326, 172] width 45 height 40
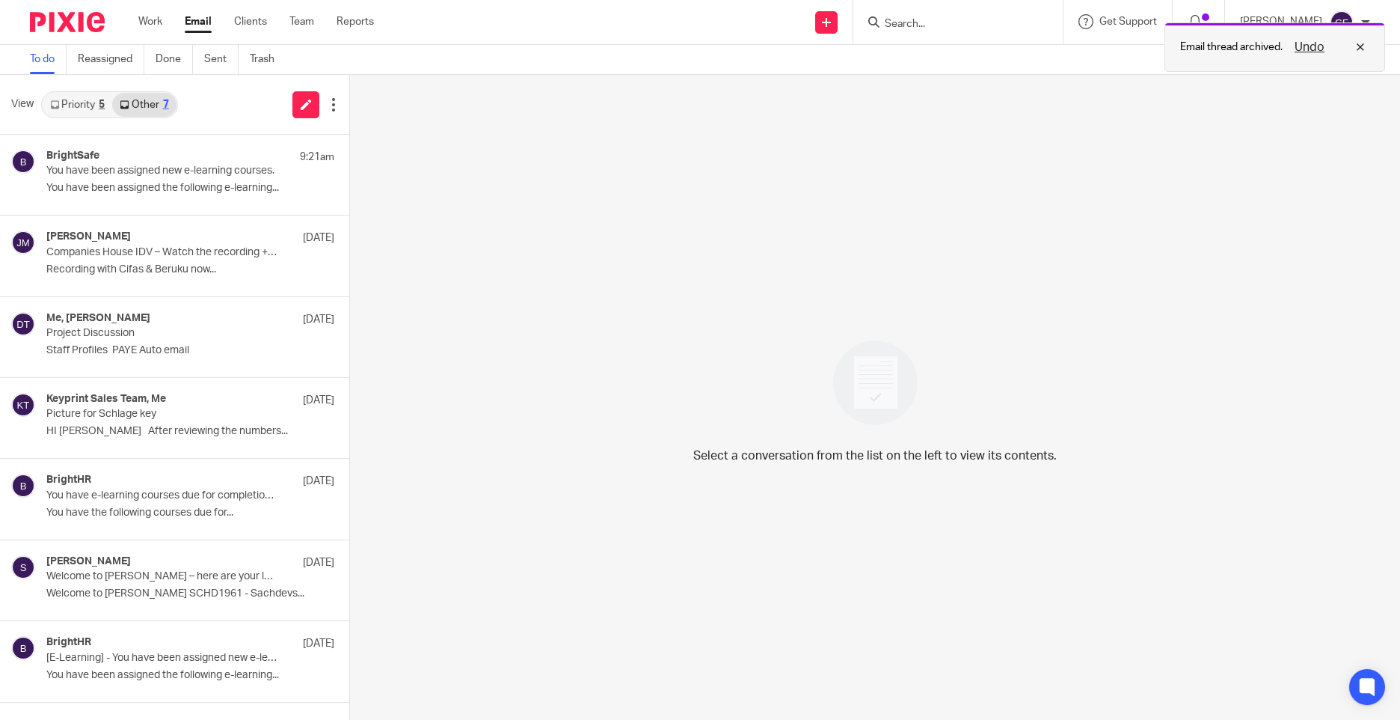
click at [1311, 43] on button "Undo" at bounding box center [1309, 47] width 39 height 18
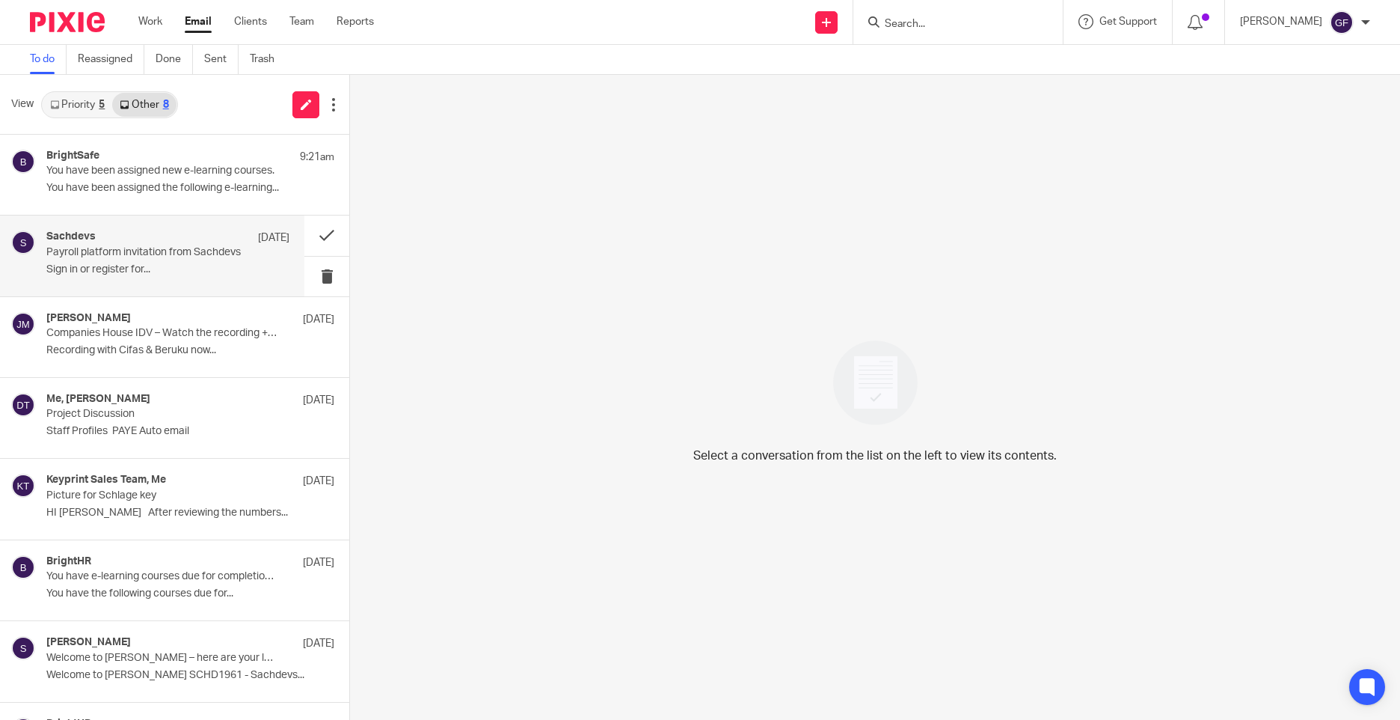
click at [145, 256] on p "Payroll platform invitation from Sachdevs" at bounding box center [143, 252] width 194 height 13
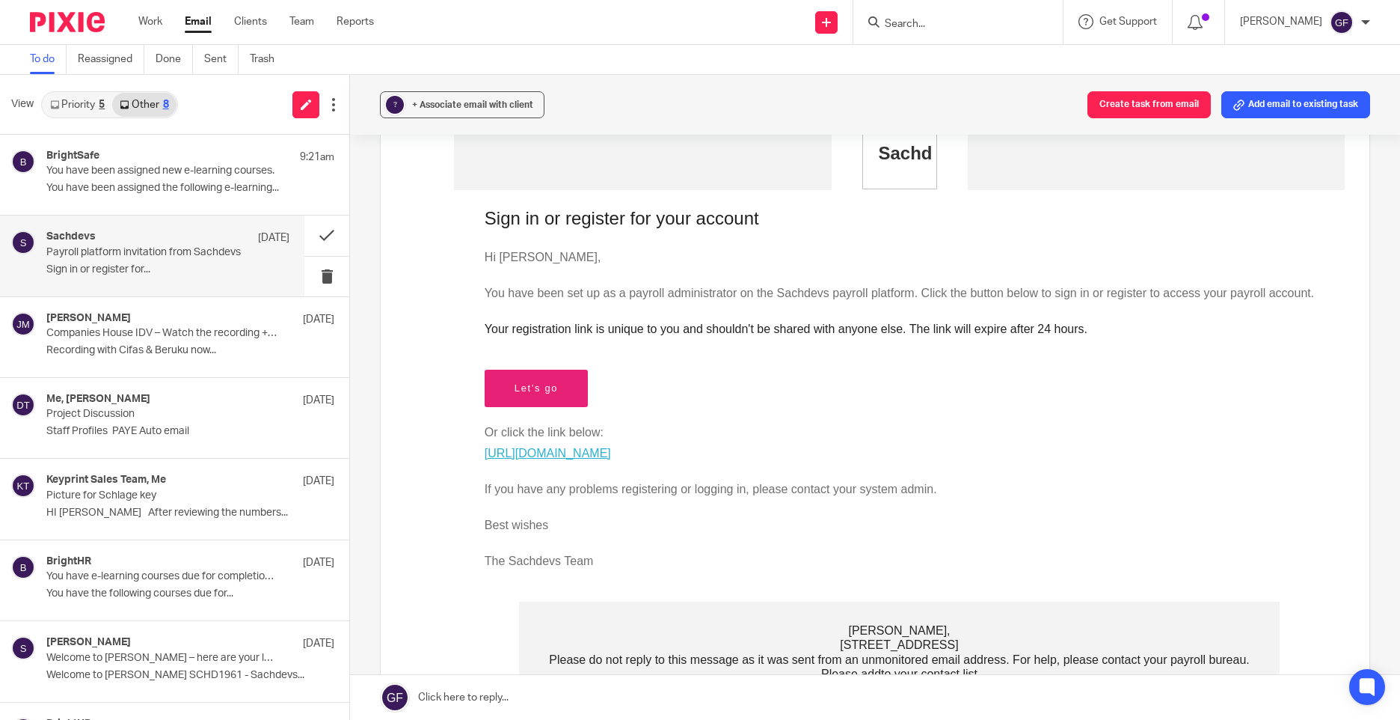
scroll to position [224, 0]
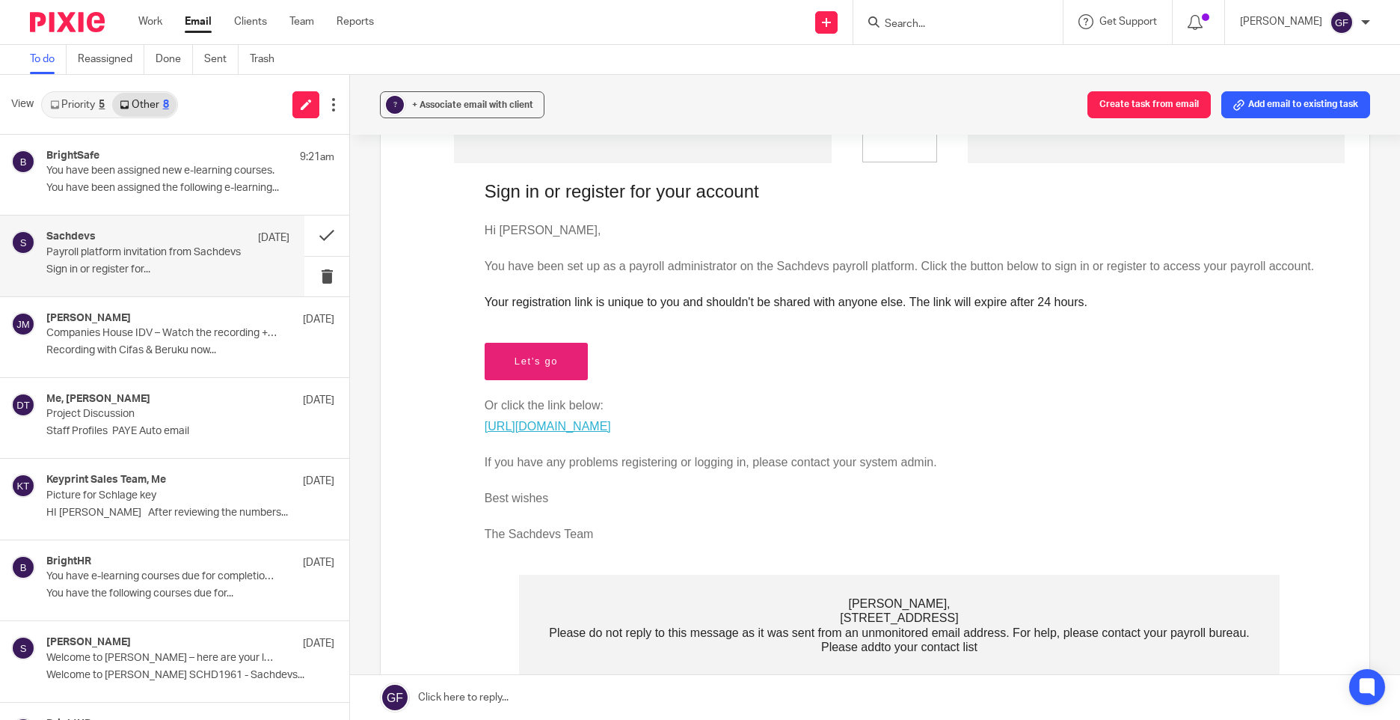
click at [556, 432] on link "https://register.paycircle.co.uk/60d94e38-1407-4e00-9ea9-77ecb38c0c1f/c216cf11-…" at bounding box center [548, 426] width 126 height 13
click at [307, 233] on button at bounding box center [326, 235] width 45 height 40
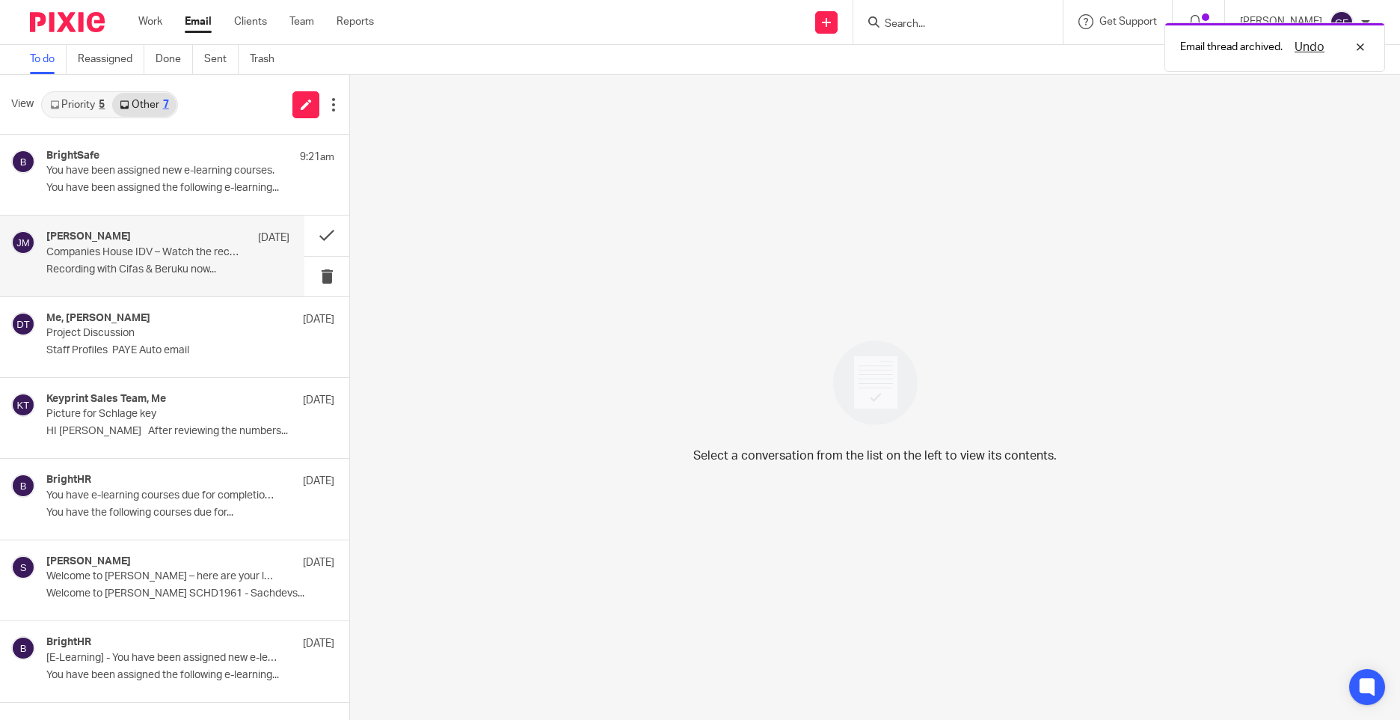
click at [251, 254] on div "Jacques Malan 11 Sep Companies House IDV – Watch the recording + access special…" at bounding box center [167, 255] width 243 height 50
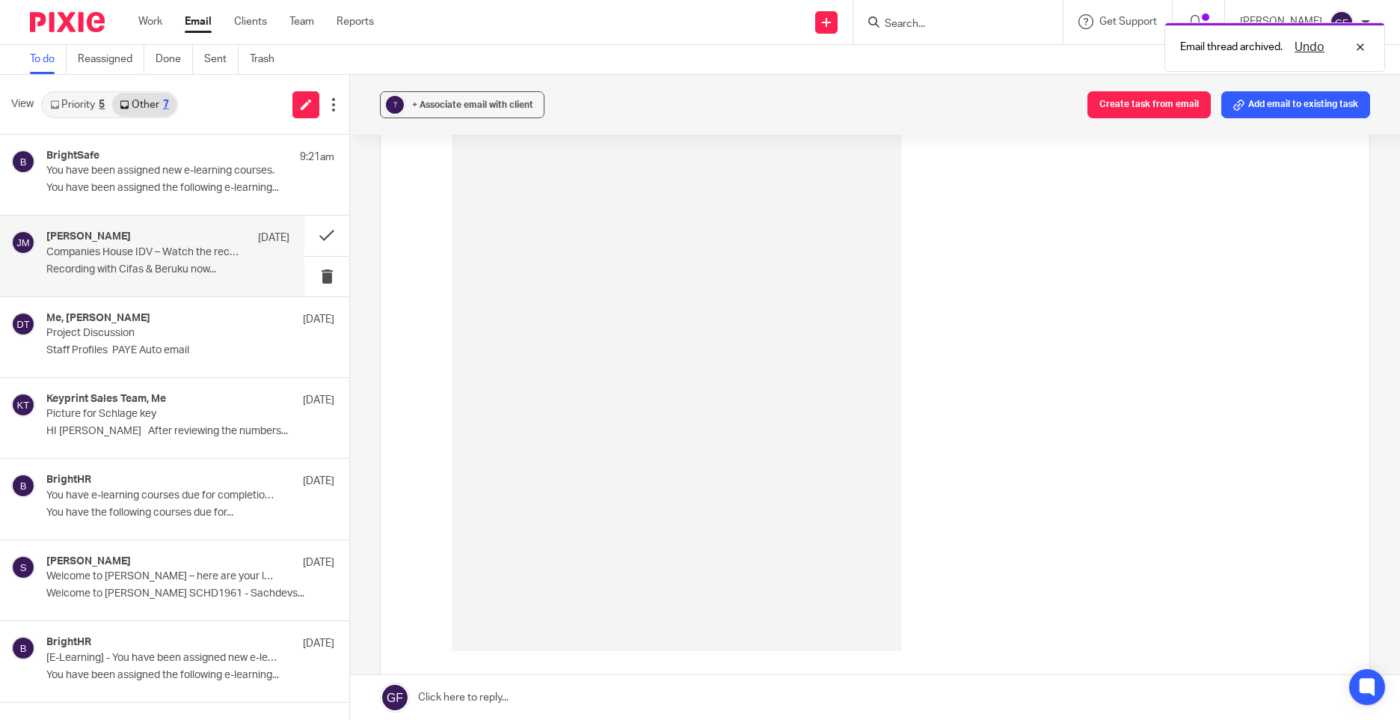
scroll to position [891, 0]
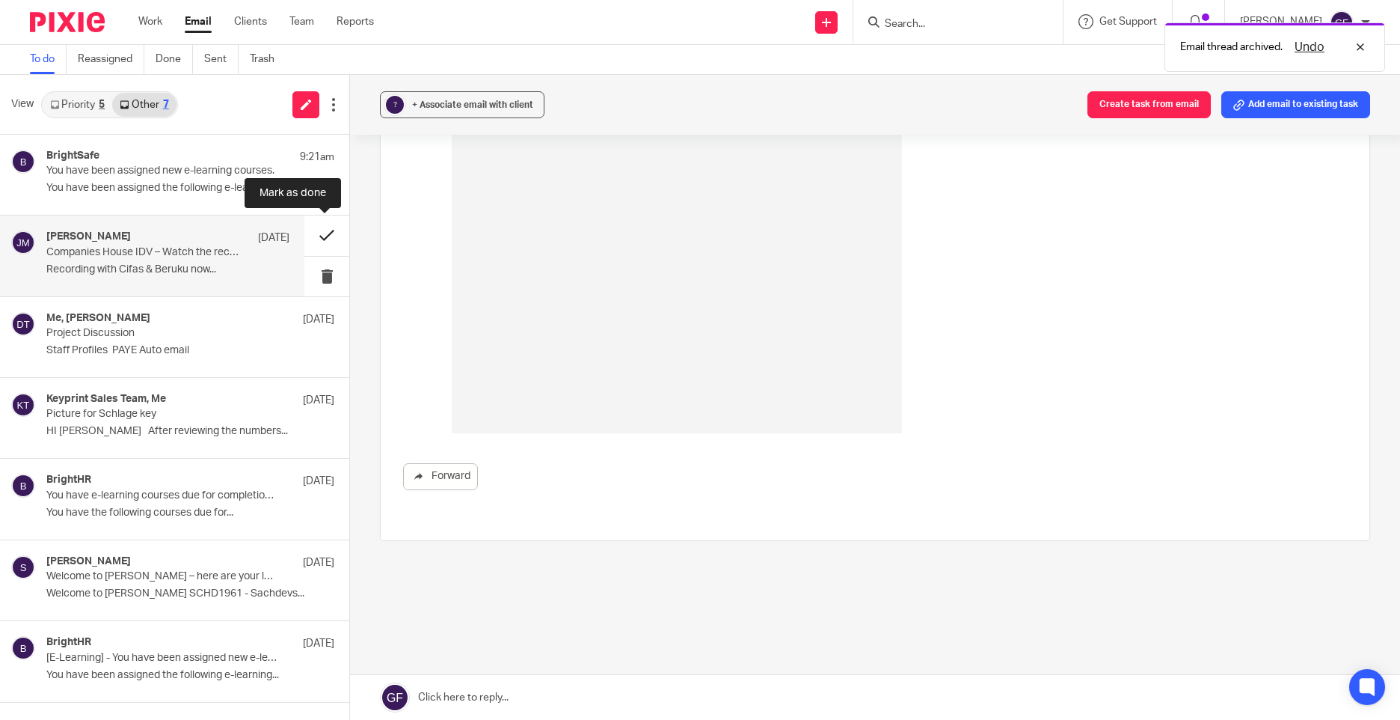
click at [319, 237] on button at bounding box center [326, 235] width 45 height 40
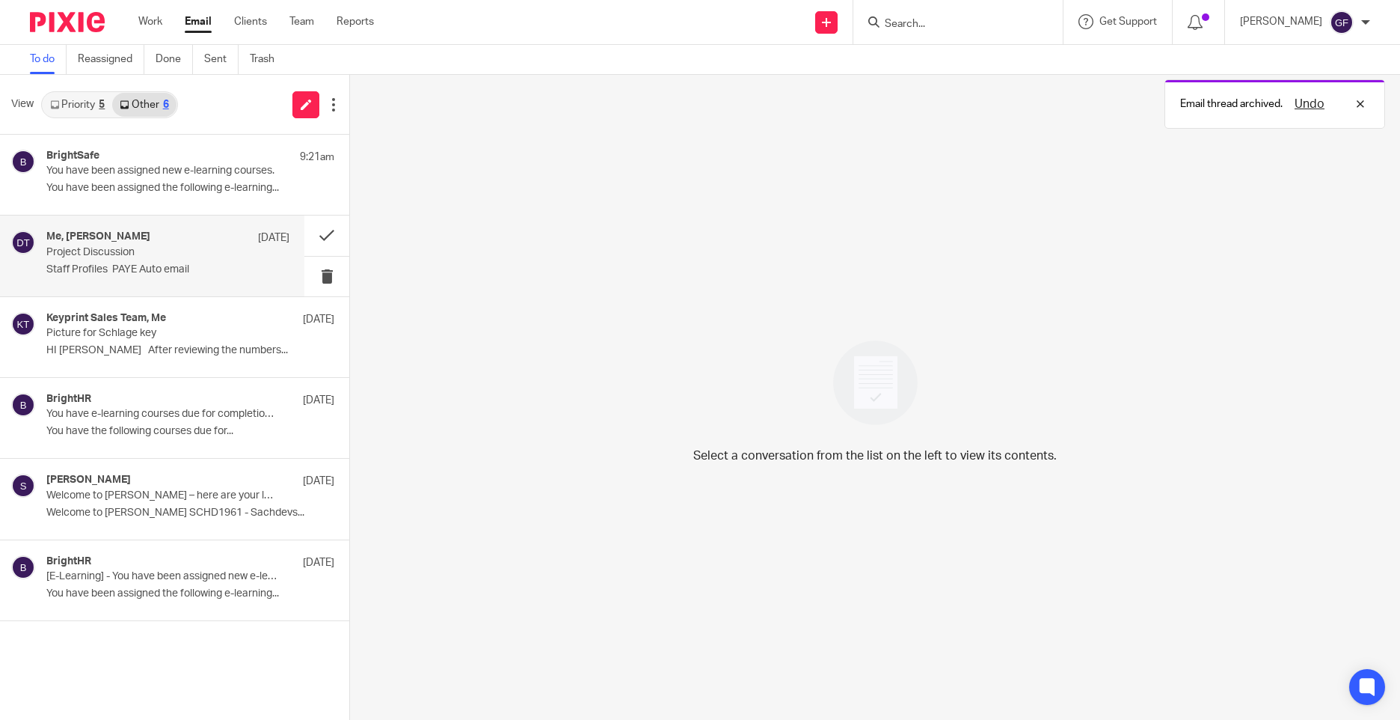
click at [208, 248] on p "Project Discussion" at bounding box center [143, 252] width 194 height 13
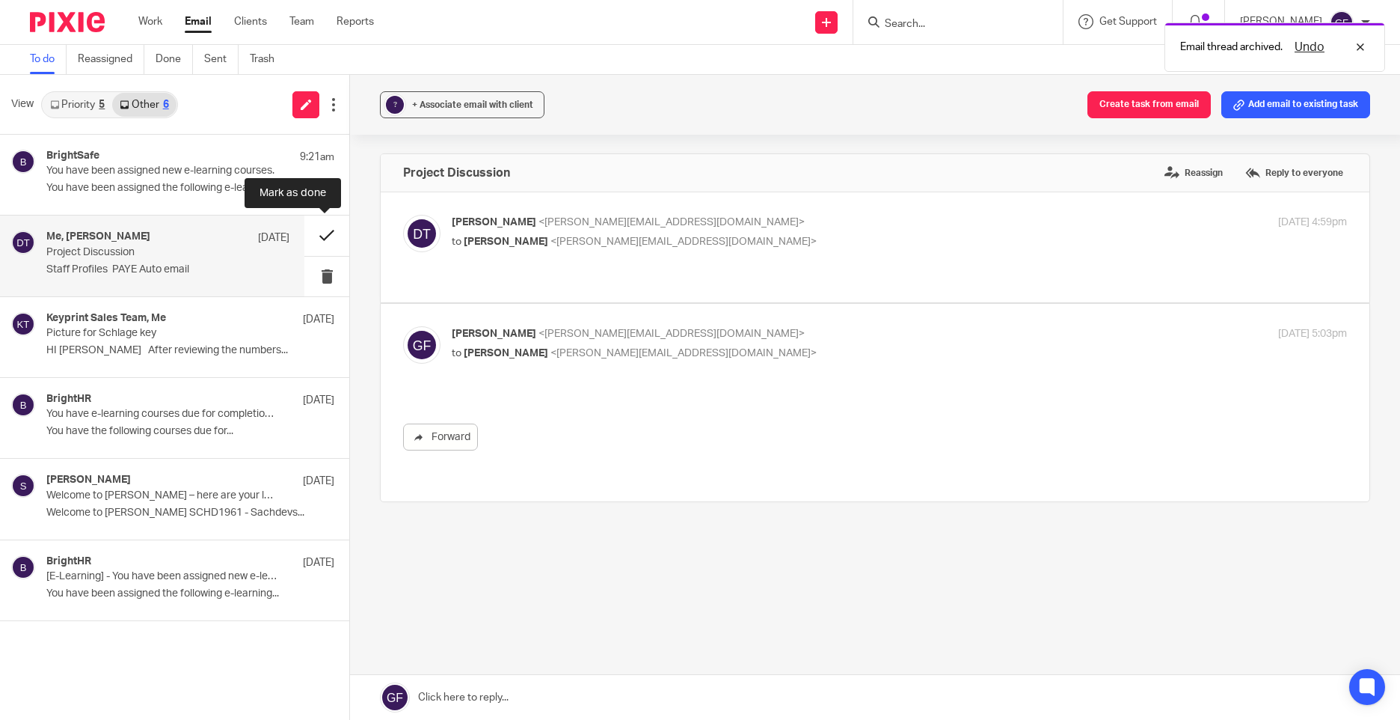
scroll to position [0, 0]
click at [321, 226] on button at bounding box center [326, 235] width 45 height 40
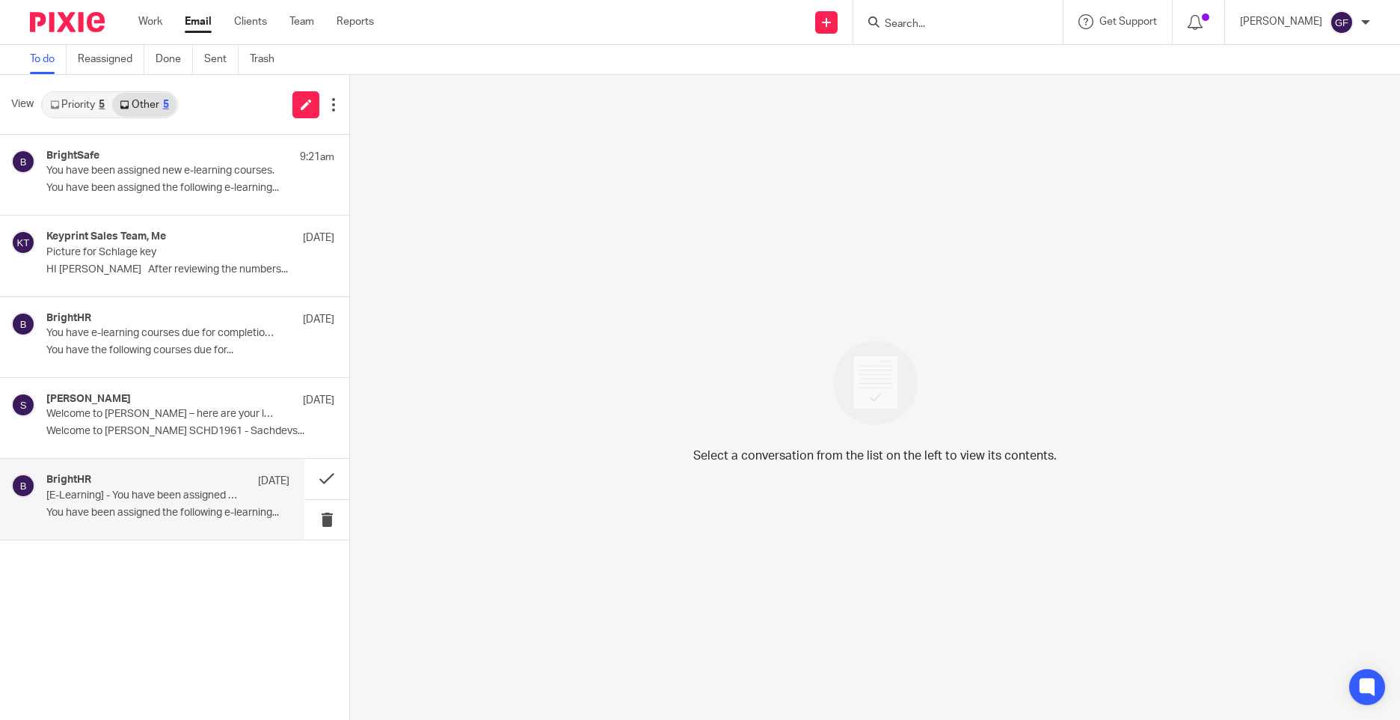
click at [183, 526] on div "BrightHR 5 Sep [E-Learning] - You have been assigned new e-learning courses. Yo…" at bounding box center [152, 499] width 304 height 80
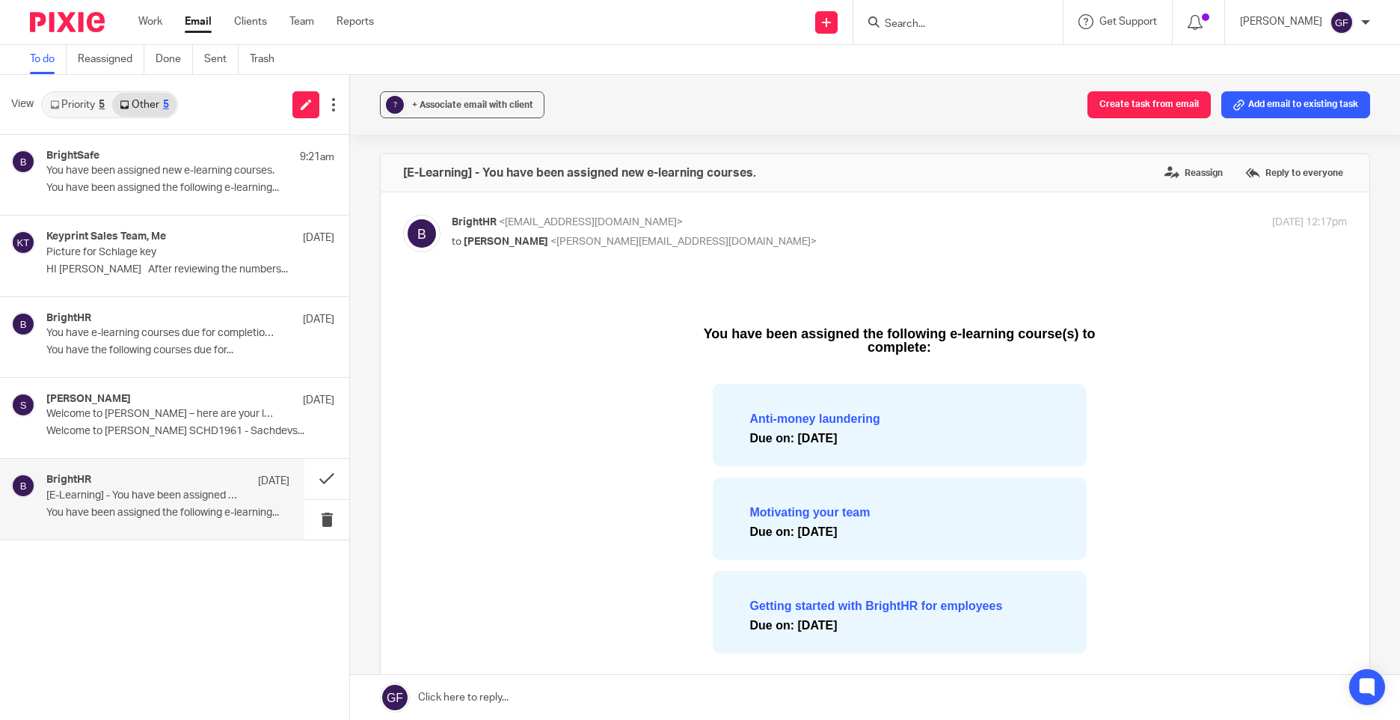
click at [92, 110] on link "Priority 5" at bounding box center [78, 105] width 70 height 24
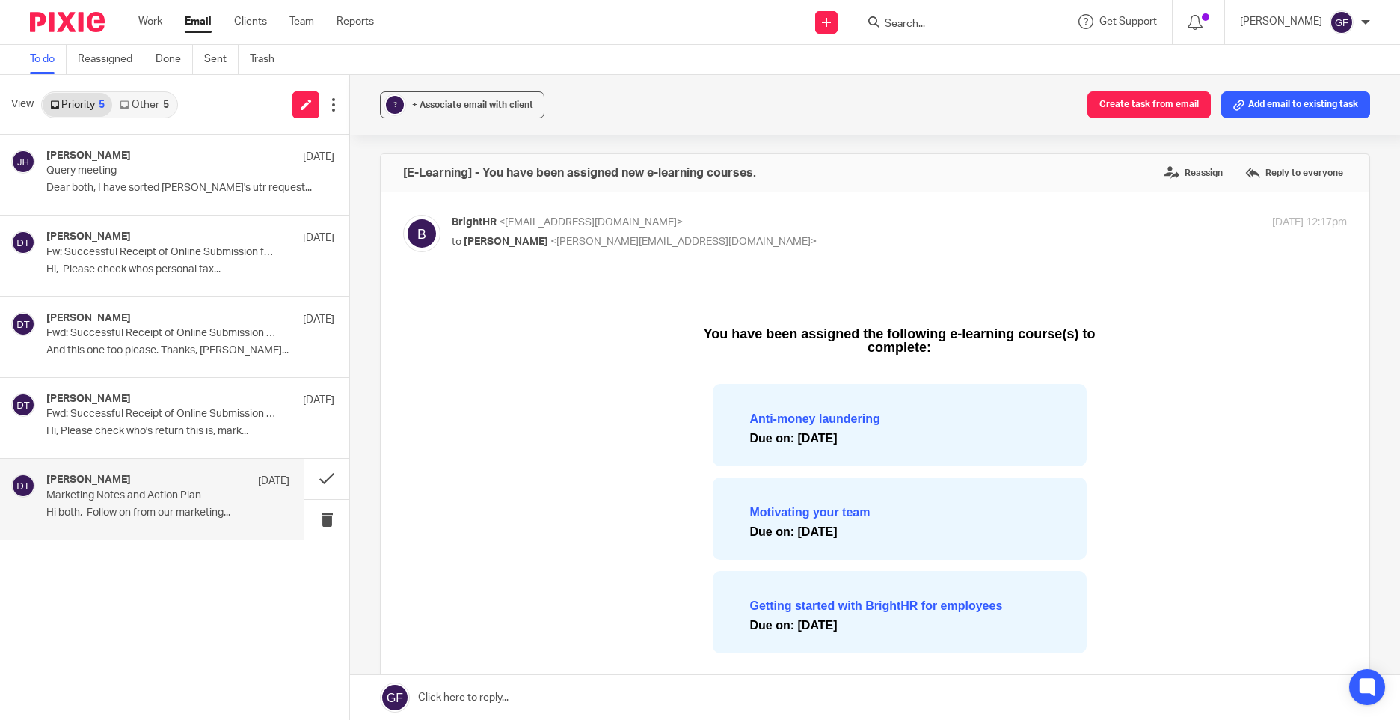
click at [195, 527] on div "Deanna Templeton 5 Sep Marketing Notes and Action Plan Hi both, Follow on from …" at bounding box center [152, 499] width 304 height 80
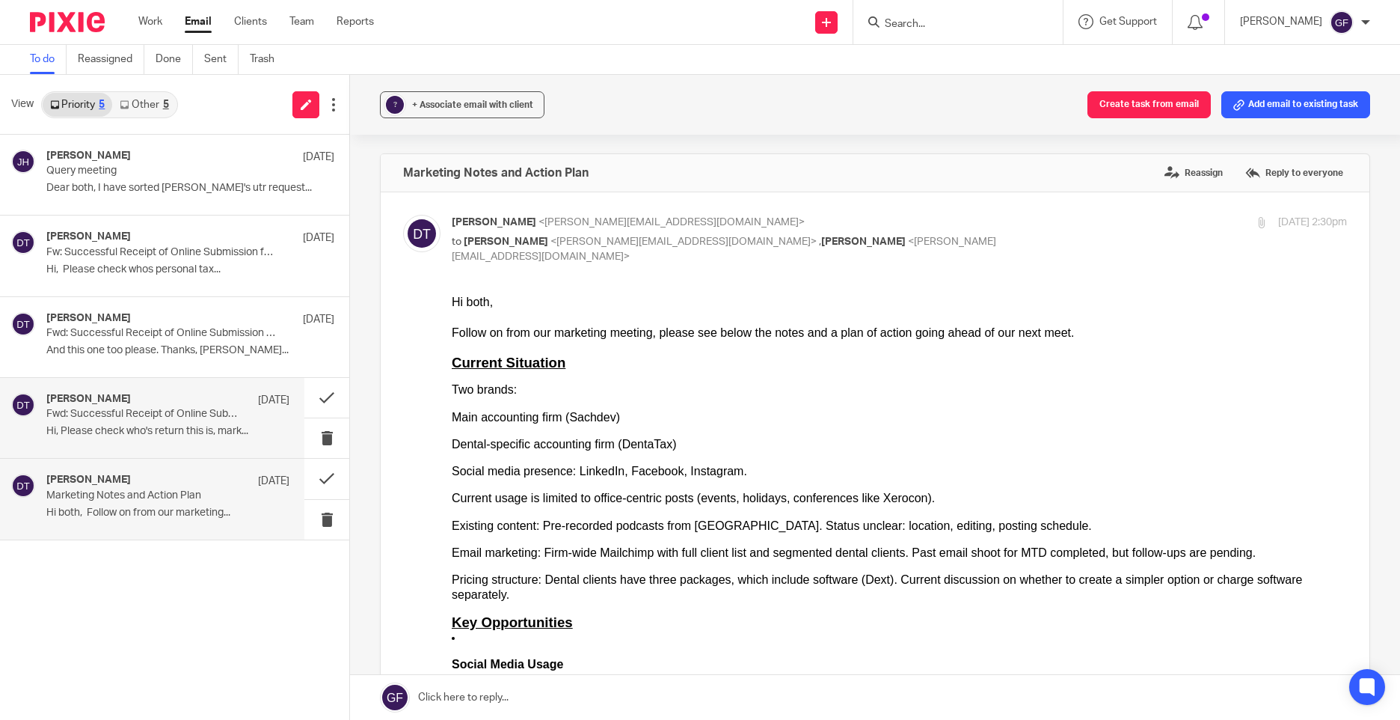
click at [248, 408] on div "Deanna Templeton 5 Sep Fwd: Successful Receipt of Online Submission for Referen…" at bounding box center [167, 418] width 243 height 50
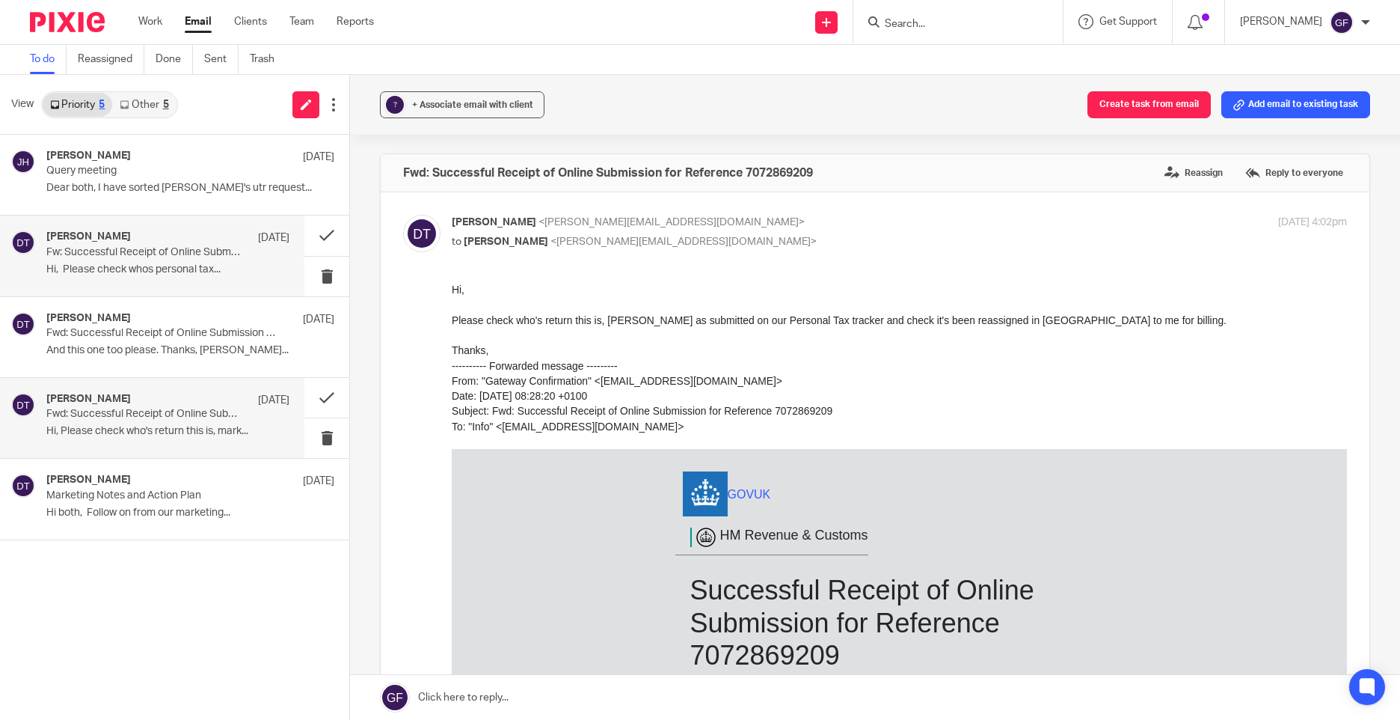
click at [190, 219] on div "Deanna Templeton 10 Sep Fw: Successful Receipt of Online Submission for Referen…" at bounding box center [152, 255] width 304 height 80
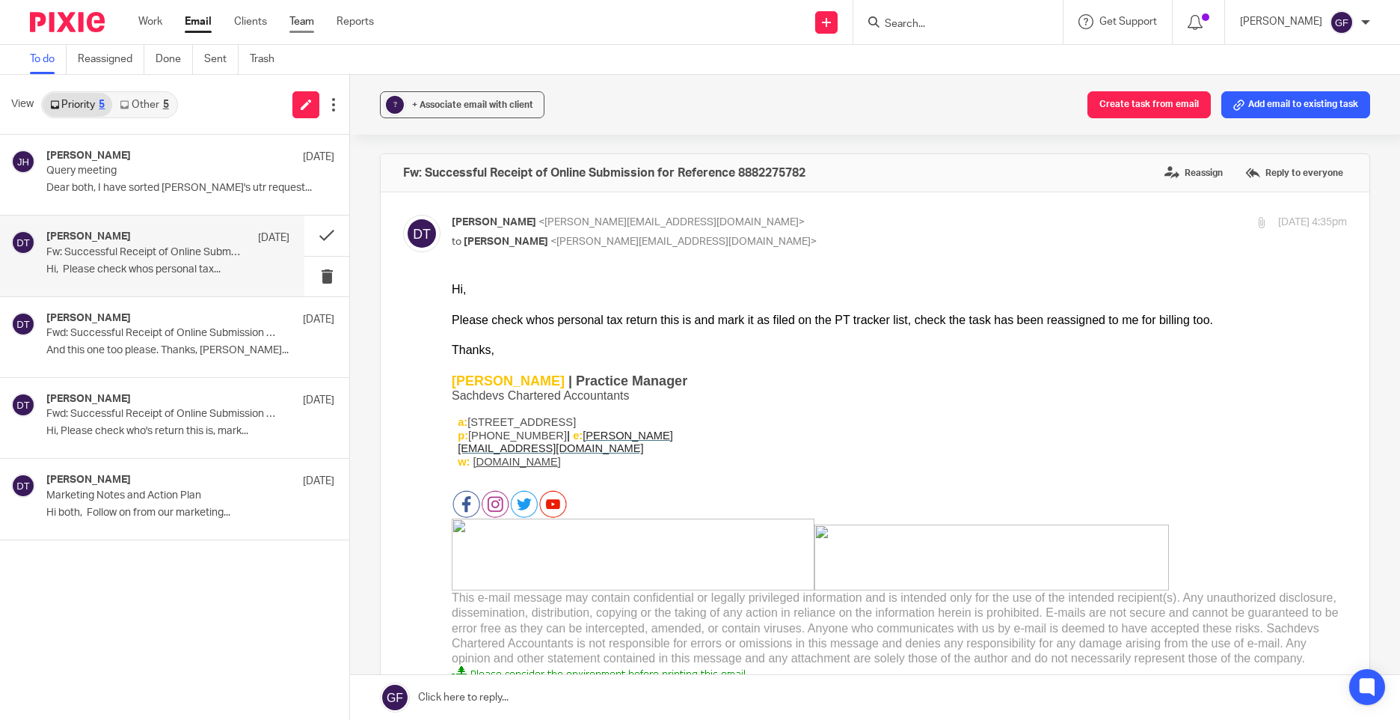
click at [303, 22] on link "Team" at bounding box center [301, 21] width 25 height 15
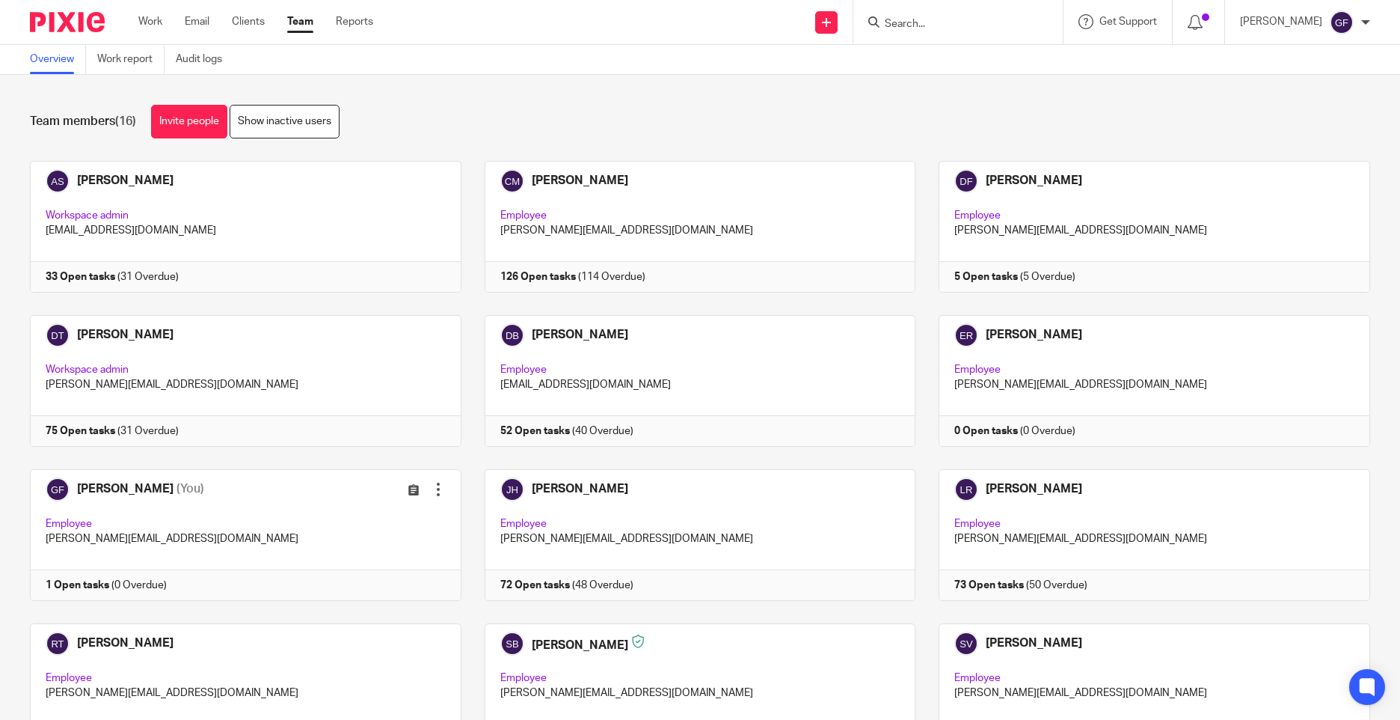
click at [515, 115] on div "Team members (16) Invite people Show inactive users" at bounding box center [700, 122] width 1340 height 34
